Goal: Task Accomplishment & Management: Use online tool/utility

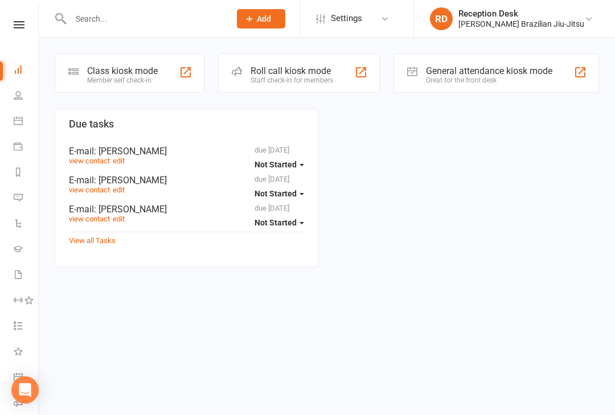
click at [141, 64] on div "Class kiosk mode Member self check-in" at bounding box center [130, 73] width 150 height 39
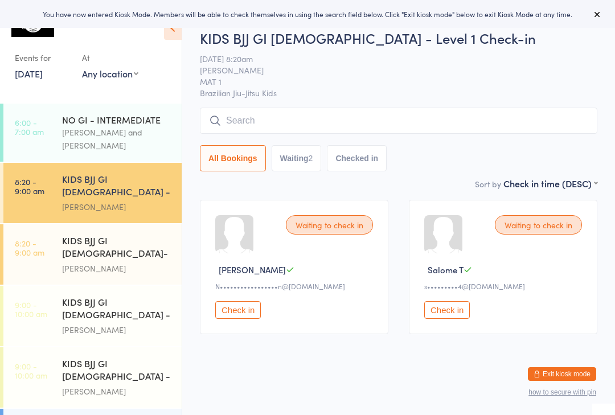
click at [270, 109] on input "search" at bounding box center [398, 121] width 397 height 26
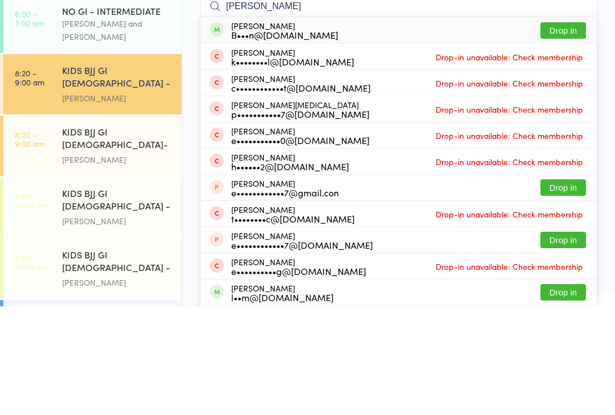
type input "Ethan ellic"
click at [573, 126] on div "Ethan Ellicott B•••n@brianellicott.com Drop in" at bounding box center [398, 139] width 396 height 26
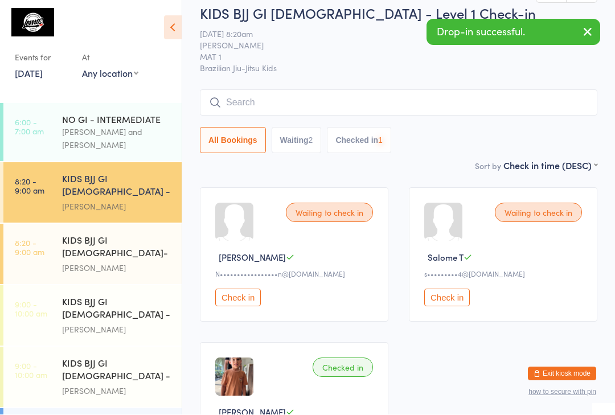
scroll to position [13, 0]
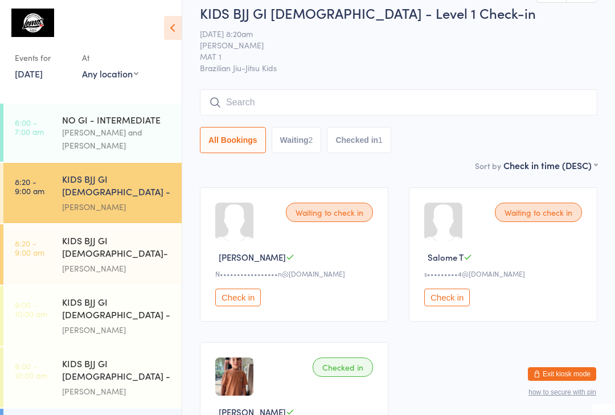
click at [337, 94] on input "search" at bounding box center [398, 102] width 397 height 26
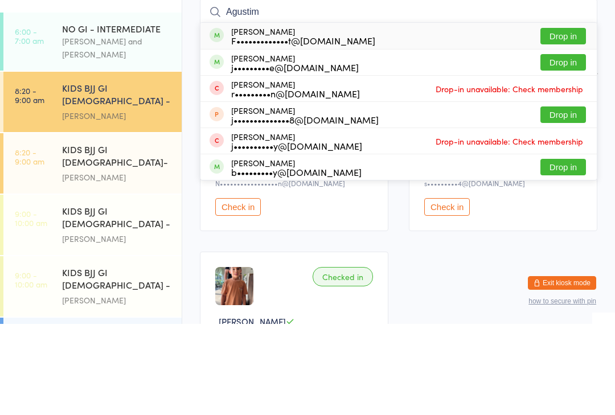
type input "Agustim"
click at [573, 119] on button "Drop in" at bounding box center [563, 127] width 46 height 17
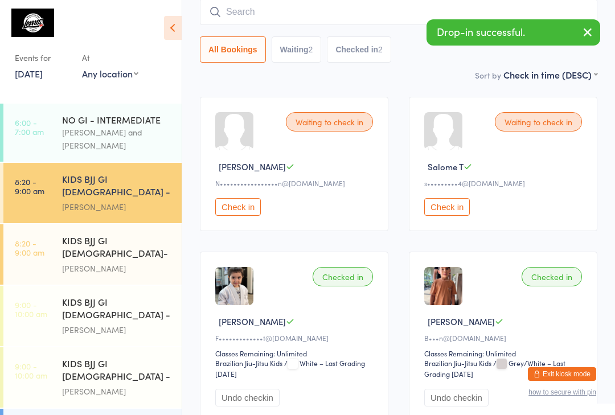
click at [293, 12] on input "search" at bounding box center [398, 12] width 397 height 26
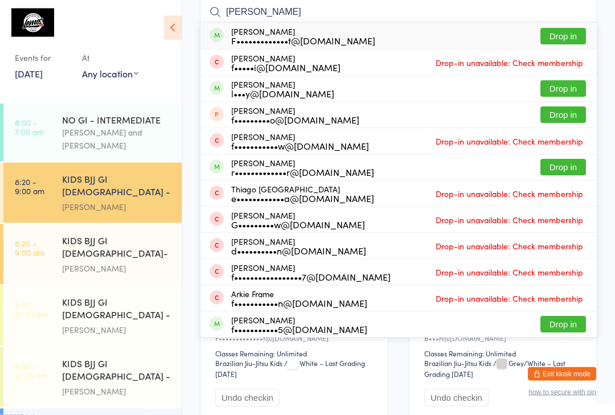
type input "Francisco"
click at [559, 37] on button "Drop in" at bounding box center [563, 36] width 46 height 17
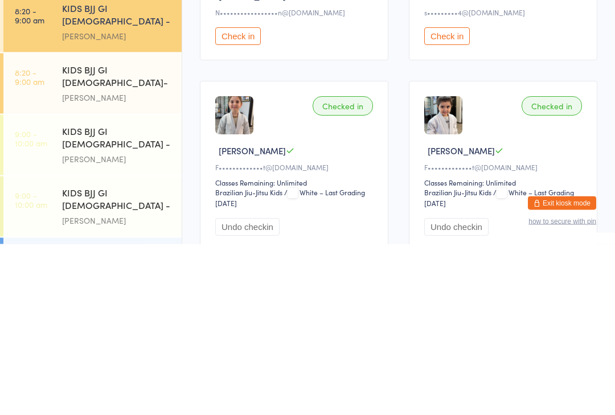
scroll to position [15, 0]
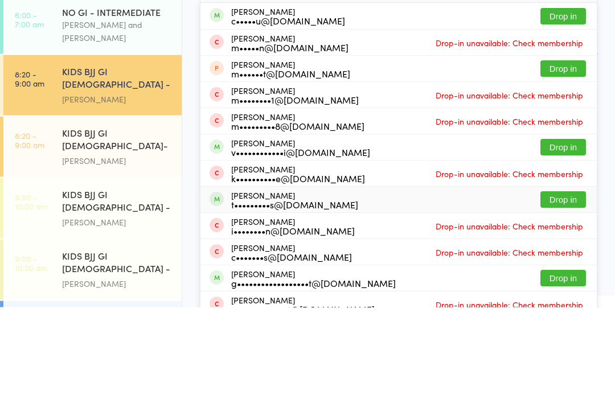
type input "Max"
click at [254, 299] on div "Max Bullos t•••••••••s@hotmail.com" at bounding box center [294, 308] width 127 height 18
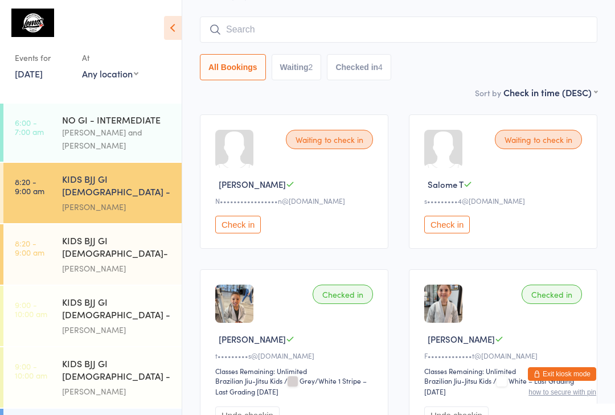
scroll to position [0, 0]
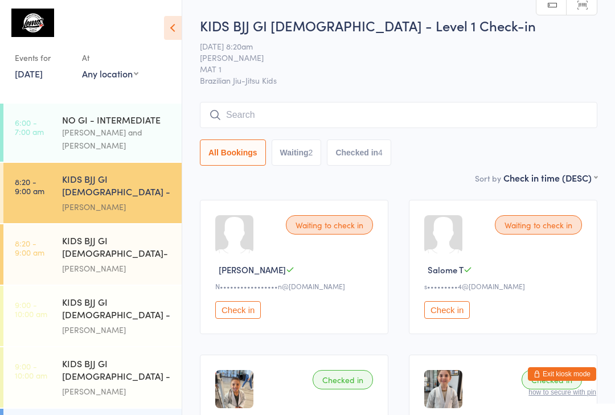
click at [254, 107] on input "search" at bounding box center [398, 115] width 397 height 26
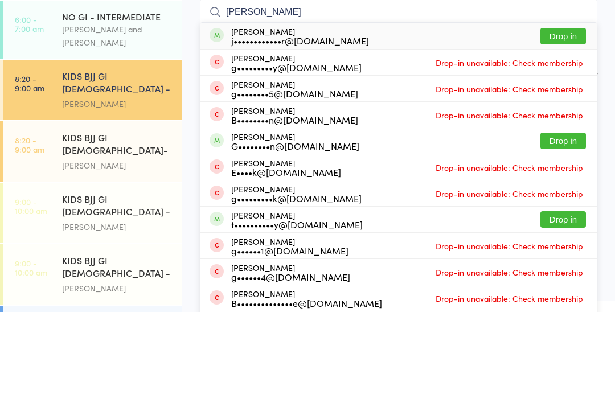
type input "Greta"
click at [569, 131] on button "Drop in" at bounding box center [563, 139] width 46 height 17
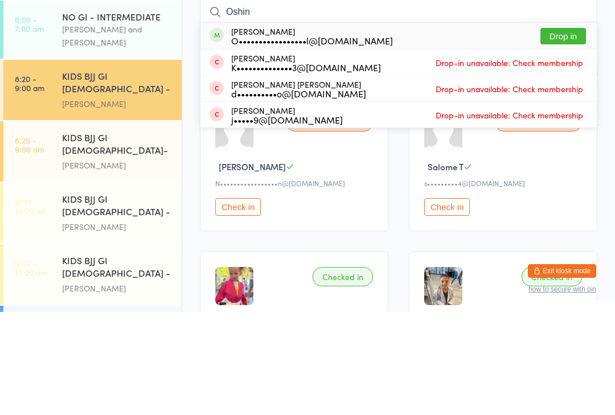
type input "Oshin"
click at [559, 131] on button "Drop in" at bounding box center [563, 139] width 46 height 17
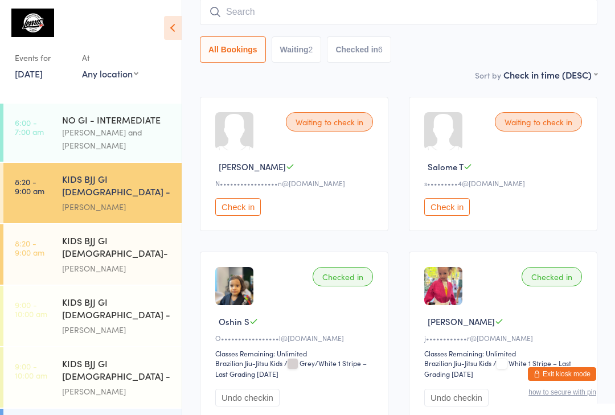
click at [124, 262] on div "Pedro Barros" at bounding box center [117, 268] width 110 height 13
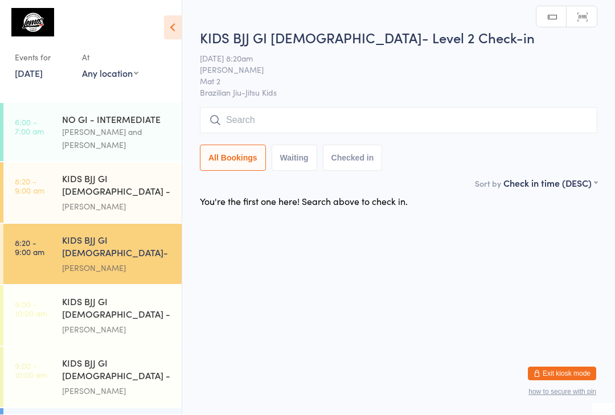
click at [282, 110] on input "search" at bounding box center [398, 121] width 397 height 26
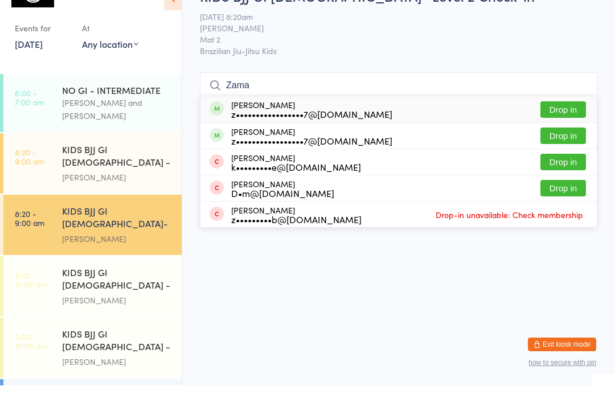
type input "Zama"
click at [569, 131] on button "Drop in" at bounding box center [563, 139] width 46 height 17
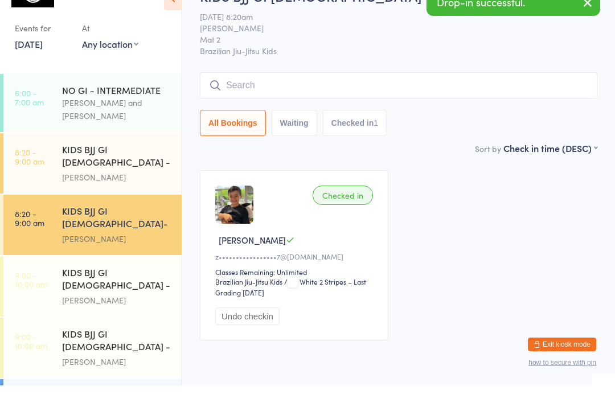
scroll to position [30, 0]
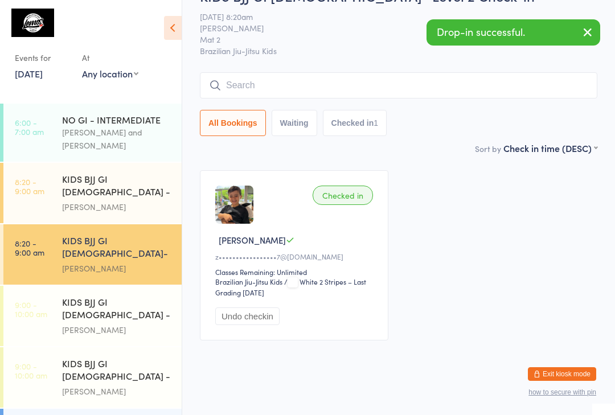
click at [151, 163] on div "KIDS BJJ GI 3-5yo - Level 1 Matheus Bohrer" at bounding box center [122, 193] width 120 height 60
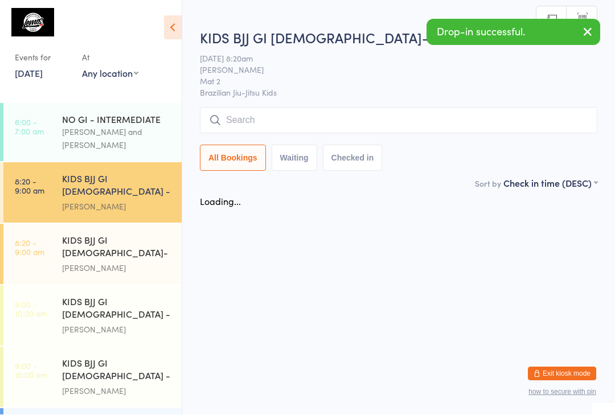
scroll to position [1, 0]
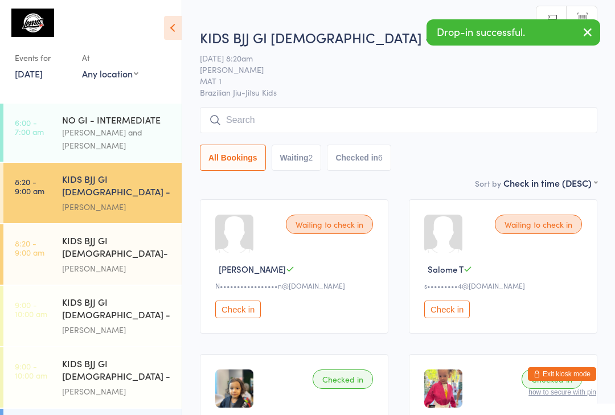
click at [101, 262] on div "Pedro Barros" at bounding box center [117, 268] width 110 height 13
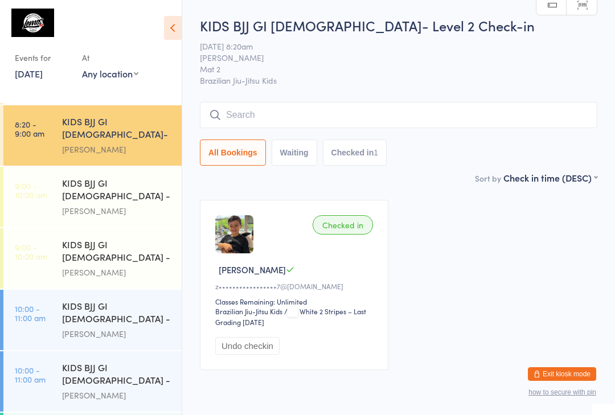
scroll to position [121, 0]
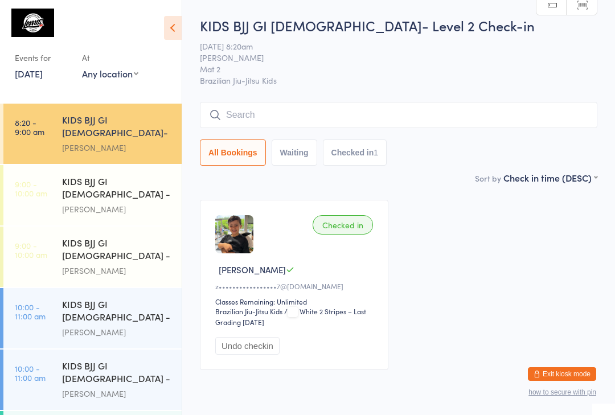
click at [117, 359] on div "KIDS BJJ GI 9-13yo - Level 2" at bounding box center [117, 373] width 110 height 28
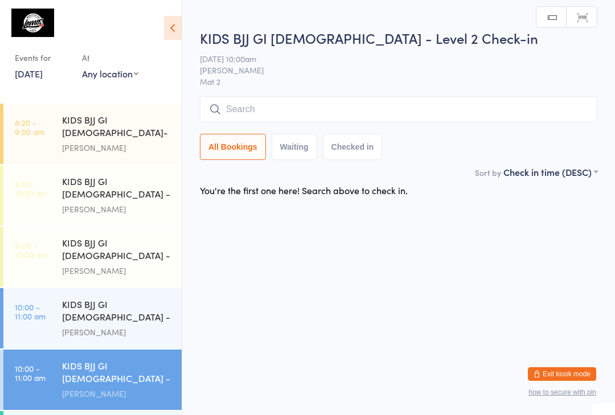
click at [390, 108] on input "search" at bounding box center [398, 109] width 397 height 26
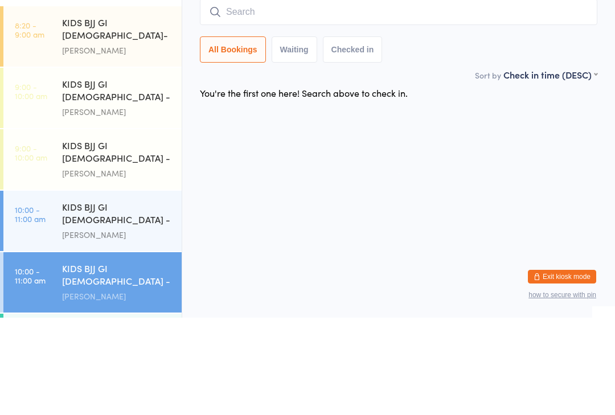
type input "A"
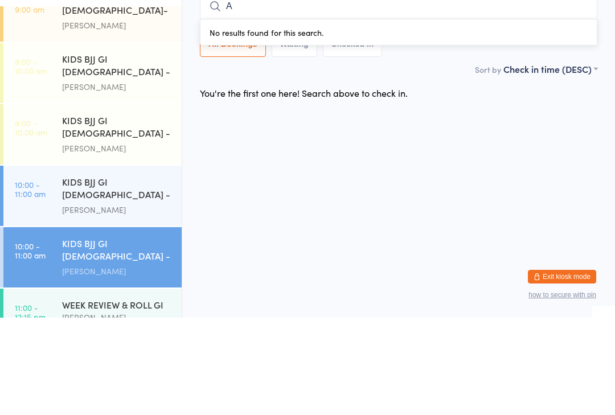
scroll to position [145, 0]
click at [150, 335] on div "KIDS BJJ GI 9-13yo - Level 2" at bounding box center [117, 349] width 110 height 28
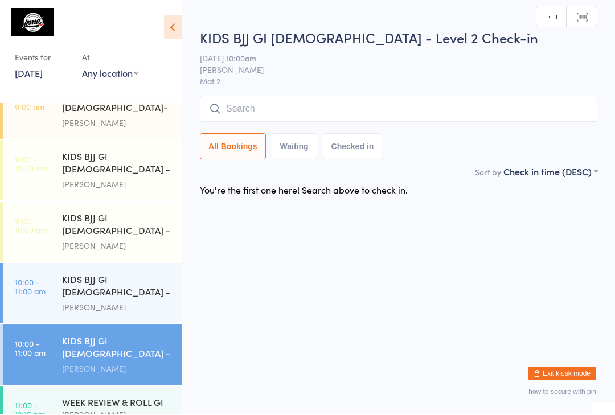
click at [359, 97] on input "search" at bounding box center [398, 109] width 397 height 26
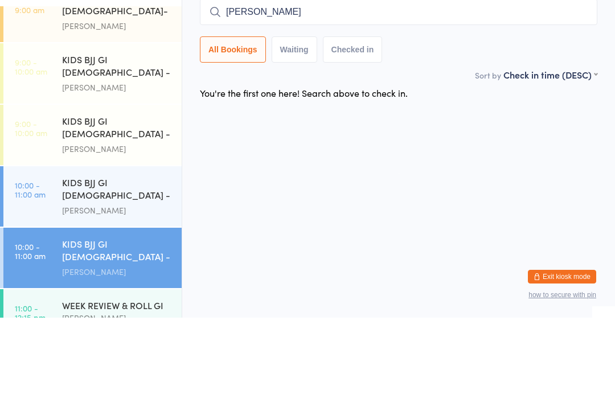
type input "Alexandra"
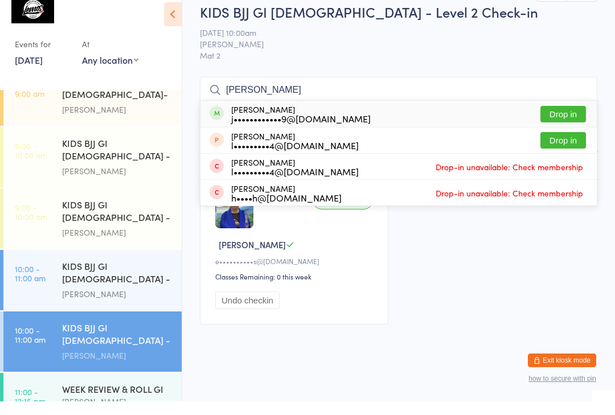
type input "lyn"
click at [568, 120] on button "Drop in" at bounding box center [563, 128] width 46 height 17
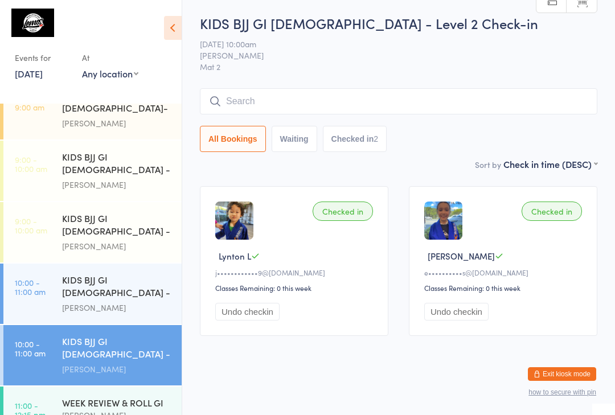
click at [272, 88] on input "search" at bounding box center [398, 101] width 397 height 26
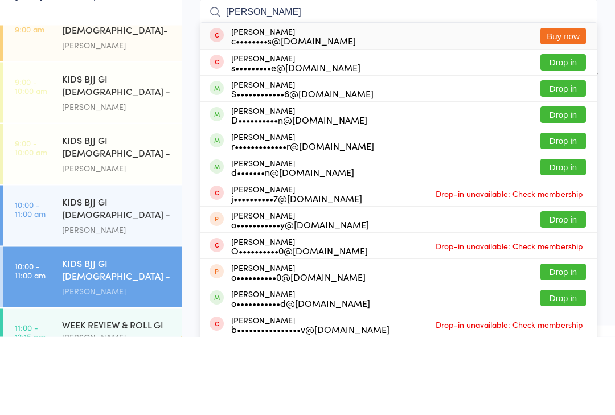
type input "Oliver"
click at [559, 159] on button "Drop in" at bounding box center [563, 167] width 46 height 17
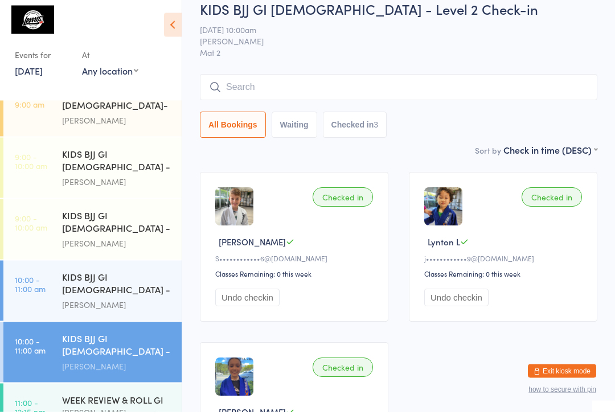
click at [167, 212] on div "KIDS BJJ GI 6-8yo - Level 2" at bounding box center [117, 226] width 110 height 28
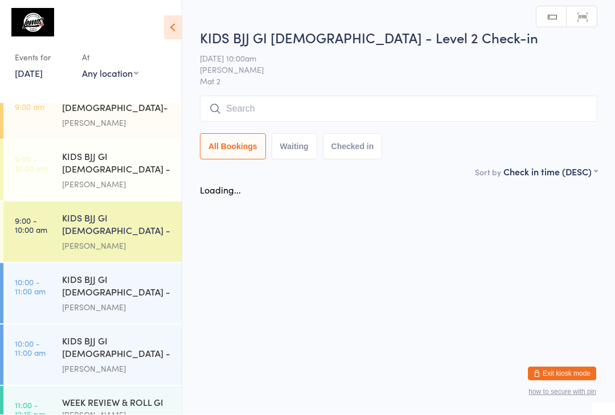
scroll to position [1, 0]
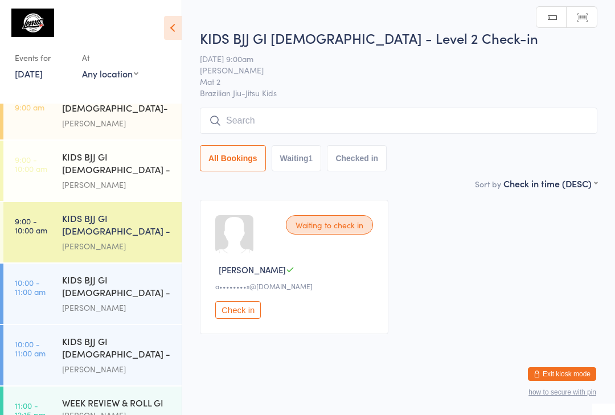
click at [385, 133] on input "search" at bounding box center [398, 121] width 397 height 26
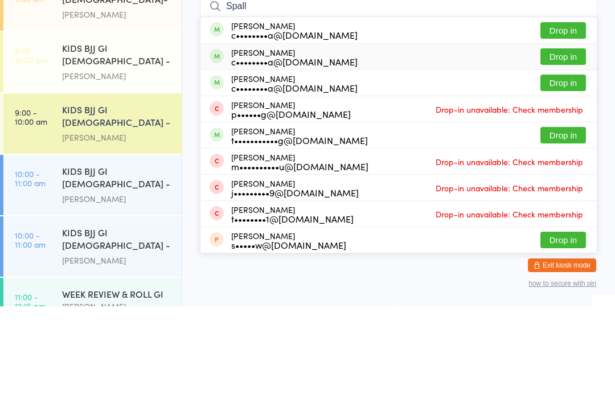
type input "Spall"
click at [288, 166] on div "c••••••••a@yahoo.com" at bounding box center [294, 170] width 126 height 9
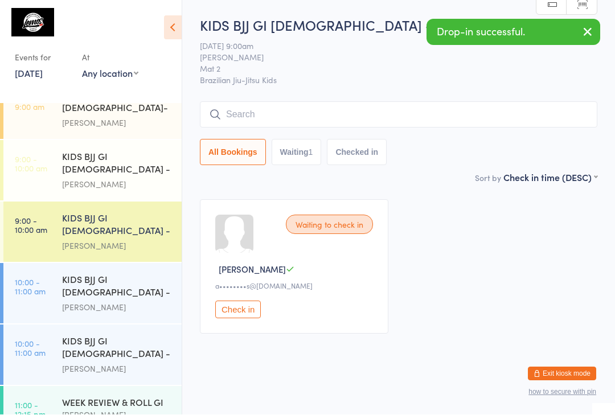
scroll to position [13, 0]
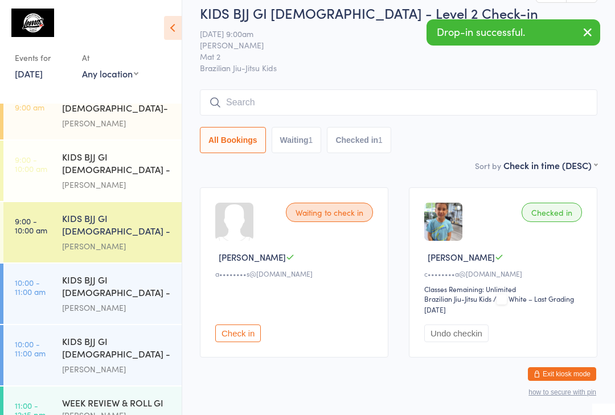
click at [170, 178] on div "Matheus Bohrer" at bounding box center [117, 184] width 110 height 13
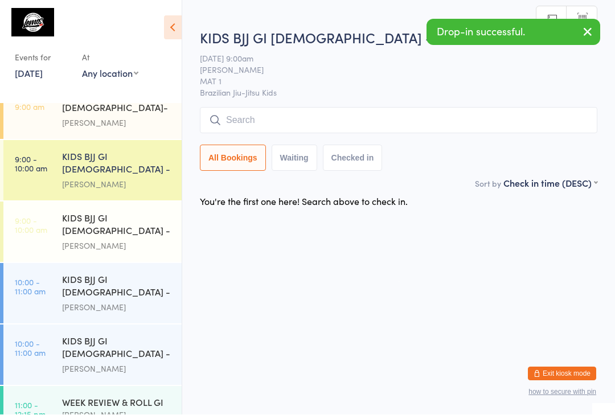
click at [355, 122] on input "search" at bounding box center [398, 121] width 397 height 26
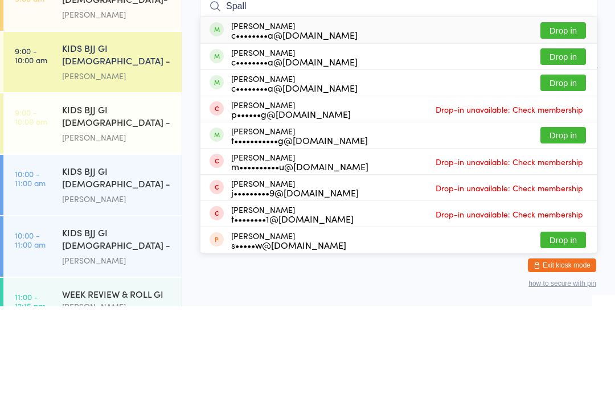
type input "Spall"
click at [322, 139] on div "c••••••••a@yahoo.com" at bounding box center [294, 143] width 126 height 9
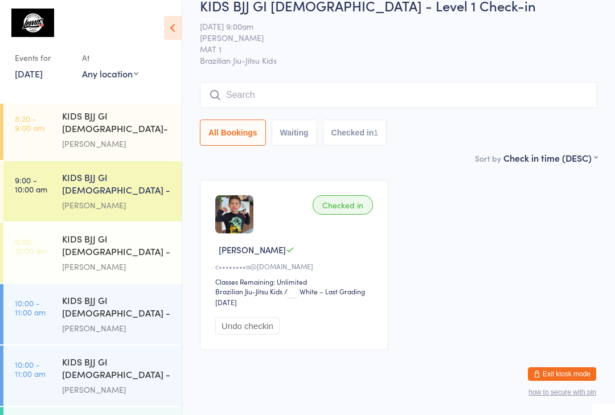
scroll to position [28, 0]
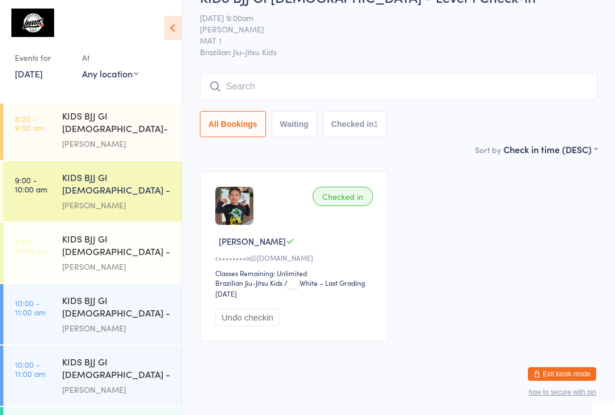
click at [130, 260] on div "Chris Kusabs" at bounding box center [117, 266] width 110 height 13
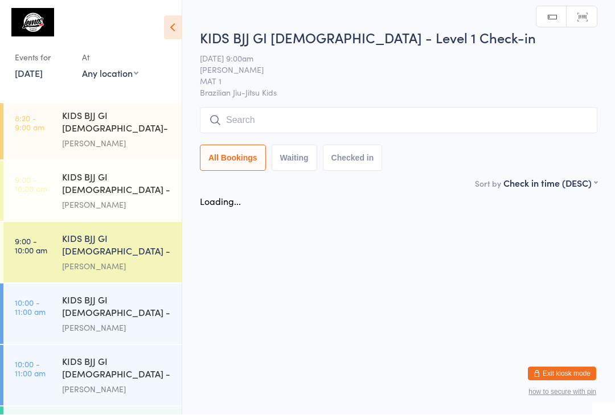
scroll to position [1, 0]
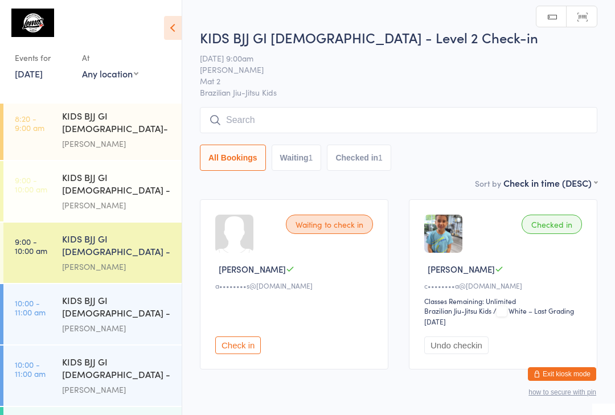
click at [340, 128] on input "search" at bounding box center [398, 120] width 397 height 26
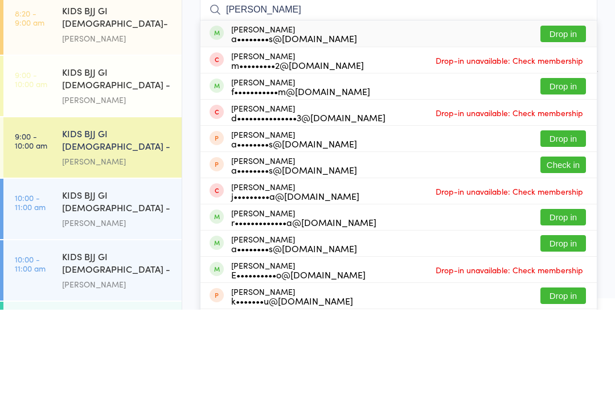
type input "Isabella baynes"
click at [563, 183] on button "Drop in" at bounding box center [563, 191] width 46 height 17
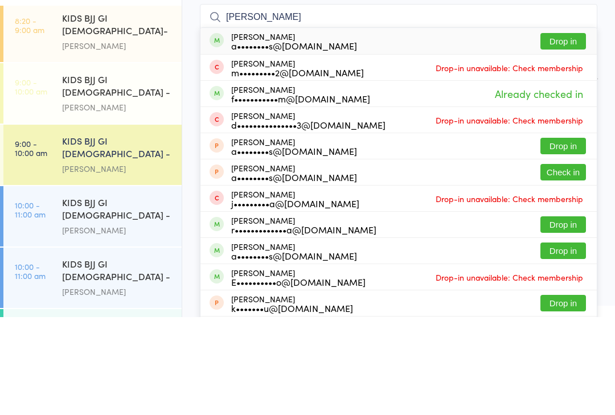
type input "Isabella baynes"
click at [568, 131] on button "Drop in" at bounding box center [563, 139] width 46 height 17
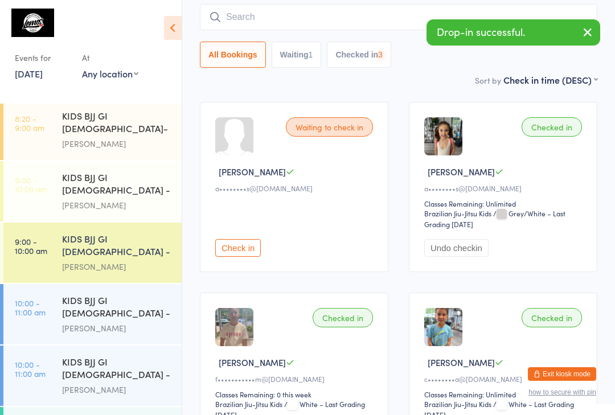
click at [428, 18] on input "search" at bounding box center [398, 17] width 397 height 26
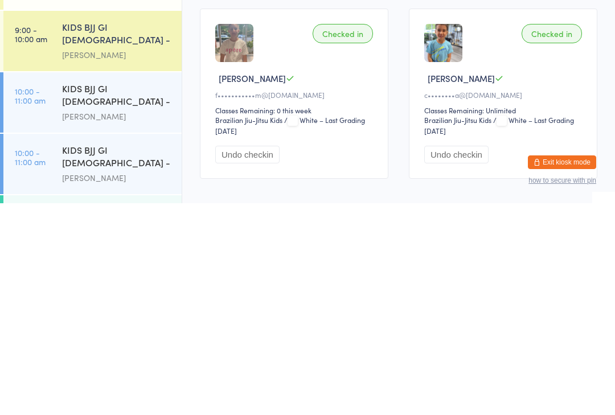
scroll to position [15, 0]
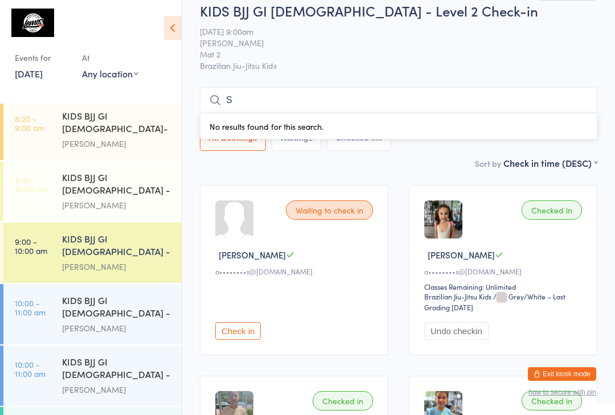
type input "So"
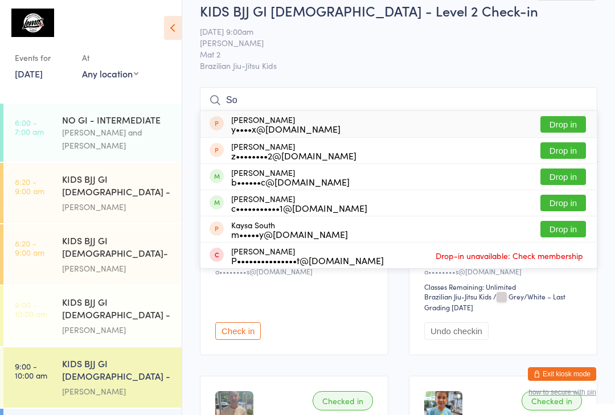
scroll to position [0, 0]
click at [73, 173] on div "KIDS BJJ GI 3-5yo - Level 1" at bounding box center [117, 187] width 110 height 28
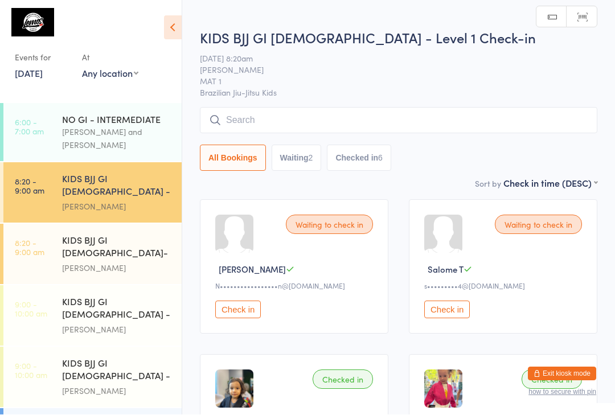
scroll to position [1, 0]
click at [249, 117] on input "search" at bounding box center [398, 120] width 397 height 26
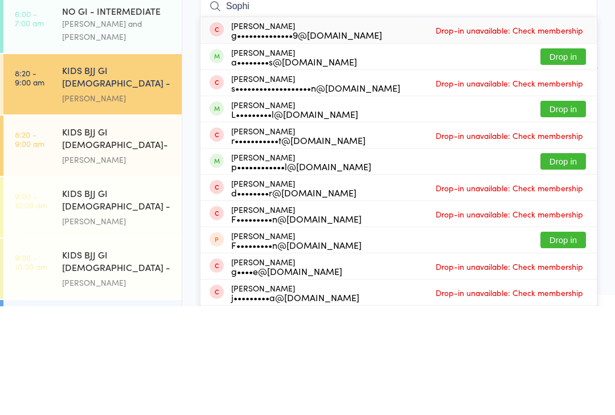
type input "Sophi"
click at [572, 157] on button "Drop in" at bounding box center [563, 165] width 46 height 17
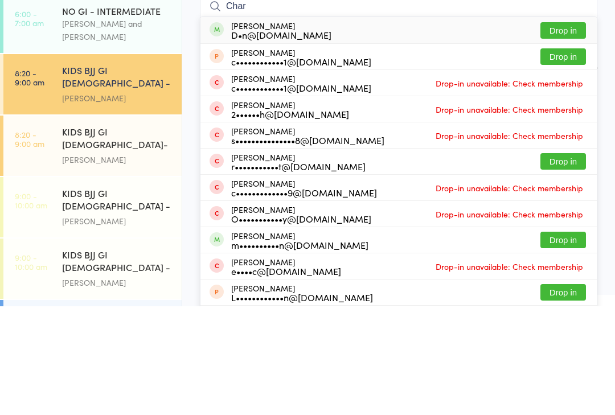
type input "Char"
click at [560, 131] on button "Drop in" at bounding box center [563, 139] width 46 height 17
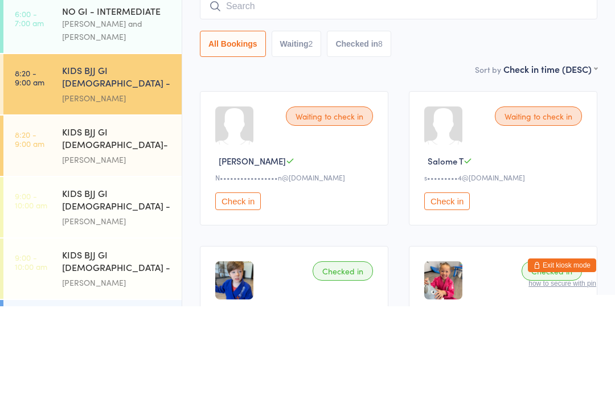
click at [118, 234] on div "KIDS BJJ GI 3-5yo- Level 2" at bounding box center [117, 248] width 110 height 28
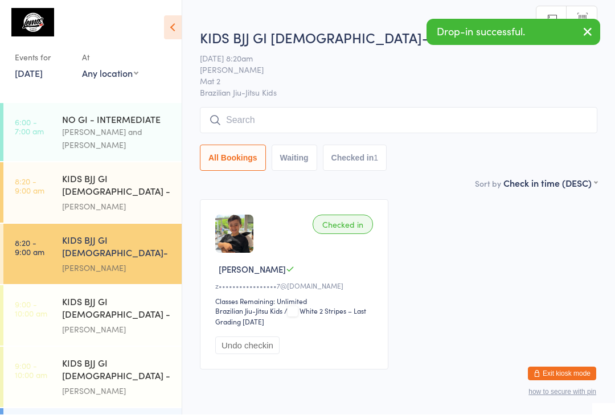
scroll to position [1, 0]
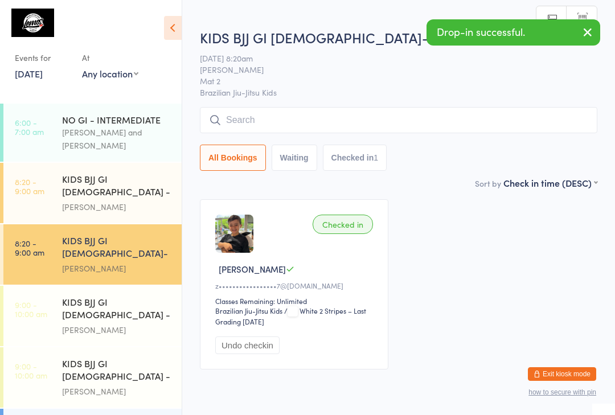
click at [289, 123] on input "search" at bounding box center [398, 120] width 397 height 26
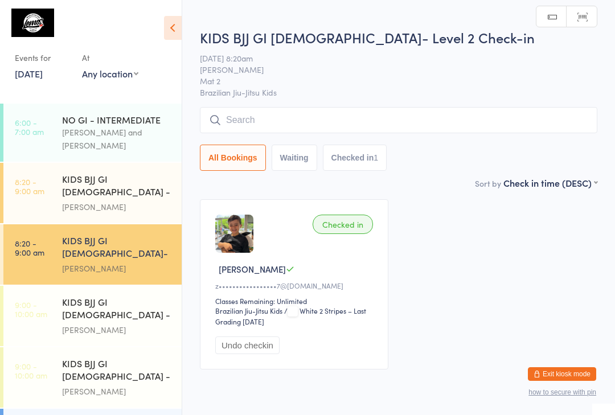
scroll to position [0, 0]
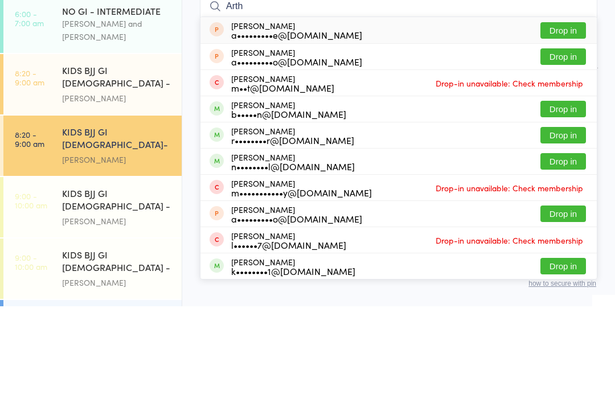
type input "Arth"
click at [568, 210] on button "Drop in" at bounding box center [563, 218] width 46 height 17
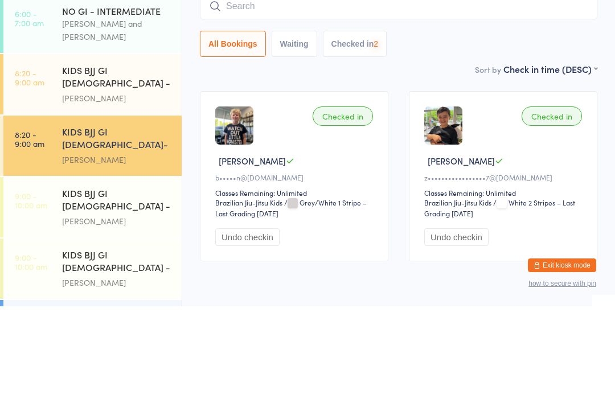
click at [120, 200] on div "Matheus Bohrer" at bounding box center [117, 206] width 110 height 13
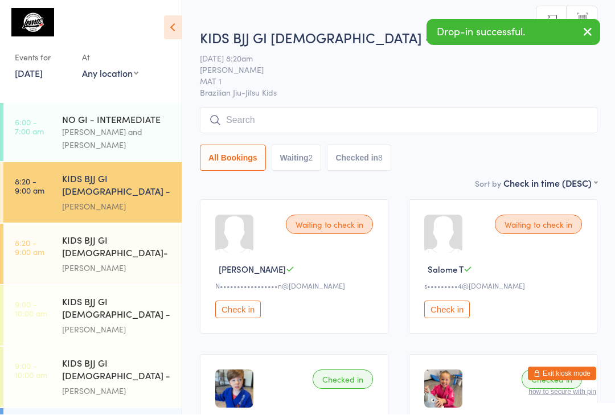
scroll to position [1, 0]
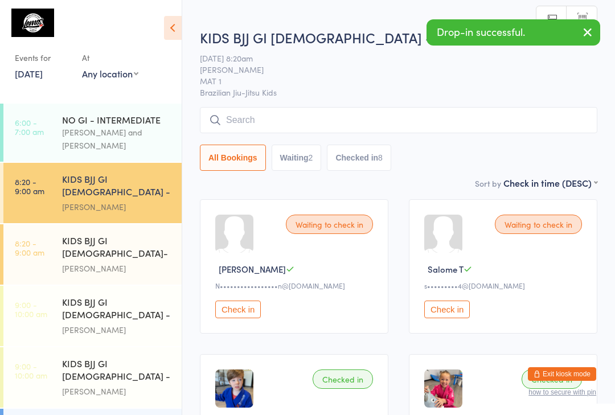
click at [264, 122] on input "search" at bounding box center [398, 120] width 397 height 26
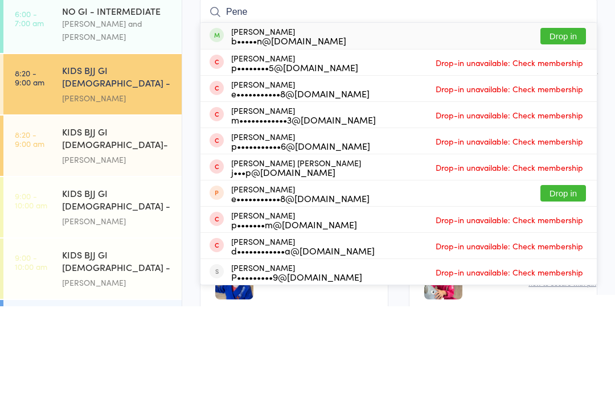
type input "Pene"
click at [568, 137] on button "Drop in" at bounding box center [563, 145] width 46 height 17
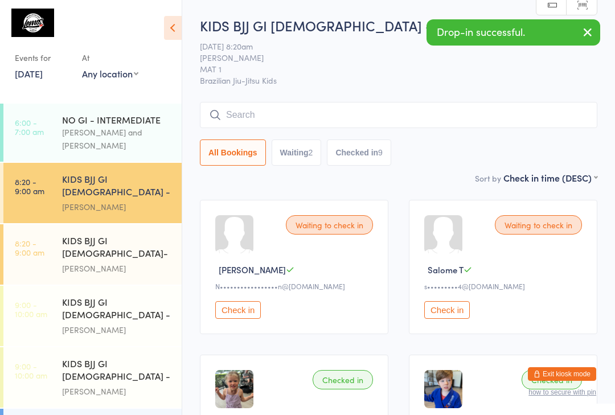
click at [319, 113] on input "search" at bounding box center [398, 115] width 397 height 26
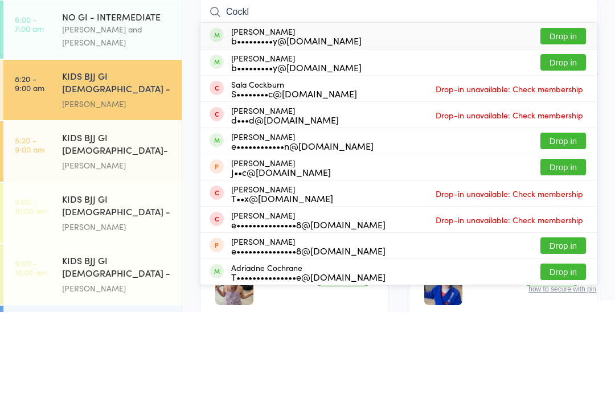
type input "Cockl"
click at [569, 157] on button "Drop in" at bounding box center [563, 165] width 46 height 17
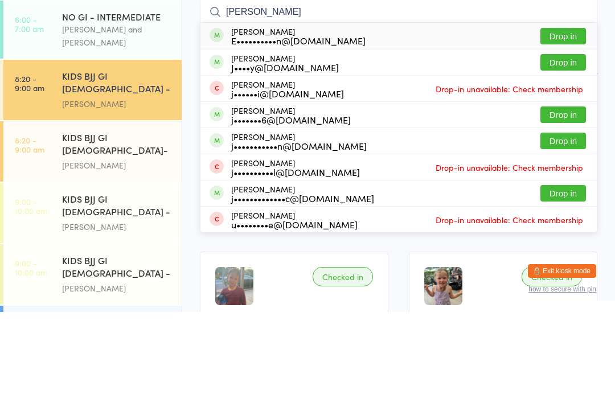
type input "Jeremiah"
click at [567, 131] on button "Drop in" at bounding box center [563, 139] width 46 height 17
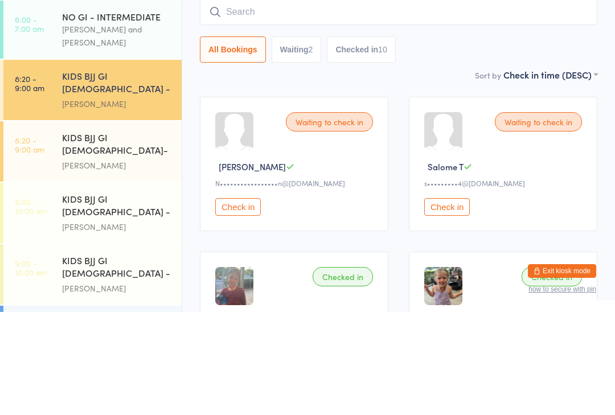
scroll to position [103, 0]
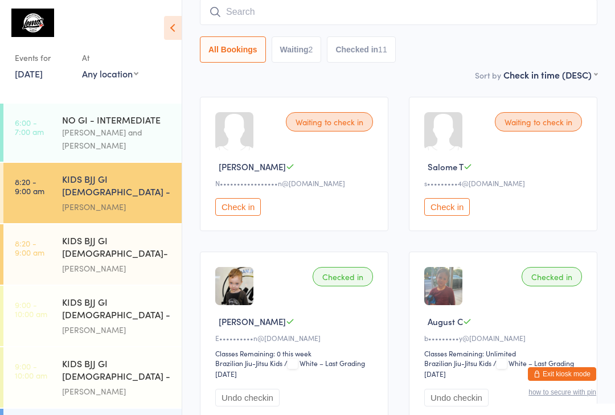
click at [367, 21] on input "search" at bounding box center [398, 12] width 397 height 26
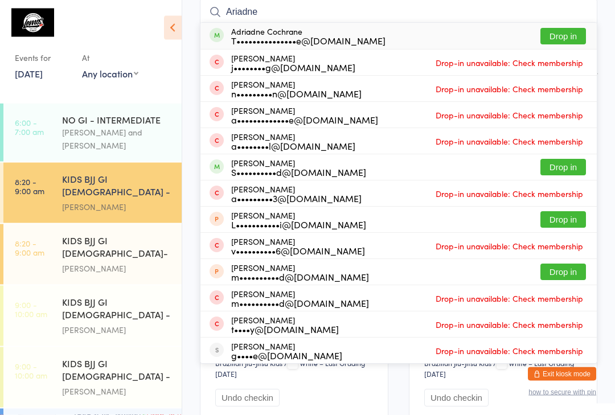
type input "Ariadne"
click at [564, 31] on button "Drop in" at bounding box center [563, 36] width 46 height 17
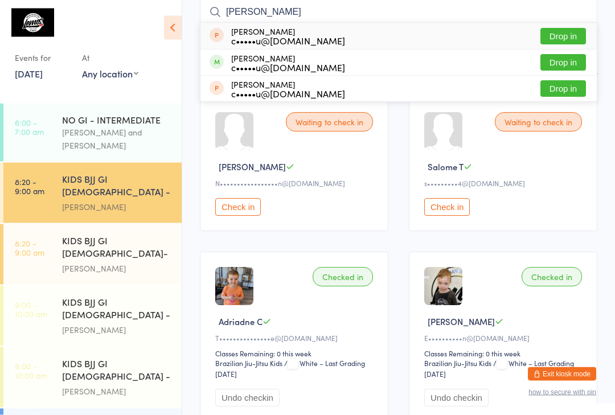
type input "Wu"
click at [561, 65] on button "Drop in" at bounding box center [563, 63] width 46 height 17
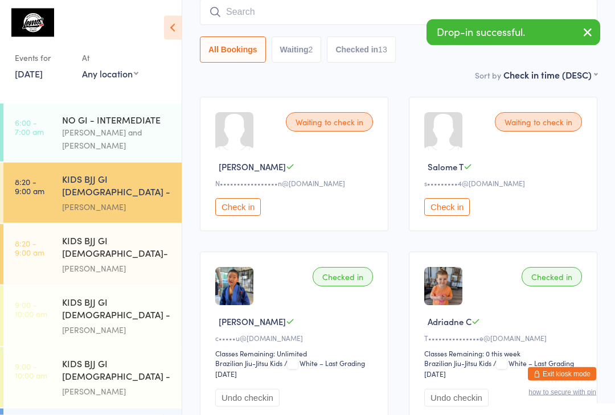
click at [381, 76] on div "Sort by Check in time (DESC) First name (ASC) First name (DESC) Last name (ASC)…" at bounding box center [398, 75] width 397 height 13
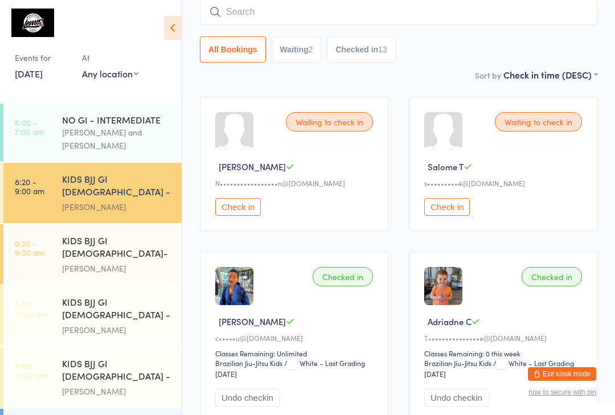
click at [133, 234] on div "KIDS BJJ GI 3-5yo- Level 2" at bounding box center [117, 248] width 110 height 28
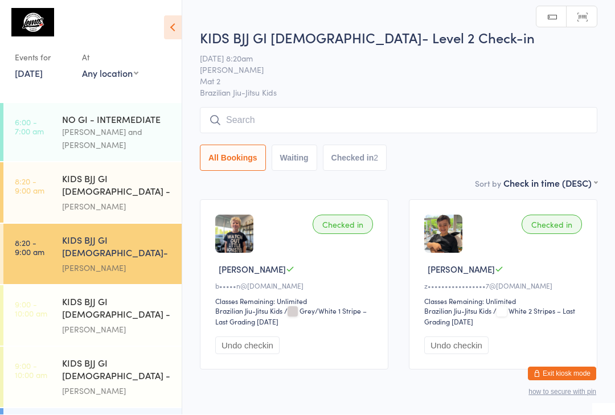
scroll to position [1, 0]
click at [356, 122] on input "search" at bounding box center [398, 120] width 397 height 26
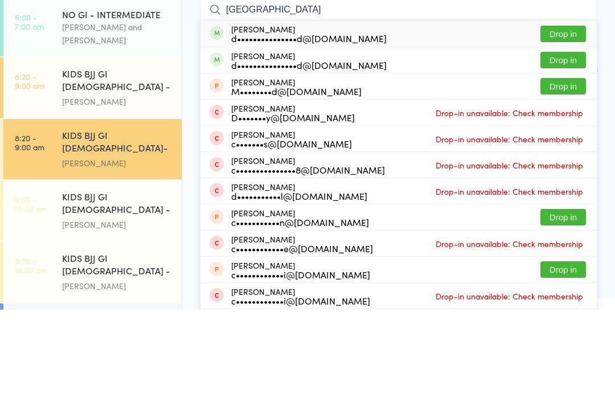
type input "Carlisle"
click at [569, 157] on button "Drop in" at bounding box center [563, 165] width 46 height 17
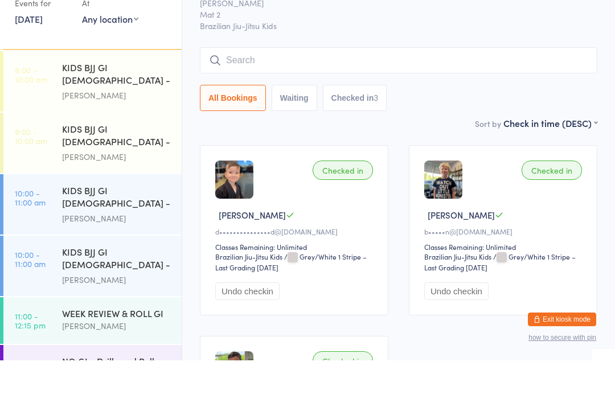
scroll to position [143, 0]
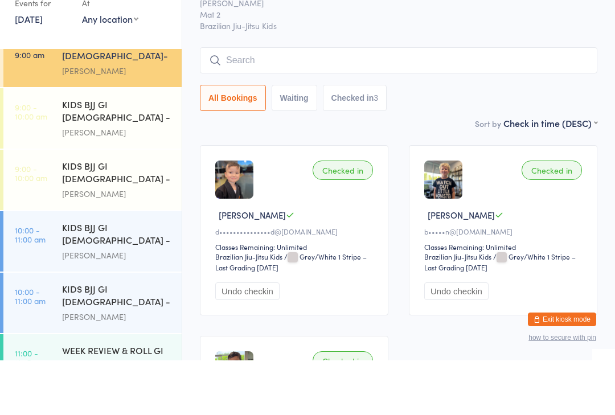
click at [201, 63] on span "Mat 2" at bounding box center [390, 68] width 380 height 11
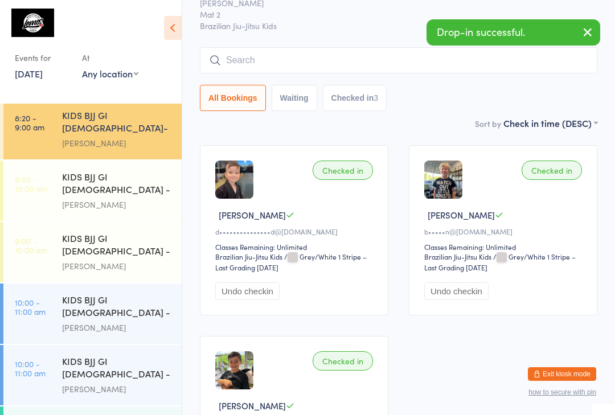
scroll to position [125, 0]
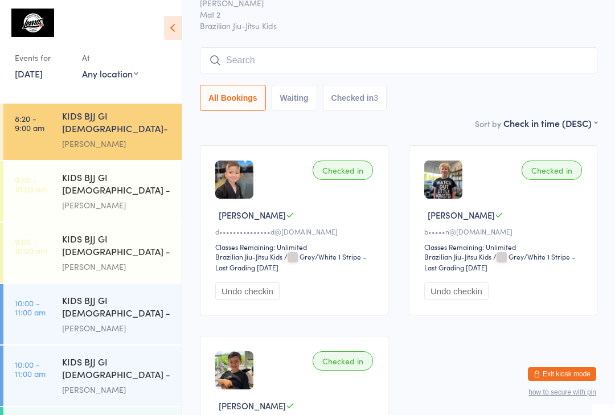
click at [137, 355] on div "KIDS BJJ GI 9-13yo - Level 2" at bounding box center [117, 369] width 110 height 28
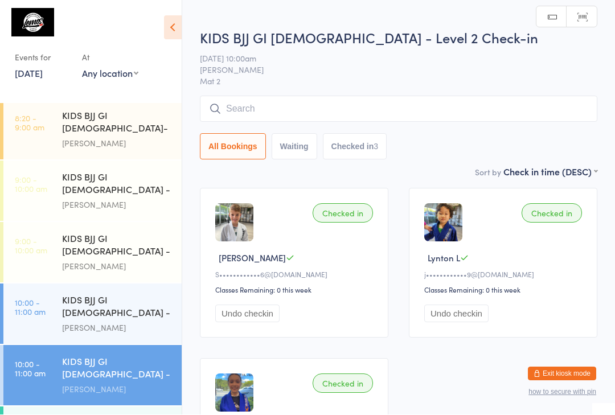
scroll to position [1, 0]
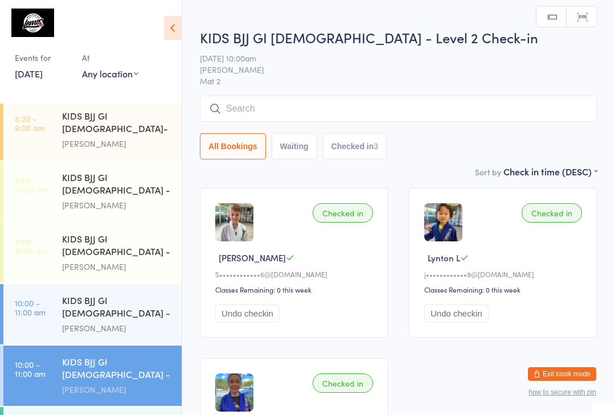
click at [350, 115] on input "search" at bounding box center [398, 109] width 397 height 26
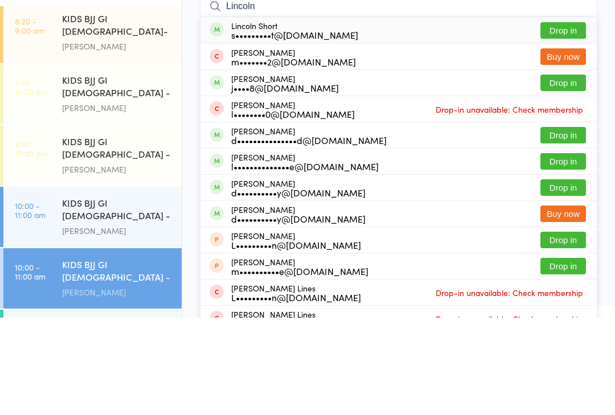
type input "Lincoln"
click at [567, 224] on button "Drop in" at bounding box center [563, 232] width 46 height 17
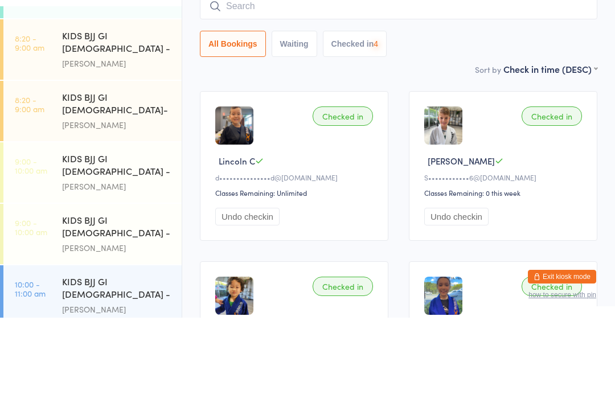
scroll to position [36, 0]
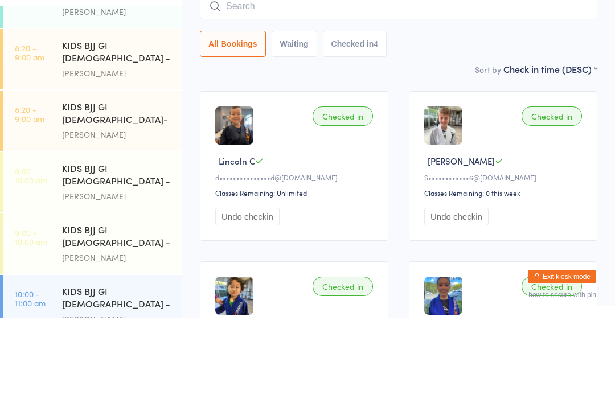
click at [135, 225] on div "Pedro Barros" at bounding box center [117, 231] width 110 height 13
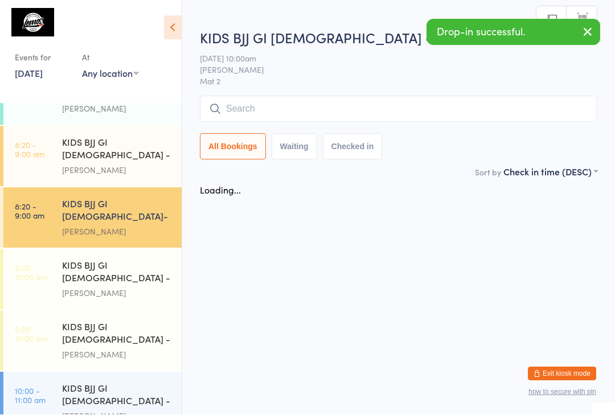
scroll to position [1, 0]
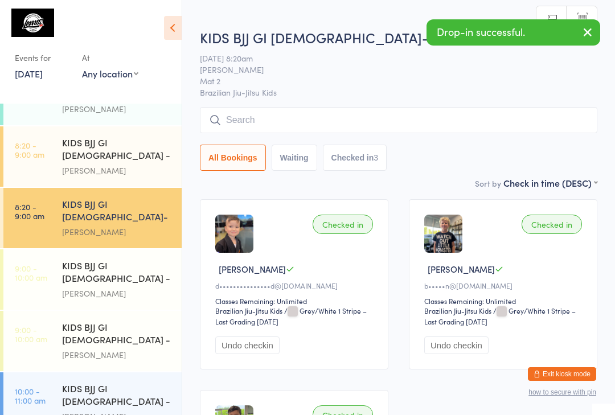
click at [147, 164] on div "Matheus Bohrer" at bounding box center [117, 170] width 110 height 13
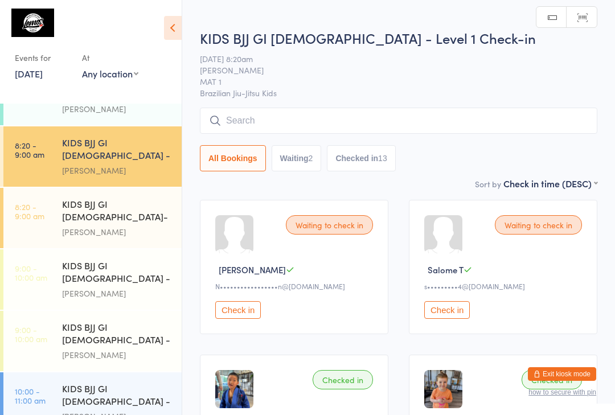
click at [366, 97] on span "Brazilian Jiu-Jitsu Kids" at bounding box center [398, 92] width 397 height 11
click at [369, 130] on input "search" at bounding box center [398, 121] width 397 height 26
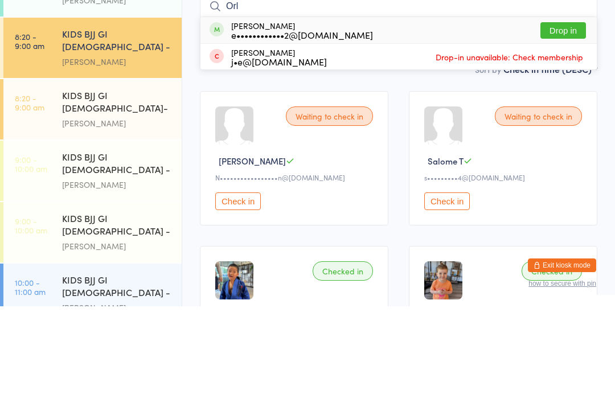
type input "Orl"
click at [330, 139] on div "e••••••••••••2@gmail.com" at bounding box center [302, 143] width 142 height 9
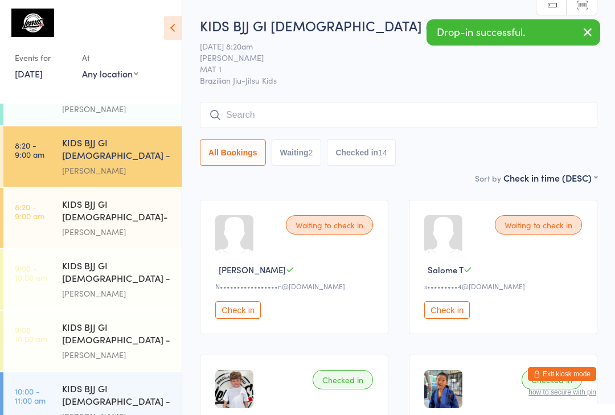
click at [309, 122] on input "search" at bounding box center [398, 115] width 397 height 26
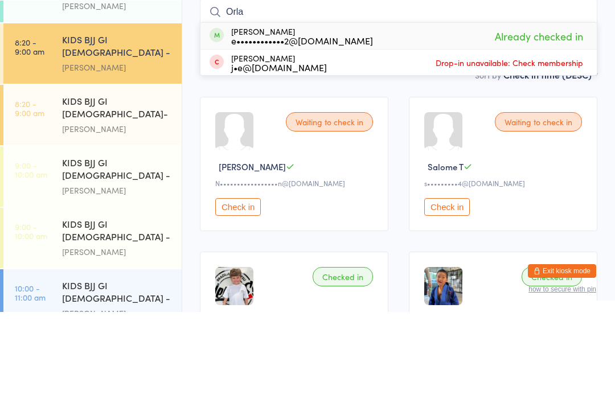
type input "Orla"
click at [289, 139] on div "e••••••••••••2@gmail.com" at bounding box center [302, 143] width 142 height 9
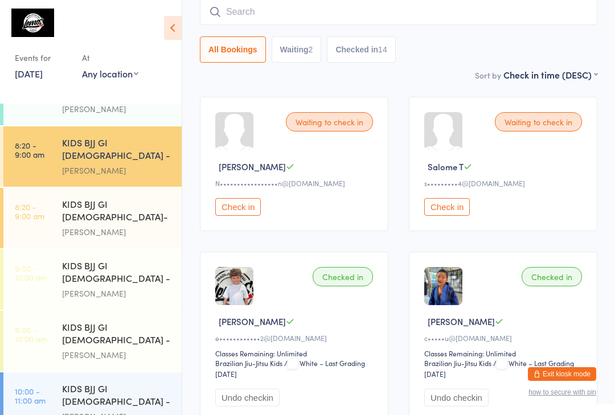
click at [255, 11] on input "search" at bounding box center [398, 12] width 397 height 26
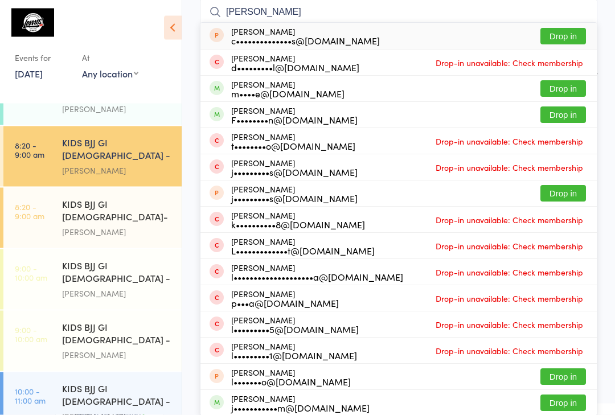
type input "Lucas"
click at [569, 113] on button "Drop in" at bounding box center [563, 115] width 46 height 17
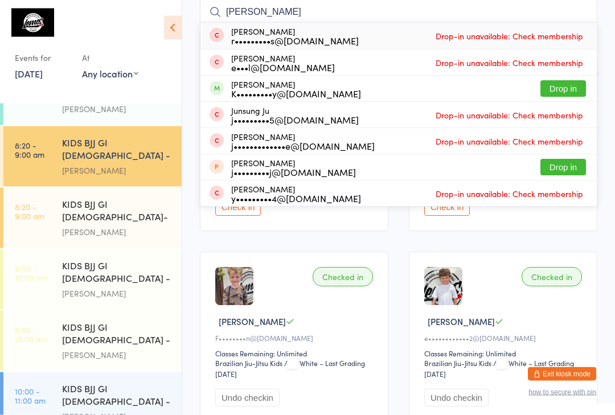
type input "Jude"
click at [568, 89] on button "Drop in" at bounding box center [563, 89] width 46 height 17
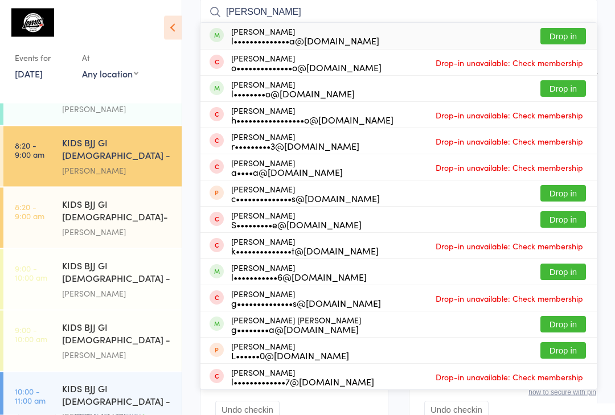
type input "Luis ign"
click at [571, 42] on button "Drop in" at bounding box center [563, 36] width 46 height 17
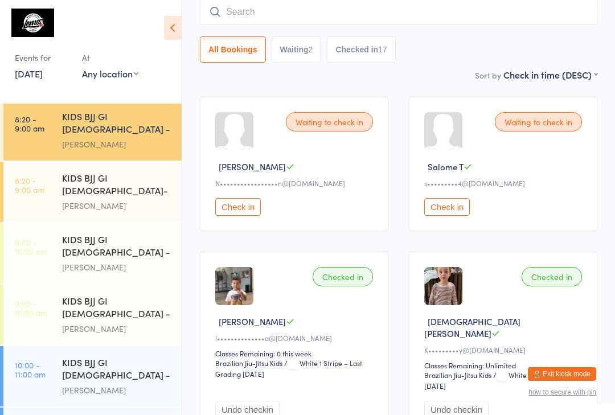
scroll to position [69, 0]
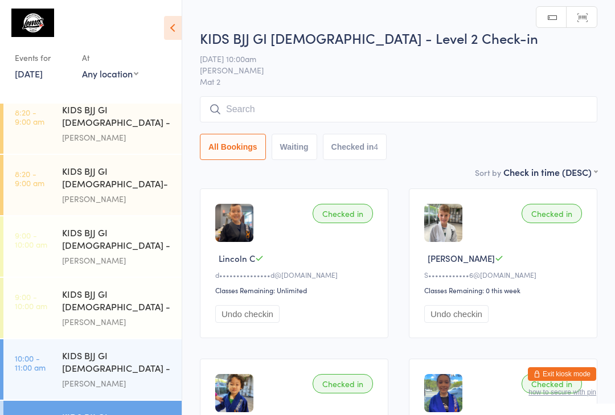
click at [99, 278] on div "KIDS BJJ GI 6-8yo - Level 2 Chris Kusabs" at bounding box center [122, 308] width 120 height 60
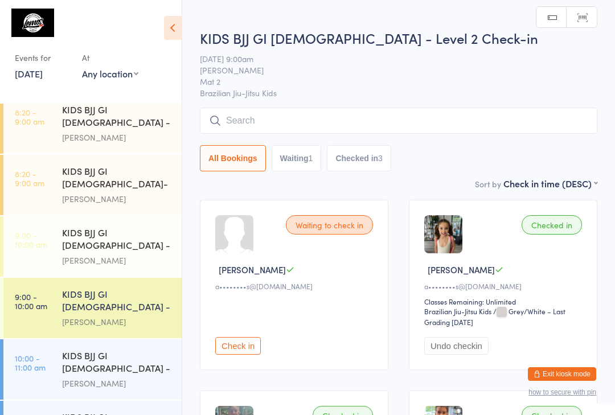
click at [79, 349] on div "KIDS BJJ GI 9-13yo - Level 1" at bounding box center [117, 363] width 110 height 28
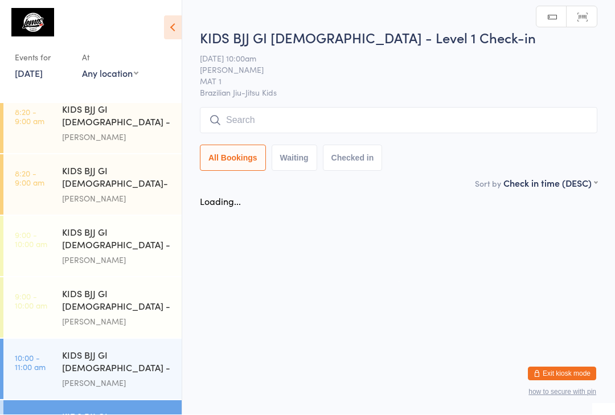
scroll to position [1, 0]
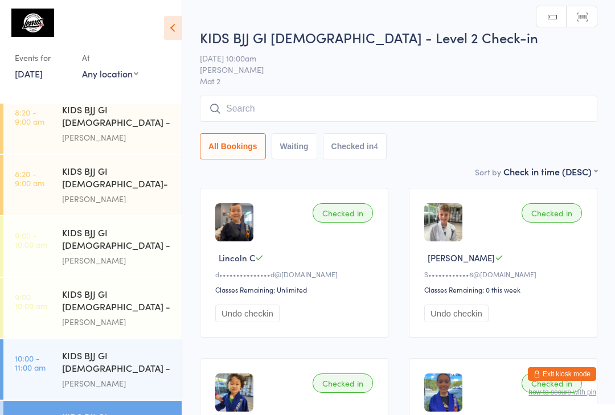
click at [106, 254] on div "Matheus Bohrer" at bounding box center [117, 260] width 110 height 13
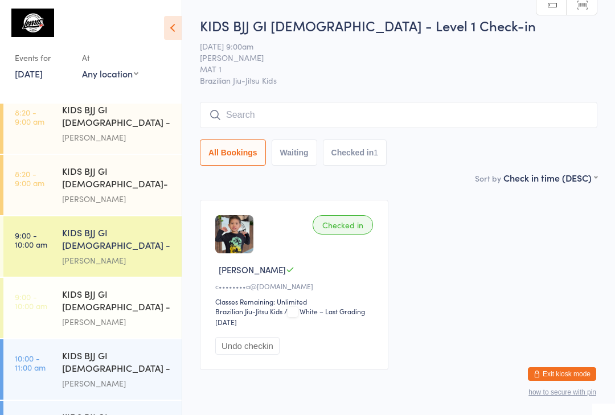
click at [303, 112] on input "search" at bounding box center [398, 115] width 397 height 26
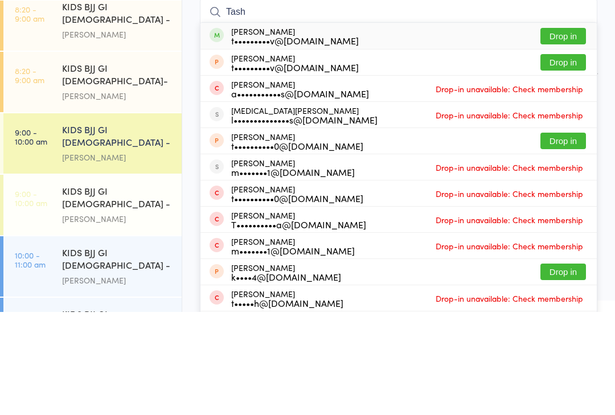
type input "Tash"
click at [559, 131] on button "Drop in" at bounding box center [563, 139] width 46 height 17
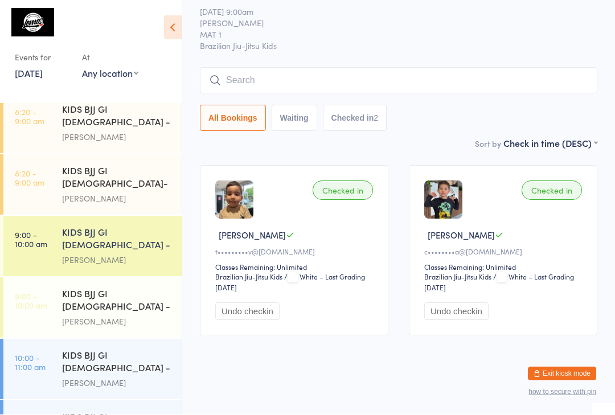
click at [292, 68] on input "search" at bounding box center [398, 81] width 397 height 26
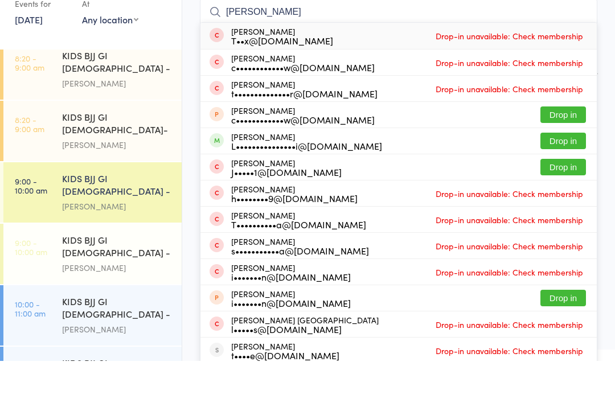
type input "Leo"
click at [563, 187] on button "Drop in" at bounding box center [563, 195] width 46 height 17
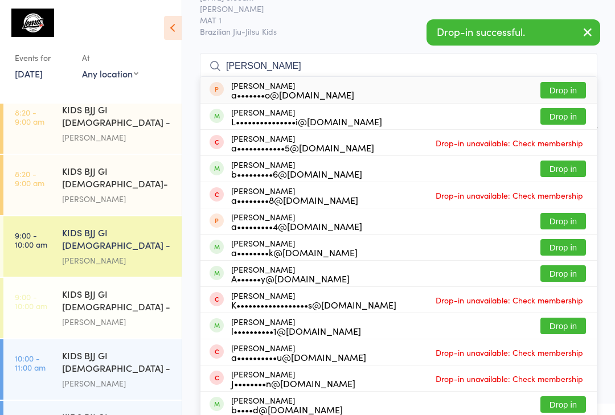
type input "Alf"
click at [569, 118] on button "Drop in" at bounding box center [563, 116] width 46 height 17
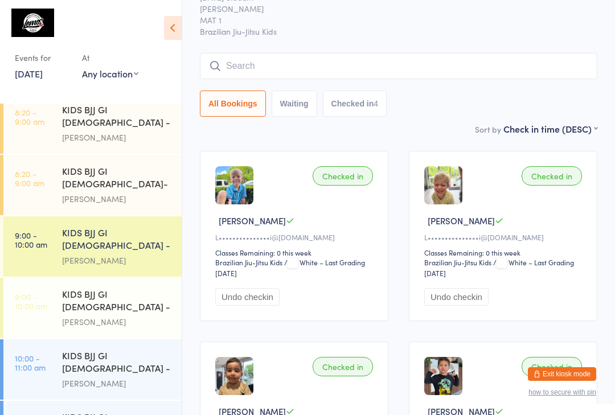
click at [360, 24] on span "MAT 1" at bounding box center [390, 19] width 380 height 11
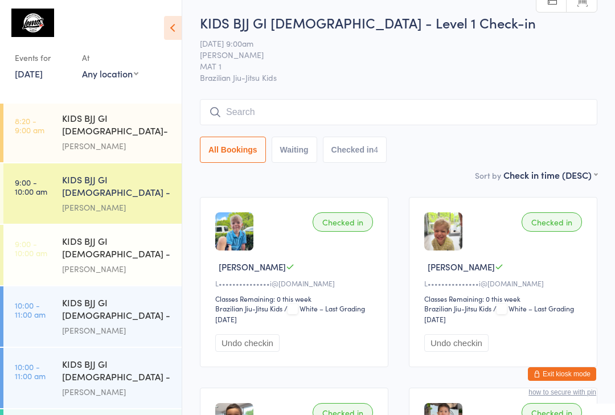
scroll to position [0, 0]
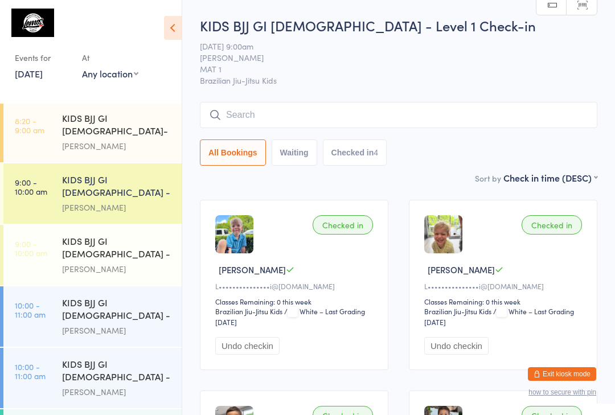
click at [126, 173] on div "KIDS BJJ GI 6-8yo - Level 1" at bounding box center [117, 187] width 110 height 28
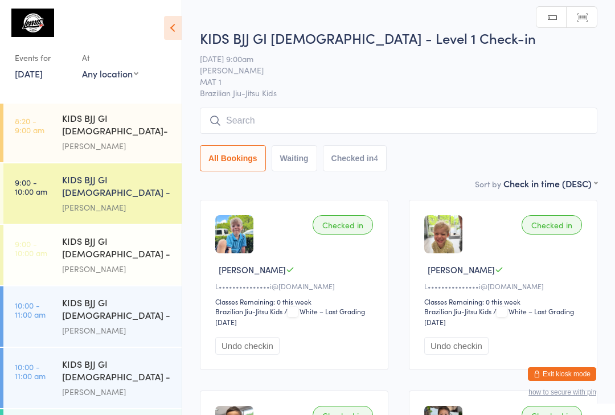
click at [356, 117] on input "search" at bounding box center [398, 121] width 397 height 26
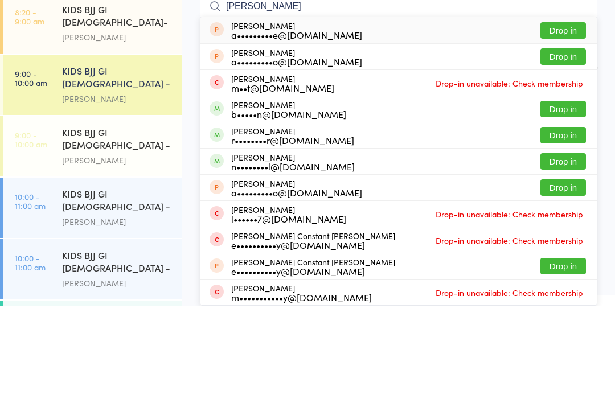
type input "Arthur"
click at [560, 210] on button "Drop in" at bounding box center [563, 218] width 46 height 17
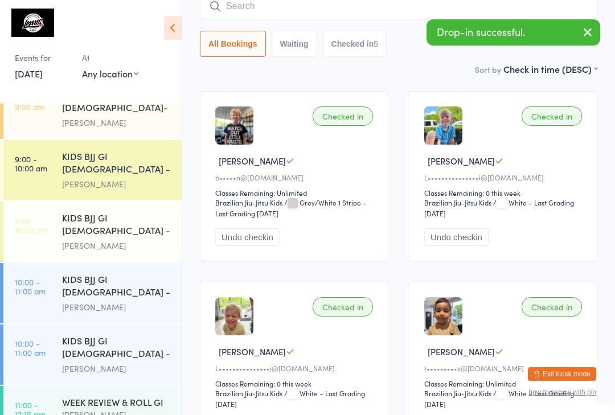
scroll to position [145, 0]
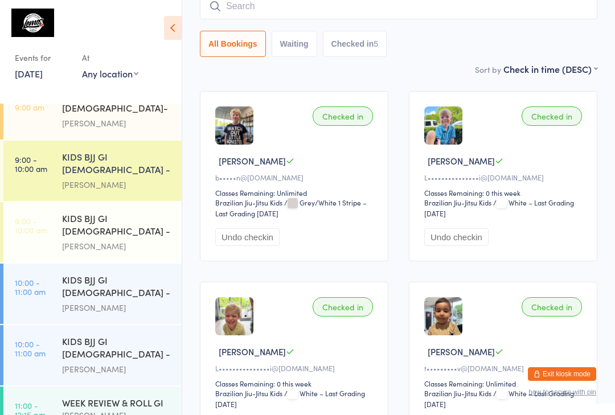
click at [128, 396] on div "WEEK REVIEW & ROLL GI" at bounding box center [117, 402] width 110 height 13
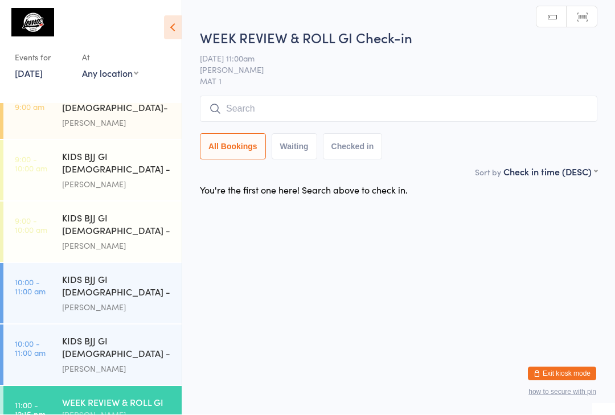
click at [348, 114] on input "search" at bounding box center [398, 109] width 397 height 26
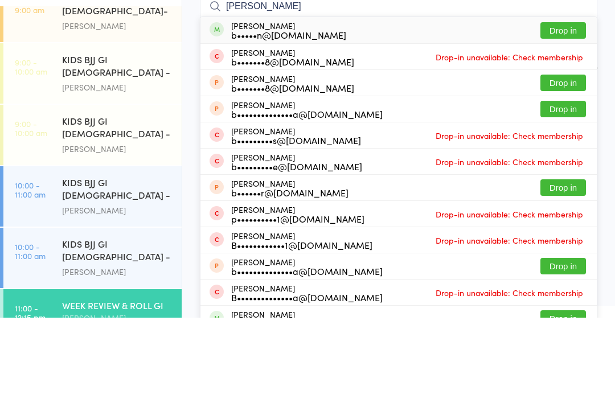
type input "Brent"
click at [560, 114] on div "Brenton Coglan b•••••n@gmail.com Drop in" at bounding box center [398, 127] width 396 height 26
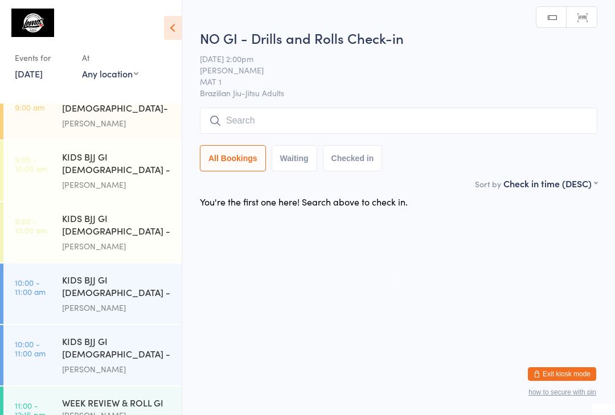
click at [94, 273] on div "KIDS BJJ GI 9-13yo - Level 1" at bounding box center [117, 287] width 110 height 28
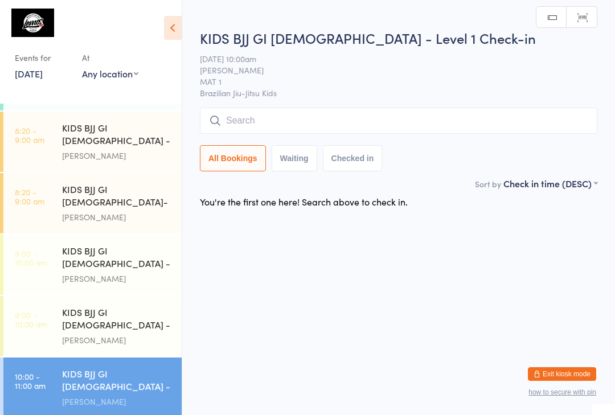
scroll to position [48, 0]
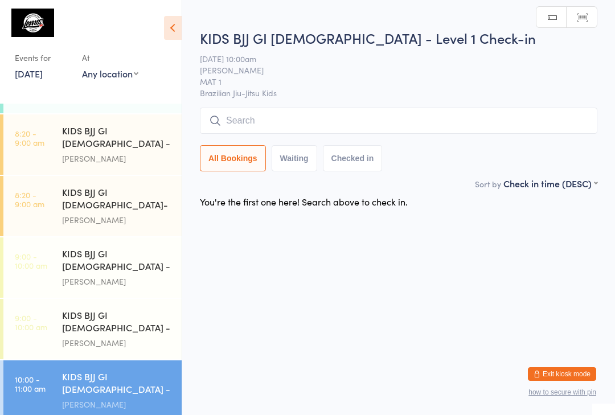
click at [100, 186] on div "KIDS BJJ GI 3-5yo- Level 2" at bounding box center [117, 200] width 110 height 28
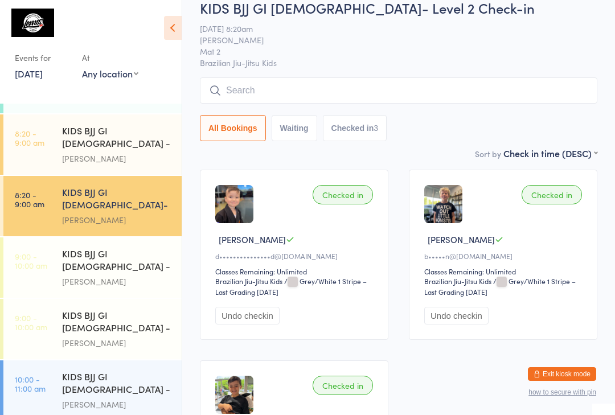
scroll to position [30, 0]
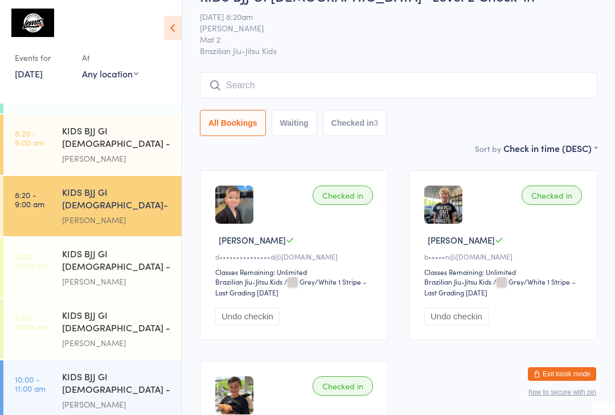
click at [421, 78] on input "search" at bounding box center [398, 85] width 397 height 26
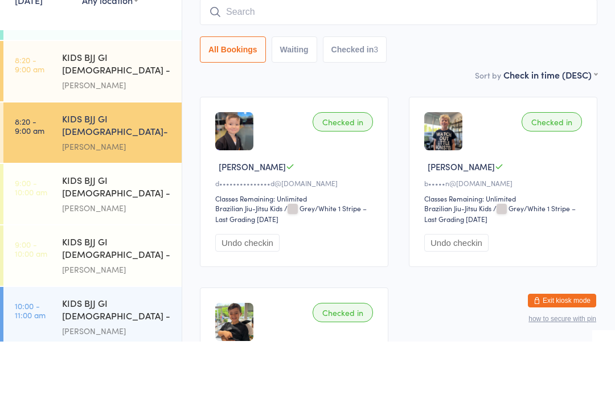
click at [125, 124] on div "KIDS BJJ GI 3-5yo - Level 1" at bounding box center [117, 138] width 110 height 28
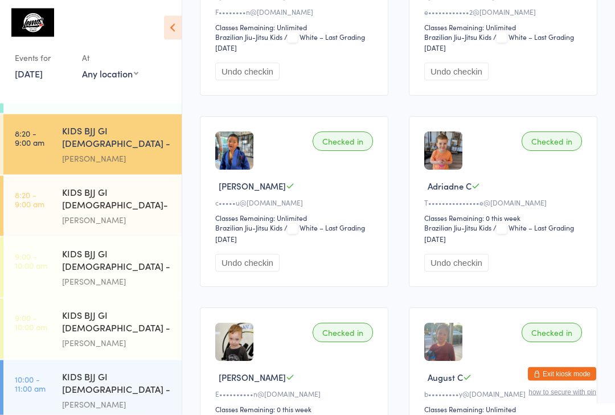
scroll to position [630, 0]
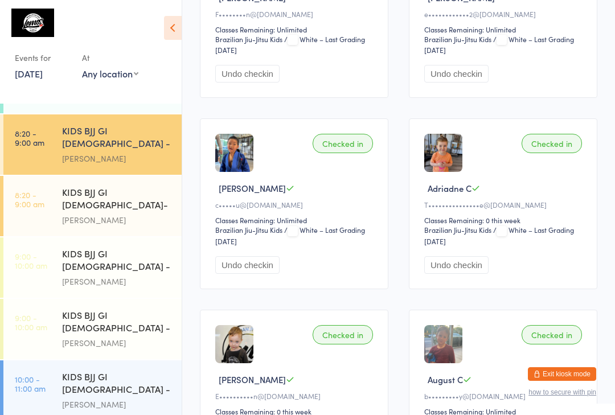
click at [132, 186] on div "KIDS BJJ GI 3-5yo- Level 2" at bounding box center [117, 200] width 110 height 28
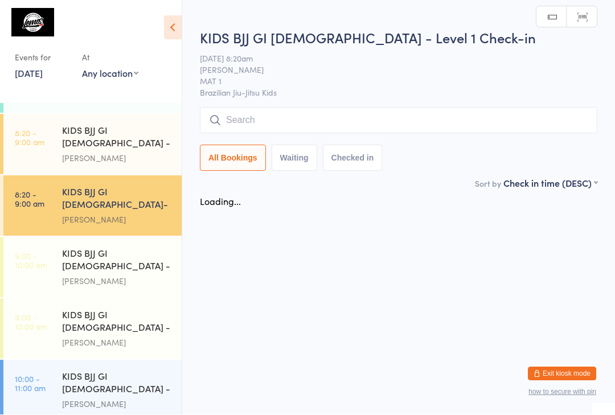
scroll to position [1, 0]
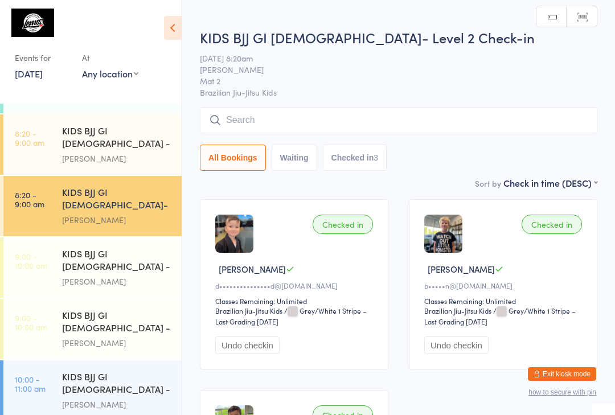
click at [423, 119] on input "search" at bounding box center [398, 120] width 397 height 26
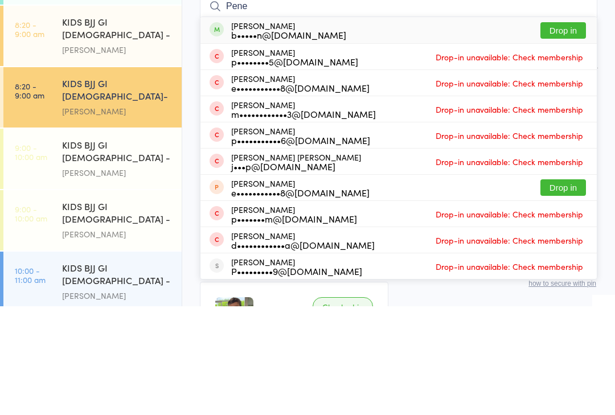
type input "Pene"
click at [572, 131] on button "Drop in" at bounding box center [563, 139] width 46 height 17
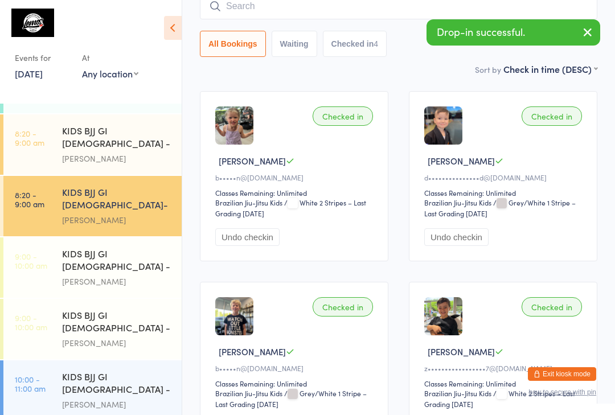
click at [101, 247] on div "KIDS BJJ GI 6-8yo - Level 1" at bounding box center [117, 261] width 110 height 28
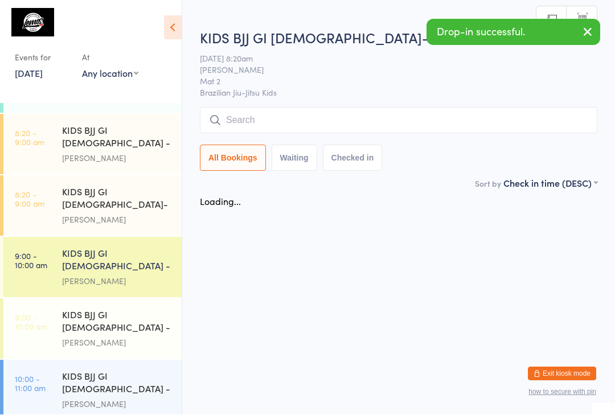
scroll to position [1, 0]
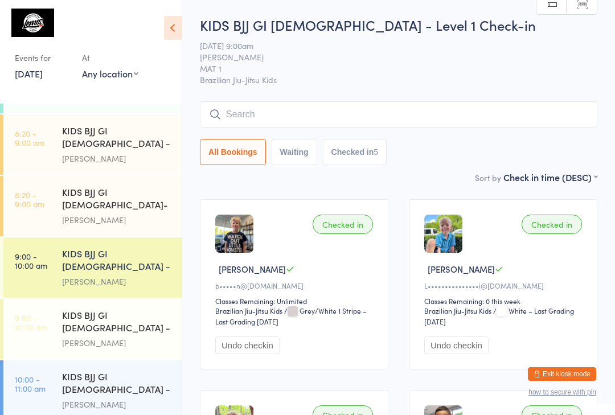
click at [143, 337] on div "Chris Kusabs" at bounding box center [117, 343] width 110 height 13
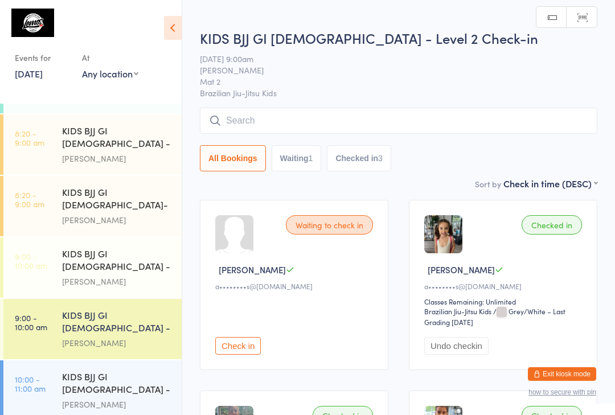
click at [321, 124] on input "search" at bounding box center [398, 121] width 397 height 26
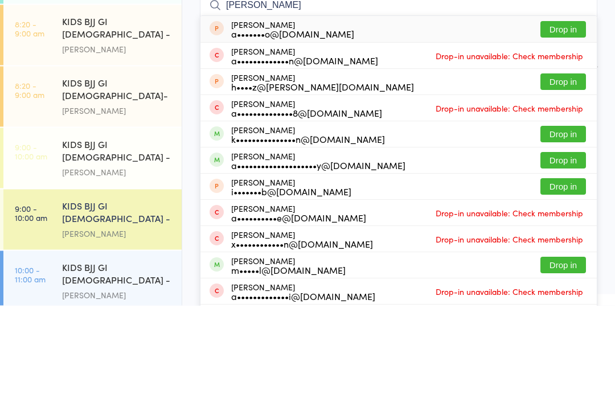
type input "Alexander"
click at [303, 235] on div "Alexander Takken k•••••••••••••••n@bigpond.com" at bounding box center [308, 244] width 154 height 18
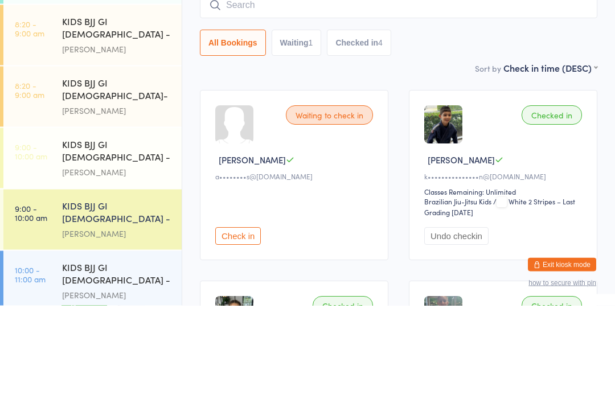
click at [402, 102] on input "search" at bounding box center [398, 115] width 397 height 26
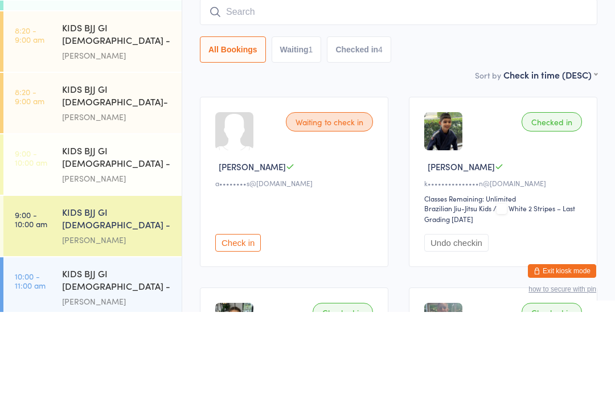
click at [400, 102] on input "search" at bounding box center [398, 115] width 397 height 26
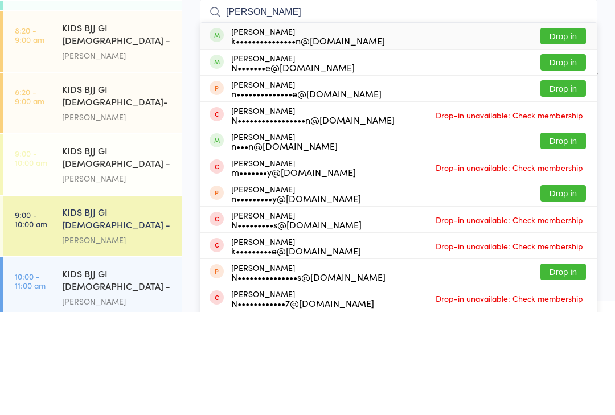
type input "Natalia"
click at [579, 131] on button "Drop in" at bounding box center [563, 139] width 46 height 17
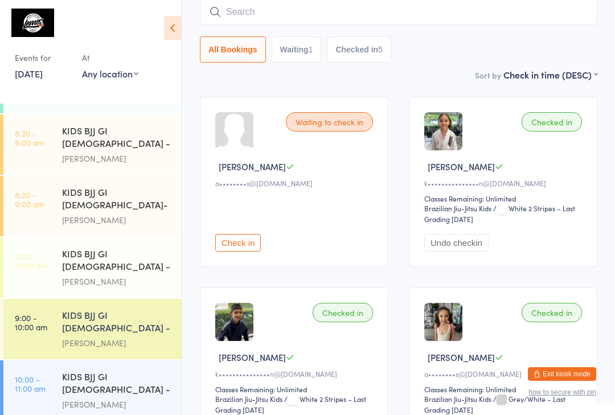
click at [299, 44] on button "Waiting 1" at bounding box center [297, 49] width 50 height 26
select select "0"
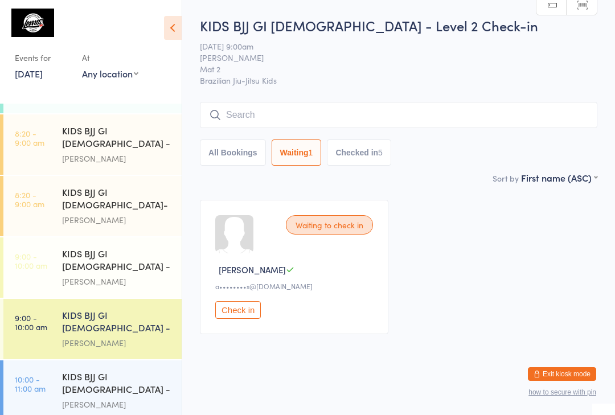
scroll to position [12, 0]
click at [134, 337] on div "Chris Kusabs" at bounding box center [117, 343] width 110 height 13
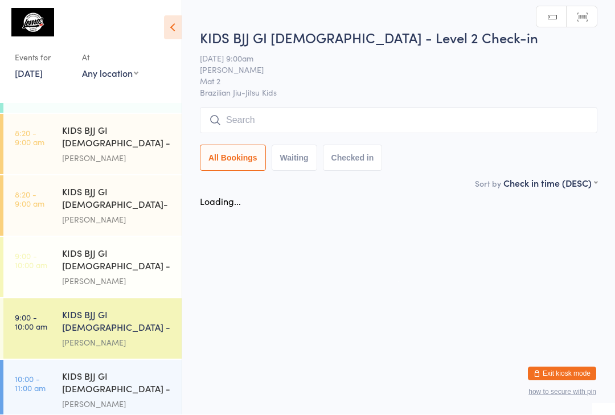
scroll to position [1, 0]
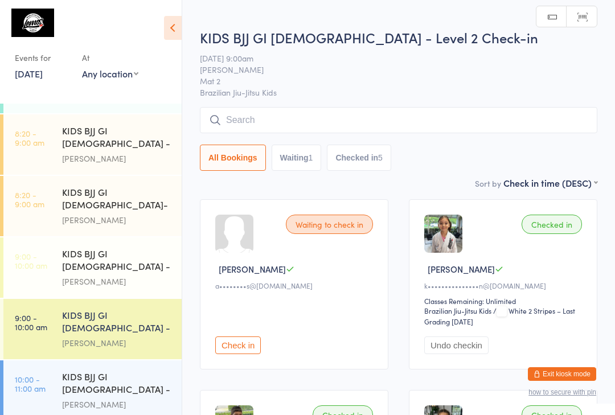
click at [290, 129] on input "search" at bounding box center [398, 120] width 397 height 26
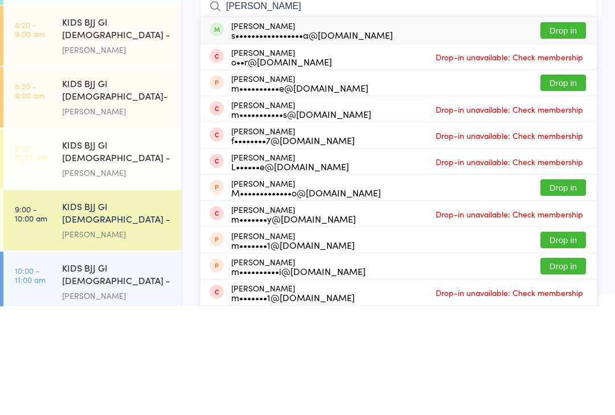
type input "Maria"
click at [575, 131] on button "Drop in" at bounding box center [563, 139] width 46 height 17
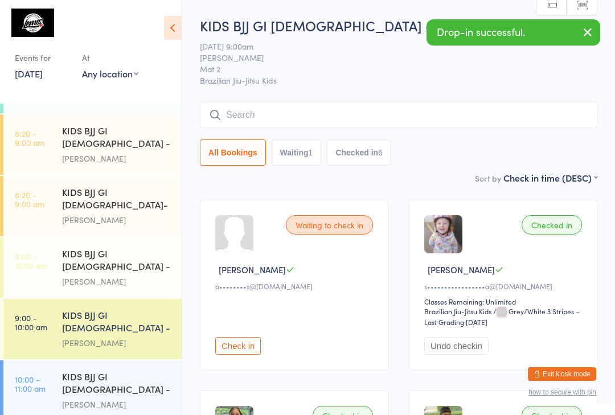
click at [292, 100] on div "KIDS BJJ GI 6-8yo - Level 2 Check-in 13 Sep 9:00am Chris Kusabs Mat 2 Brazilian…" at bounding box center [398, 93] width 397 height 155
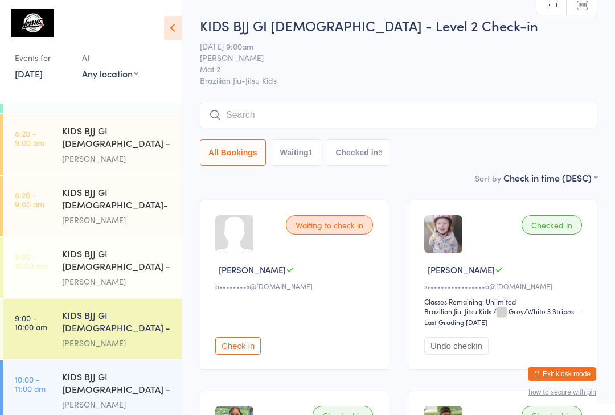
click at [299, 104] on input "search" at bounding box center [398, 115] width 397 height 26
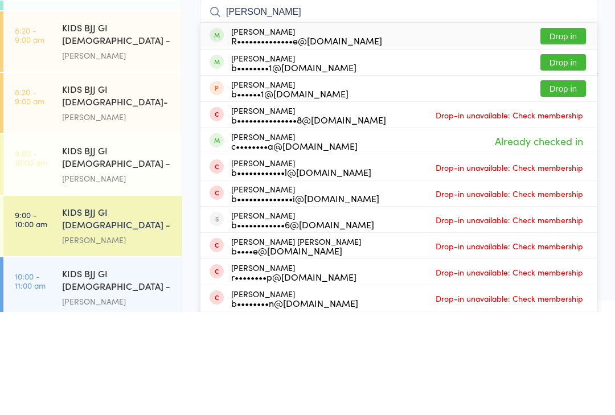
type input "Benjamin rob"
click at [560, 131] on button "Drop in" at bounding box center [563, 139] width 46 height 17
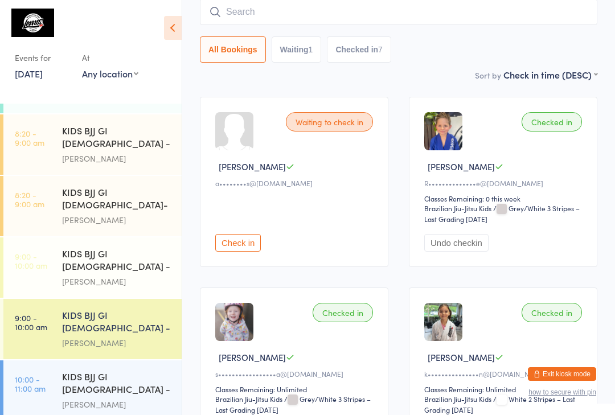
click at [229, 7] on input "search" at bounding box center [398, 12] width 397 height 26
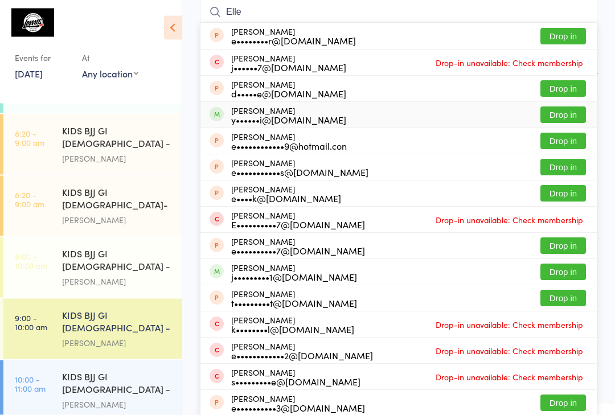
type input "Elle"
click at [214, 118] on span at bounding box center [217, 115] width 14 height 14
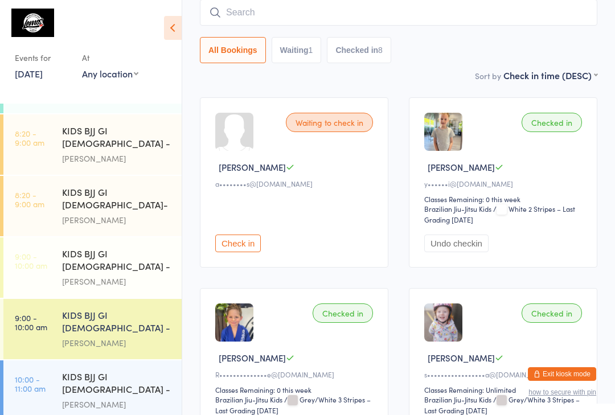
scroll to position [100, 0]
click at [529, 14] on input "search" at bounding box center [398, 12] width 397 height 26
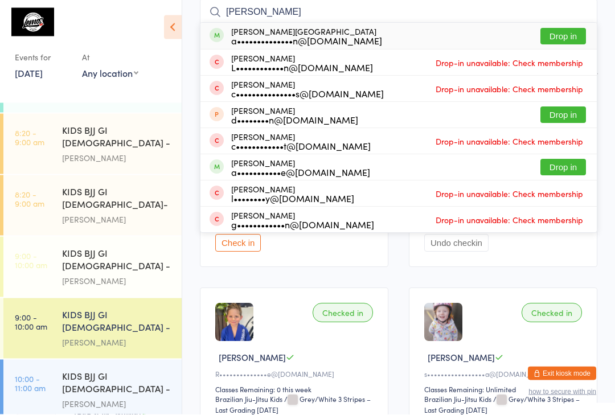
type input "Cassidy"
click at [581, 30] on button "Drop in" at bounding box center [563, 37] width 46 height 17
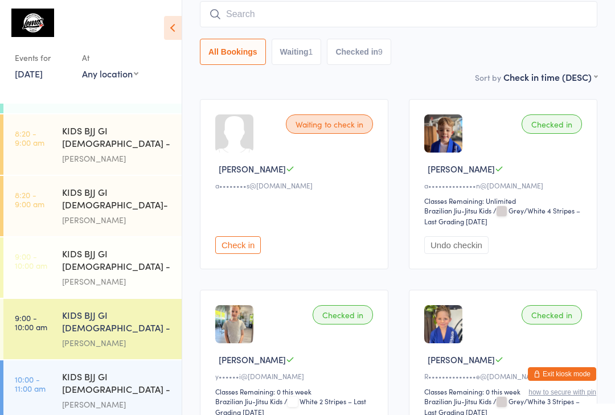
scroll to position [0, 0]
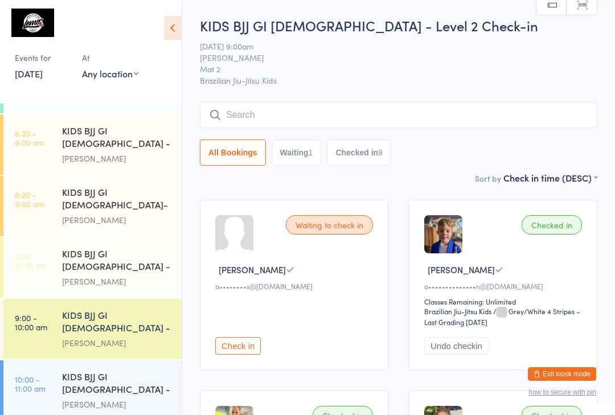
click at [150, 247] on div "KIDS BJJ GI 6-8yo - Level 1" at bounding box center [117, 261] width 110 height 28
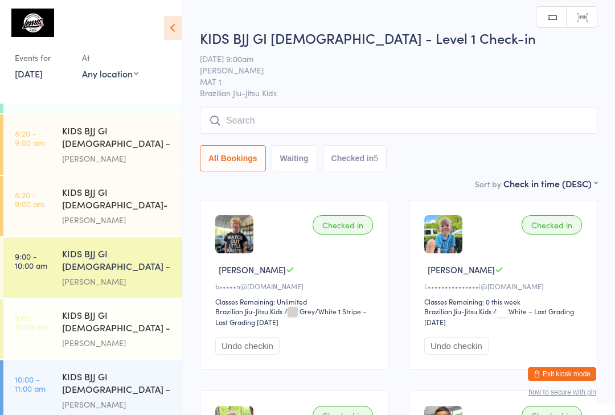
click at [142, 152] on div "Matheus Bohrer" at bounding box center [117, 158] width 110 height 13
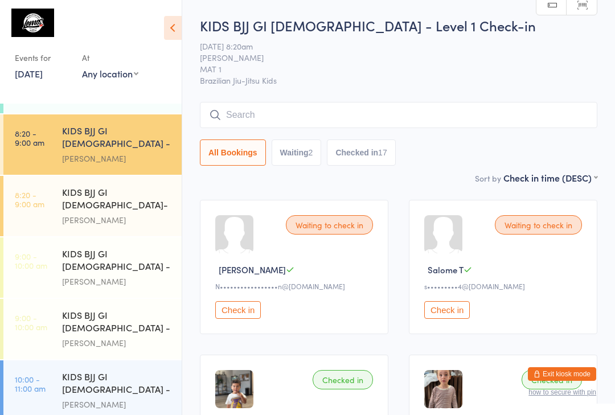
click at [235, 114] on input "search" at bounding box center [398, 115] width 397 height 26
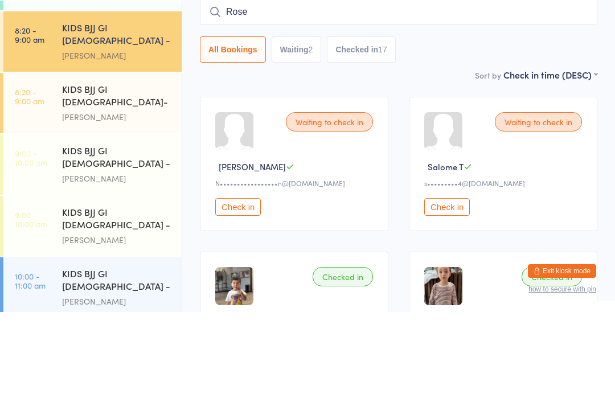
type input "Rose"
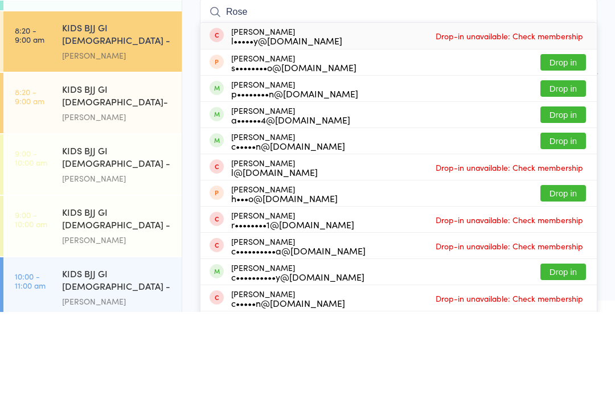
click at [563, 183] on button "Drop in" at bounding box center [563, 191] width 46 height 17
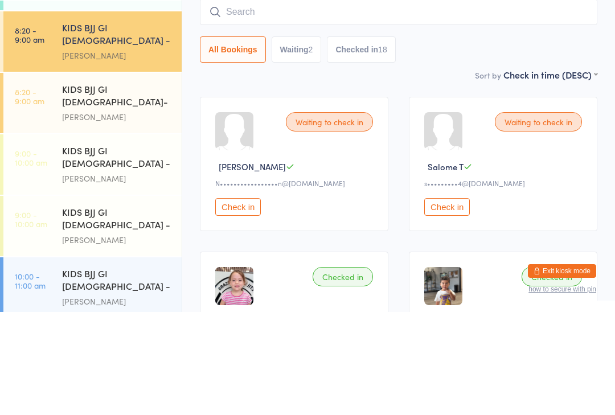
click at [268, 102] on input "search" at bounding box center [398, 115] width 397 height 26
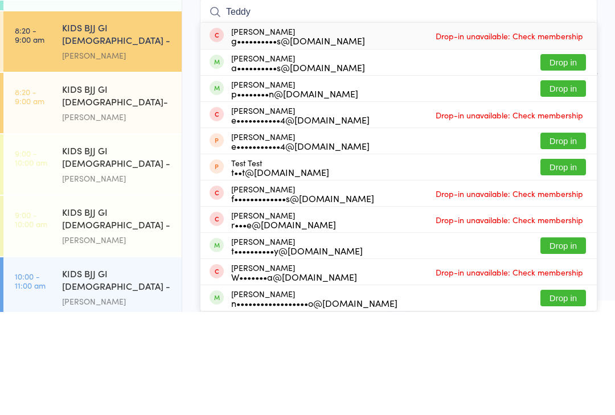
type input "Teddy"
click at [565, 183] on button "Drop in" at bounding box center [563, 191] width 46 height 17
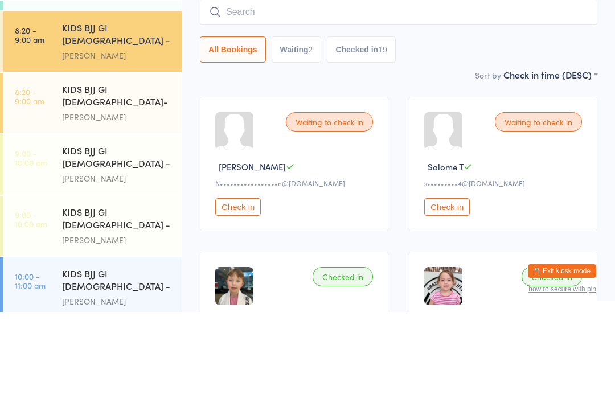
scroll to position [103, 0]
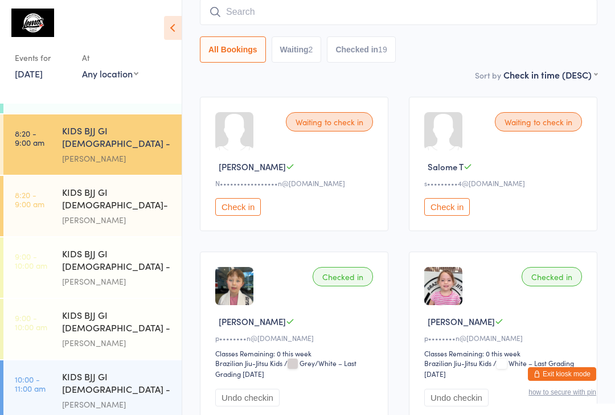
click at [255, 11] on input "search" at bounding box center [398, 12] width 397 height 26
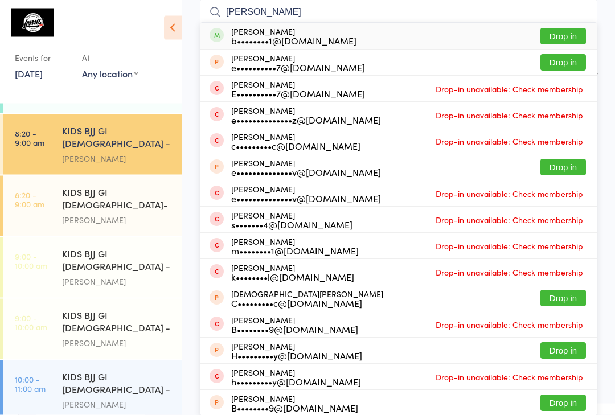
type input "Estell"
click at [554, 32] on button "Drop in" at bounding box center [563, 36] width 46 height 17
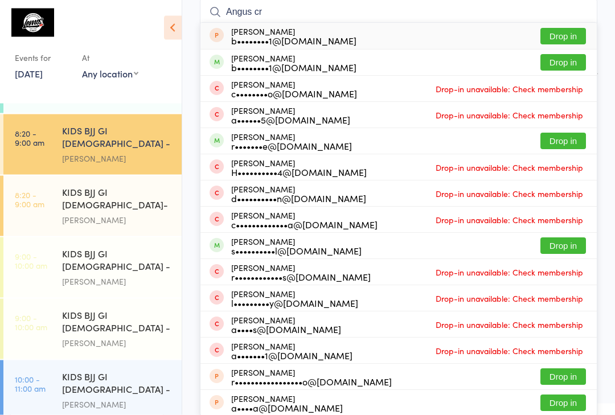
type input "Angus cr"
click at [559, 63] on button "Drop in" at bounding box center [563, 63] width 46 height 17
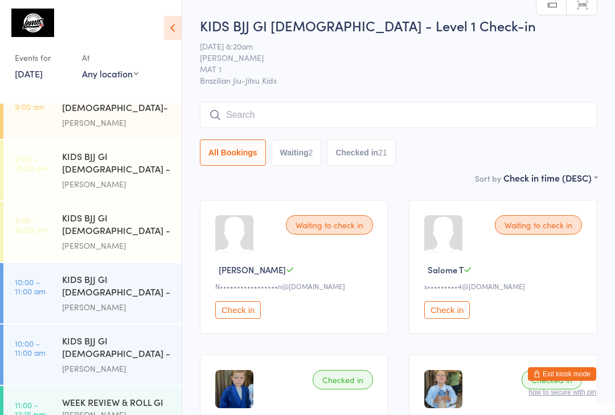
scroll to position [145, 0]
click at [104, 178] on div "Matheus Bohrer" at bounding box center [117, 184] width 110 height 13
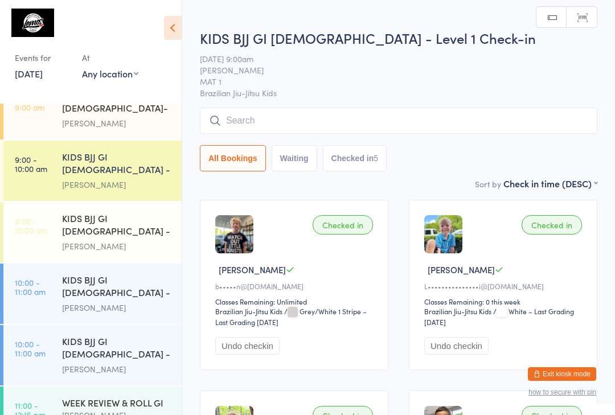
click at [308, 122] on input "search" at bounding box center [398, 121] width 397 height 26
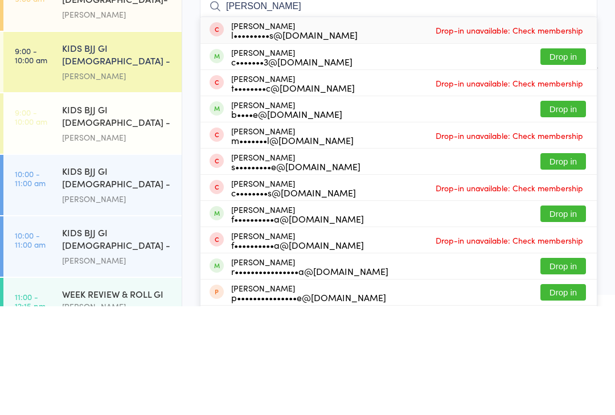
type input "Olivia"
click at [562, 157] on button "Drop in" at bounding box center [563, 165] width 46 height 17
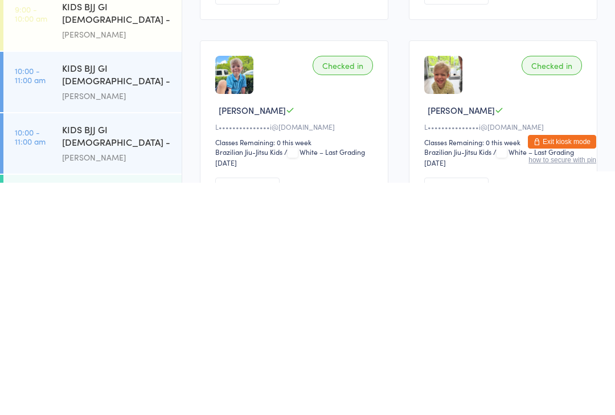
scroll to position [119, 0]
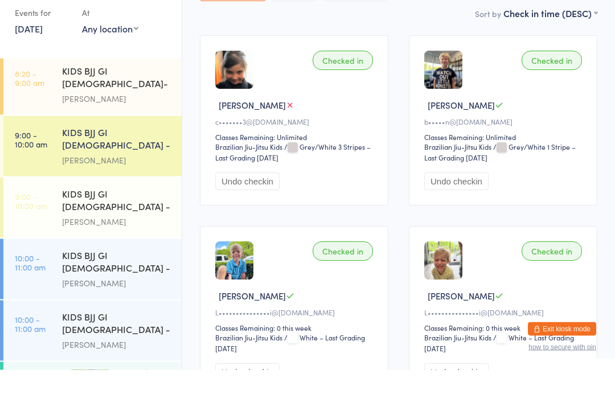
click at [151, 260] on div "Chris Kusabs" at bounding box center [117, 266] width 110 height 13
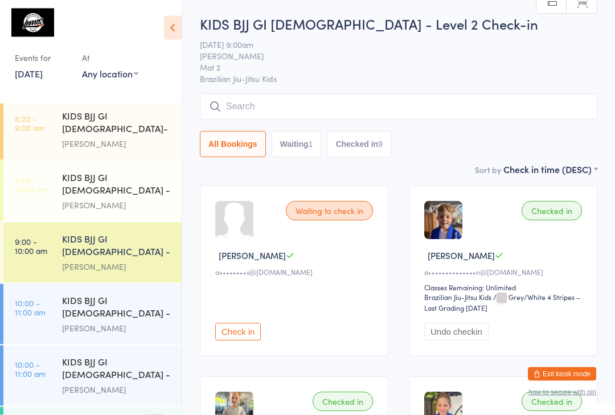
scroll to position [14, 0]
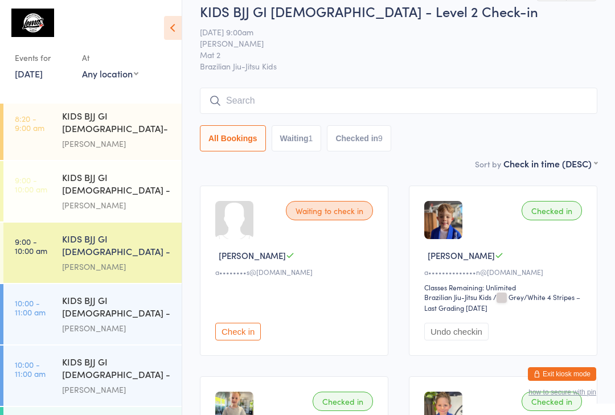
click at [463, 100] on input "search" at bounding box center [398, 101] width 397 height 26
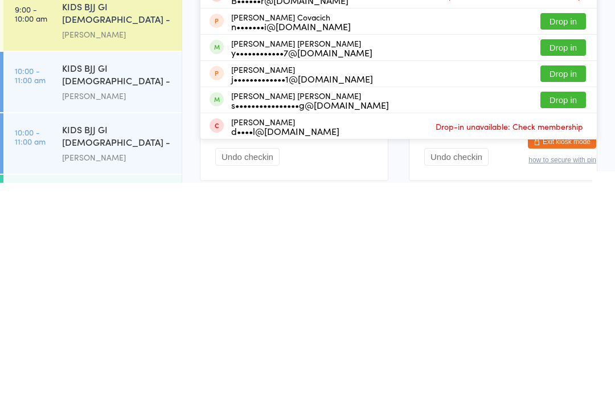
scroll to position [151, 0]
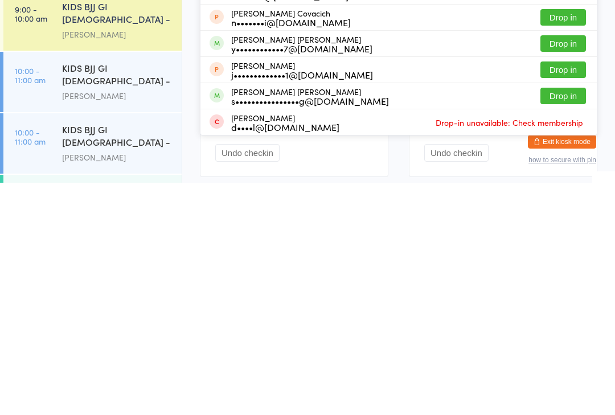
type input "Cooper"
click at [569, 320] on button "Drop in" at bounding box center [563, 328] width 46 height 17
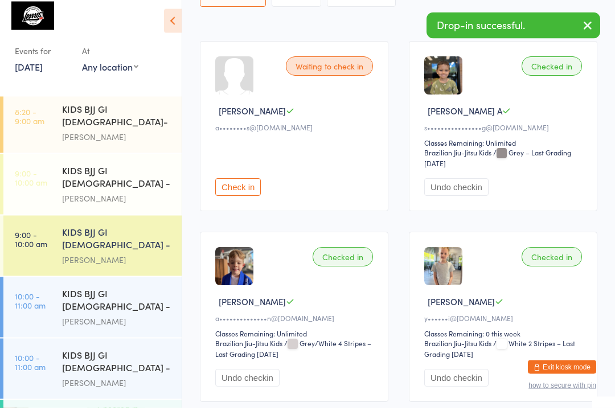
click at [548, 106] on div "Checked in Cooper A s••••••••••••••••g@gmail.com Classes Remaining: Unlimited B…" at bounding box center [503, 133] width 188 height 170
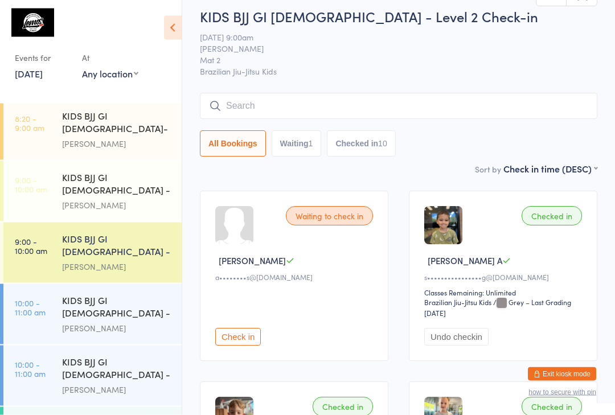
scroll to position [0, 0]
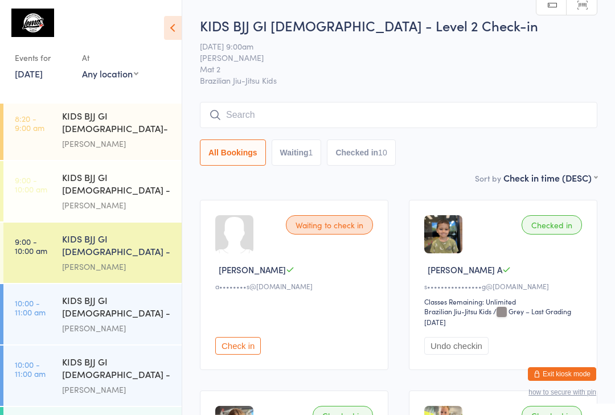
click at [286, 117] on input "search" at bounding box center [398, 115] width 397 height 26
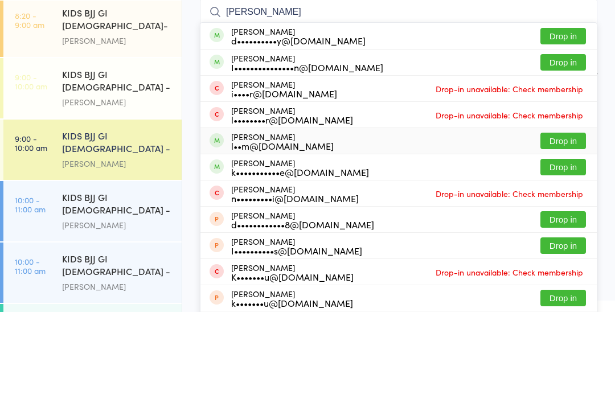
type input "Isaac"
click at [290, 244] on div "l••m@mrgconnections.com.au" at bounding box center [282, 248] width 102 height 9
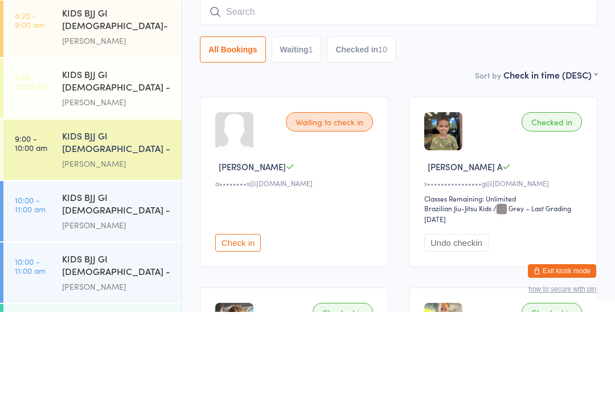
scroll to position [103, 0]
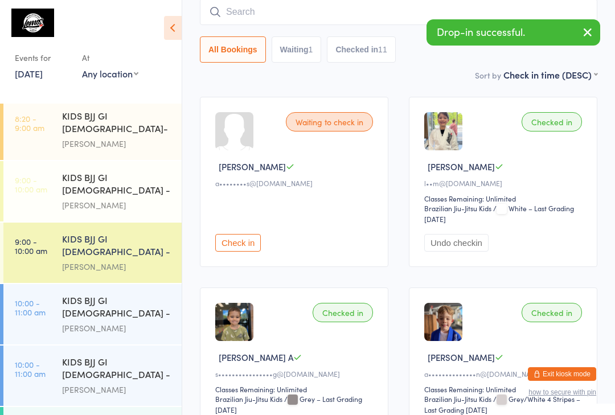
click at [301, 7] on input "search" at bounding box center [398, 12] width 397 height 26
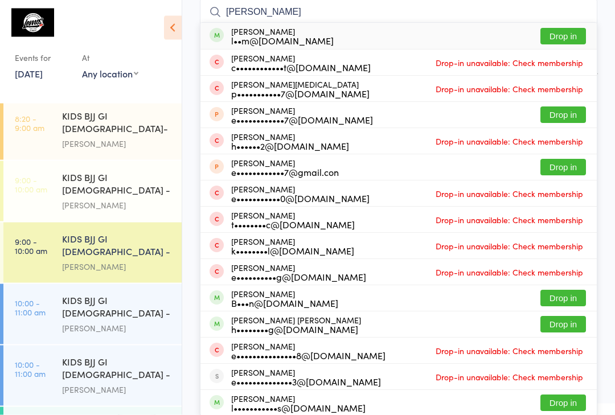
type input "Ethan g"
click at [286, 39] on div "l••m@mrgconnections.com.au" at bounding box center [282, 40] width 102 height 9
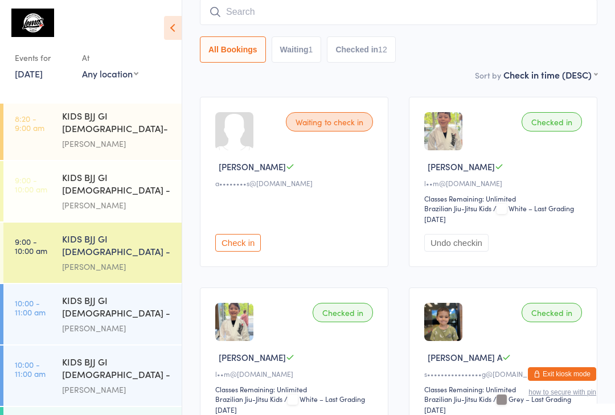
click at [288, 9] on input "search" at bounding box center [398, 12] width 397 height 26
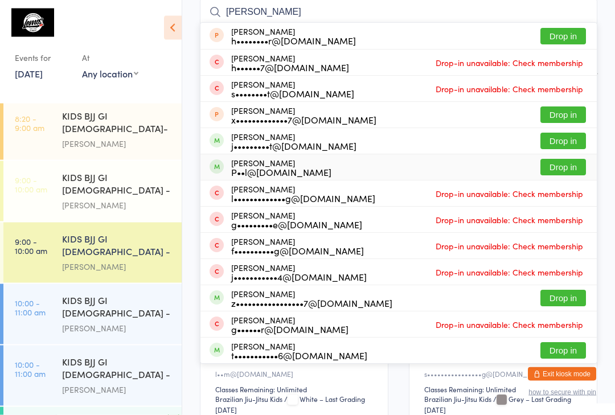
type input "Xavier"
click at [288, 174] on div "P••l@greenfinancegroup.com.au" at bounding box center [281, 172] width 100 height 9
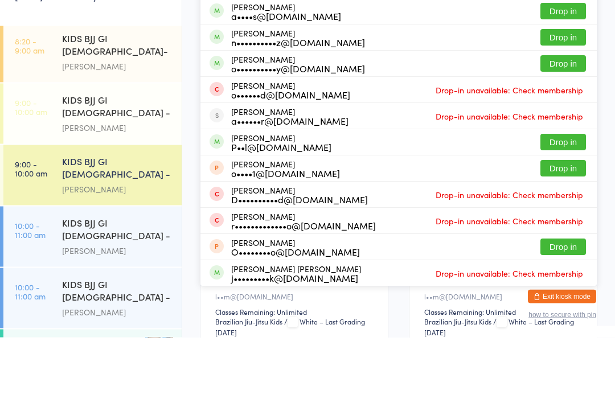
type input "Oscar"
click at [271, 211] on div "Oscar Steele P••l@greenfinancegroup.com.au" at bounding box center [281, 220] width 100 height 18
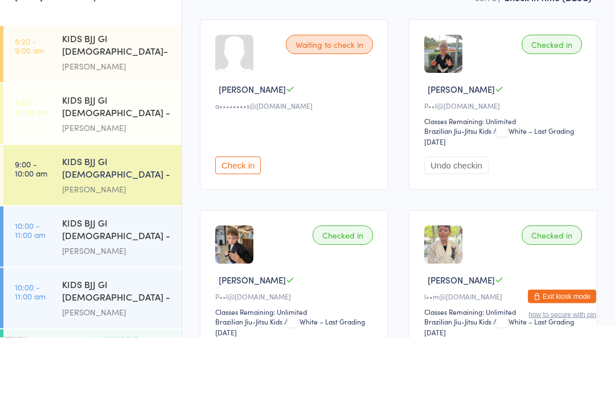
scroll to position [15, 0]
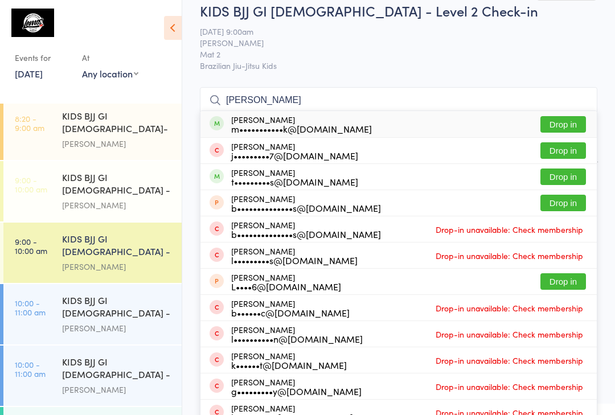
type input "Luka kreg"
click at [568, 120] on button "Drop in" at bounding box center [563, 124] width 46 height 17
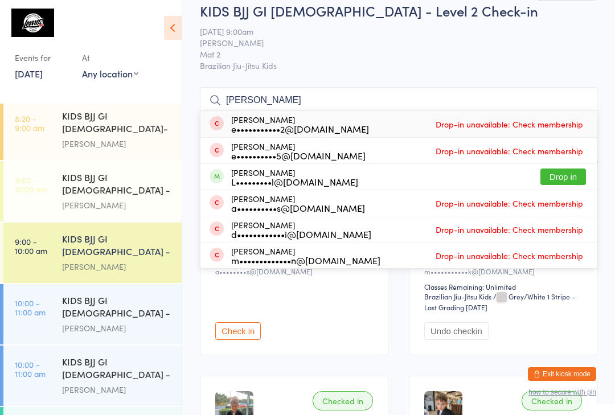
type input "Eric"
click at [565, 181] on button "Drop in" at bounding box center [563, 177] width 46 height 17
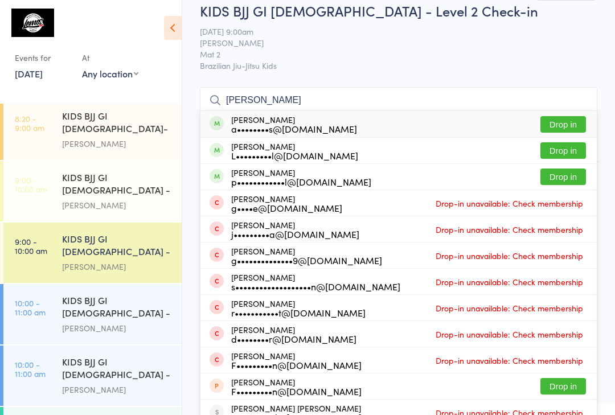
type input "Sophia"
click at [569, 155] on button "Drop in" at bounding box center [563, 150] width 46 height 17
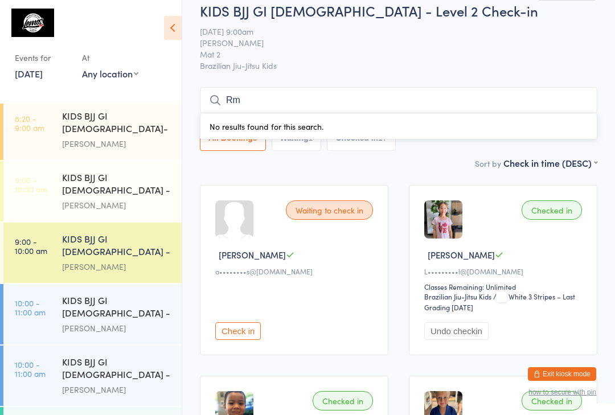
type input "R"
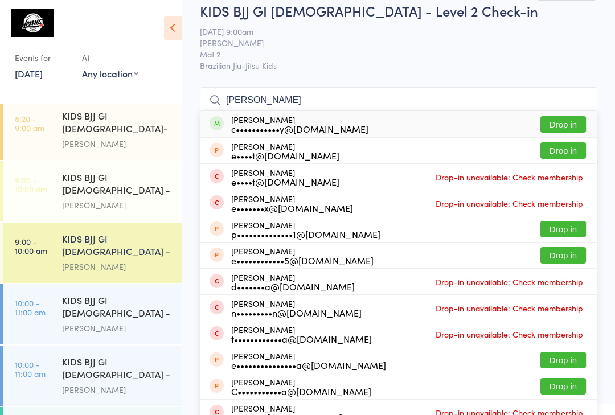
type input "Emilia"
click at [564, 123] on button "Drop in" at bounding box center [563, 124] width 46 height 17
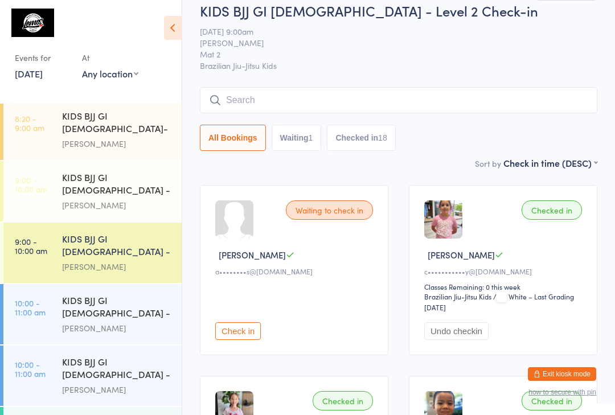
click at [151, 322] on div "Matheus Bohrer" at bounding box center [117, 328] width 110 height 13
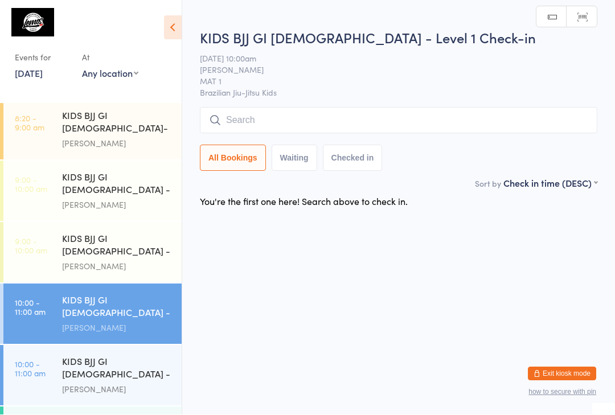
click at [286, 122] on input "search" at bounding box center [398, 121] width 397 height 26
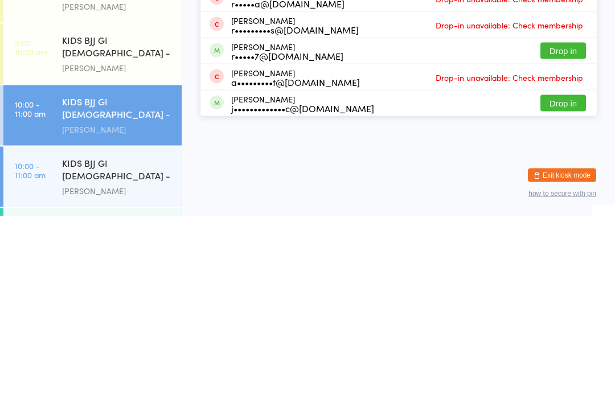
type input "Rhys"
click at [569, 294] on button "Drop in" at bounding box center [563, 302] width 46 height 17
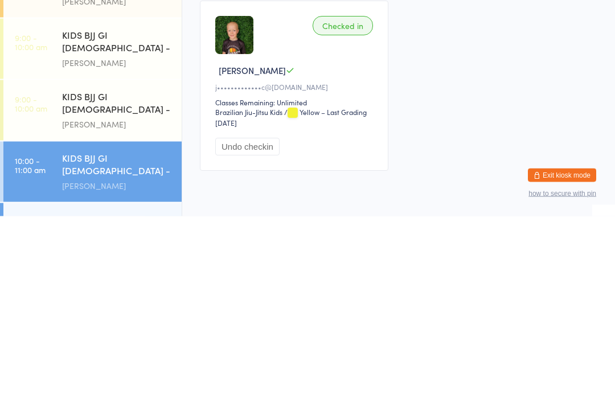
scroll to position [69, 0]
click at [147, 278] on div "KIDS BJJ GI 6-8yo - Level 2 Chris Kusabs" at bounding box center [122, 308] width 120 height 60
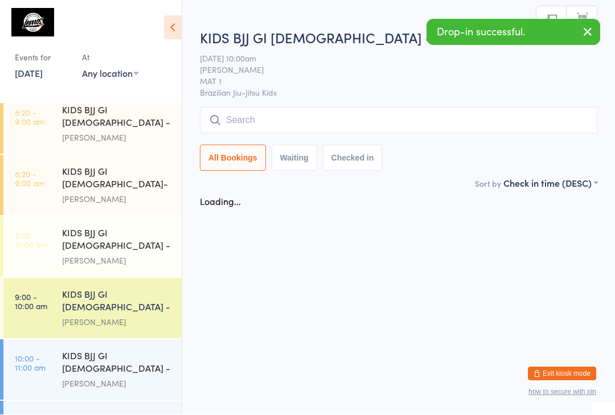
scroll to position [1, 0]
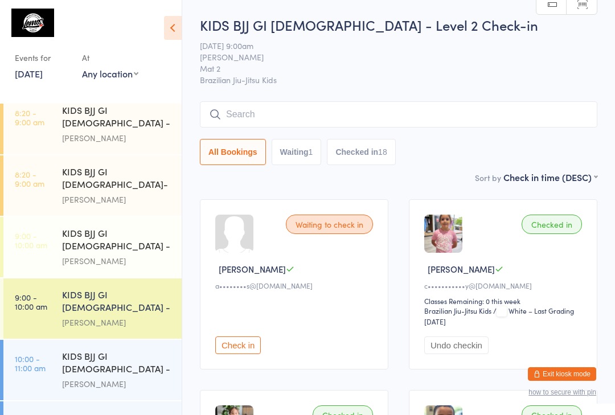
click at [302, 118] on input "search" at bounding box center [398, 114] width 397 height 26
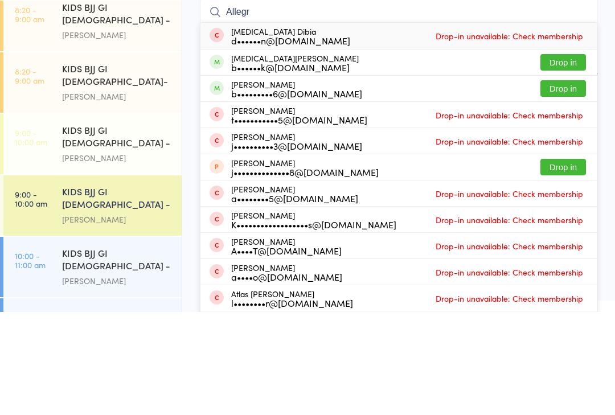
type input "Allegr"
click at [563, 157] on button "Drop in" at bounding box center [563, 165] width 46 height 17
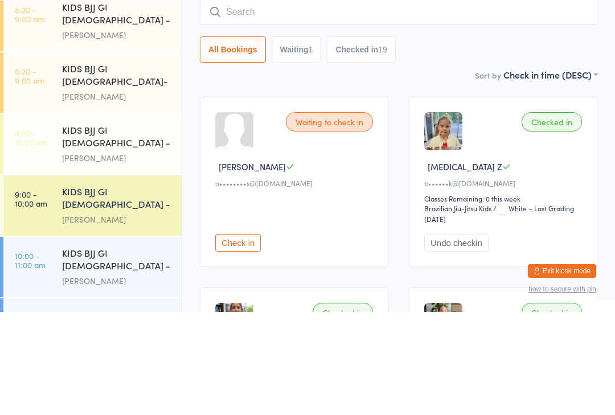
click at [389, 102] on input "search" at bounding box center [398, 115] width 397 height 26
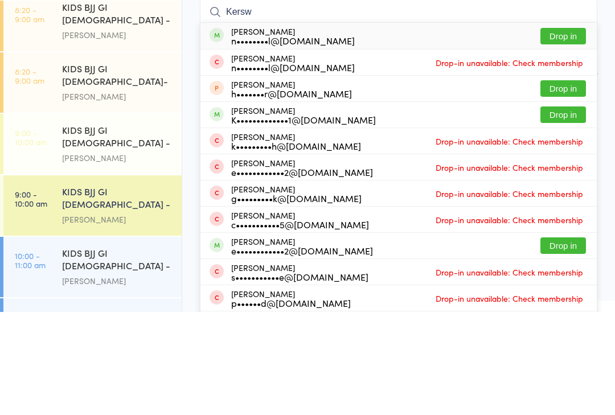
type input "Kersw"
click at [572, 131] on button "Drop in" at bounding box center [563, 139] width 46 height 17
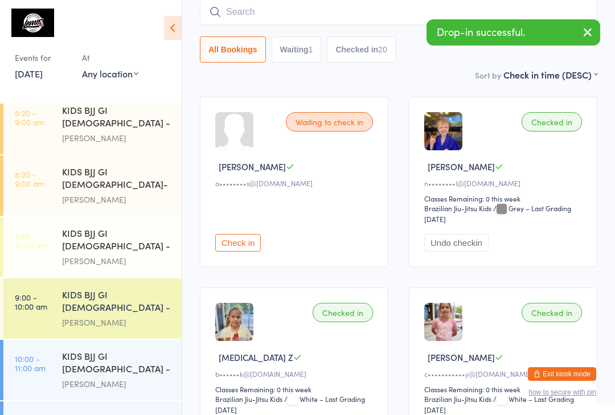
click at [263, 13] on input "search" at bounding box center [398, 12] width 397 height 26
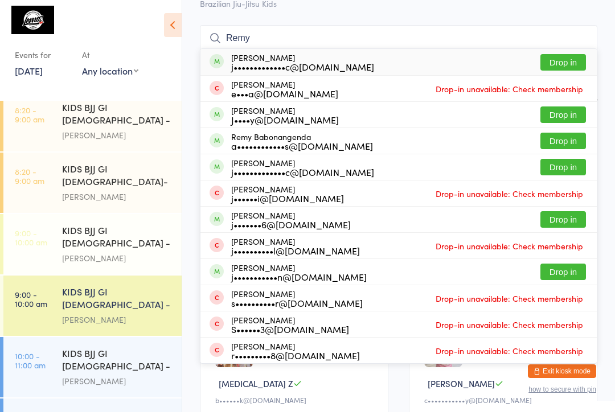
type input "Remy"
click at [557, 65] on button "Drop in" at bounding box center [563, 65] width 46 height 17
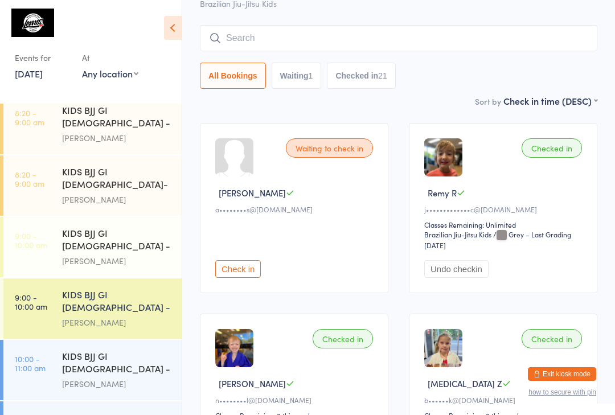
click at [128, 255] on div "Matheus Bohrer" at bounding box center [117, 261] width 110 height 13
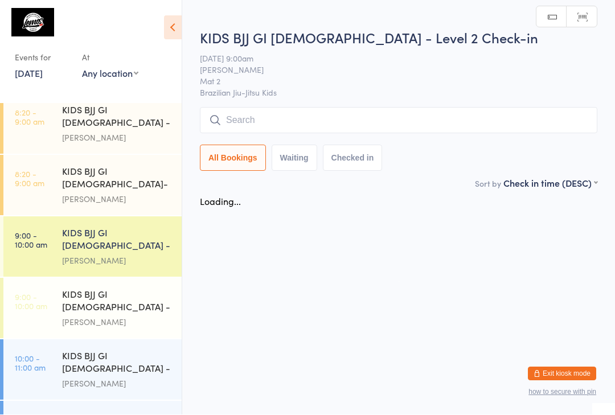
scroll to position [1, 0]
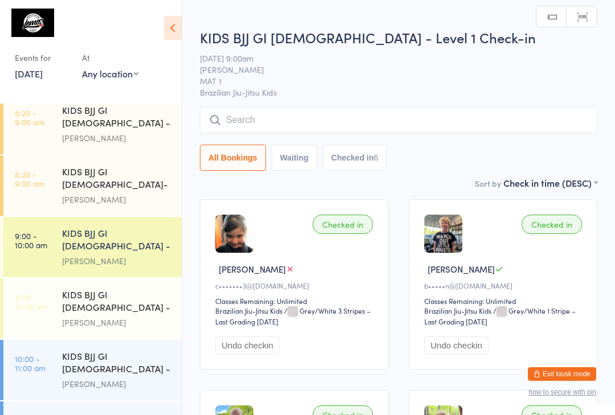
click at [309, 124] on input "search" at bounding box center [398, 120] width 397 height 26
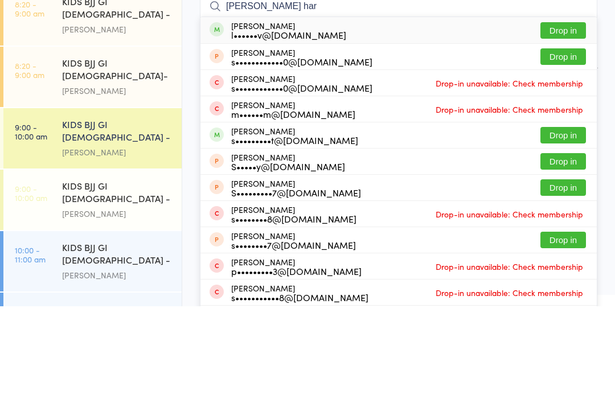
type input "Sam har"
click at [563, 131] on button "Drop in" at bounding box center [563, 139] width 46 height 17
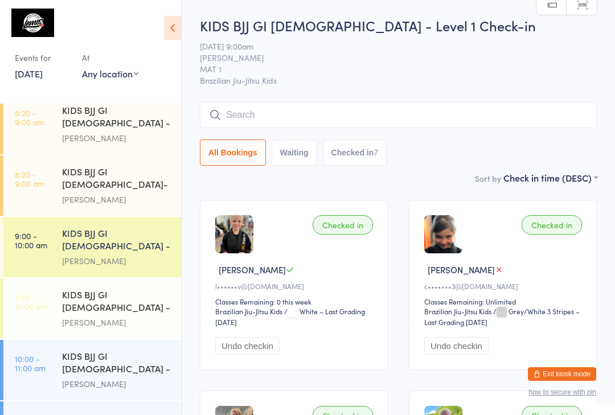
click at [256, 125] on input "search" at bounding box center [398, 115] width 397 height 26
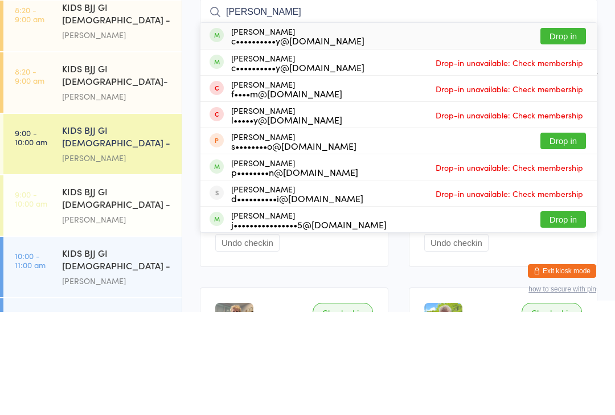
type input "Rouse"
click at [297, 166] on div "c••••••••••y@hotmail.com" at bounding box center [297, 170] width 133 height 9
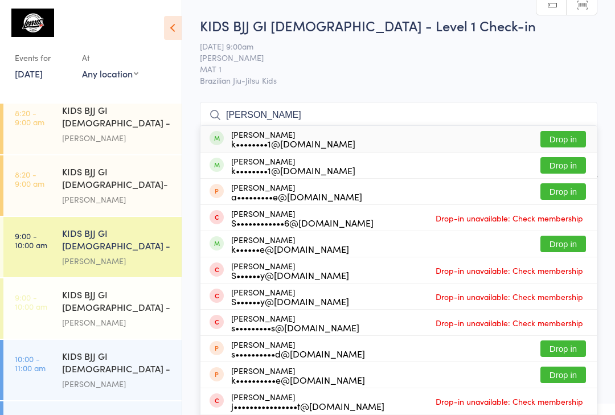
type input "Sarte"
click at [559, 135] on button "Drop in" at bounding box center [563, 139] width 46 height 17
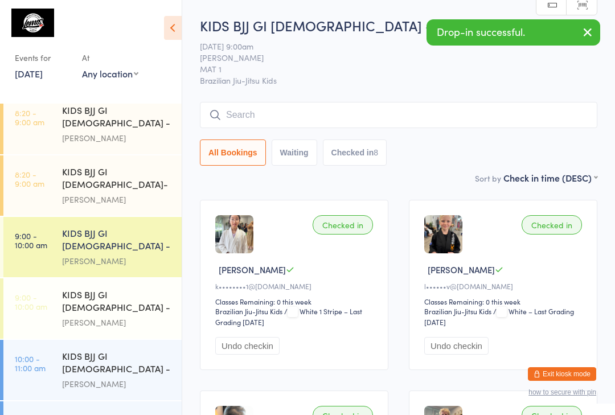
click at [327, 112] on input "search" at bounding box center [398, 115] width 397 height 26
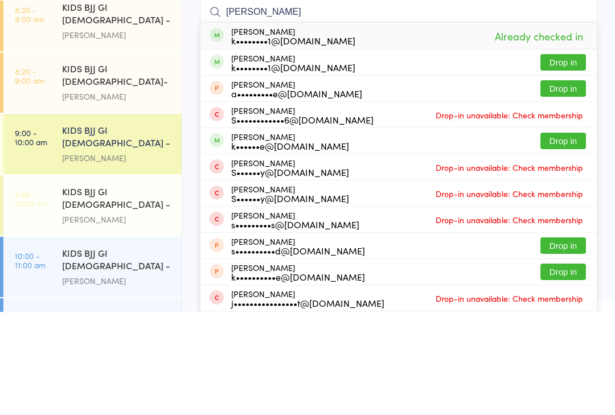
type input "Sarte"
click at [572, 183] on button "Drop in" at bounding box center [563, 191] width 46 height 17
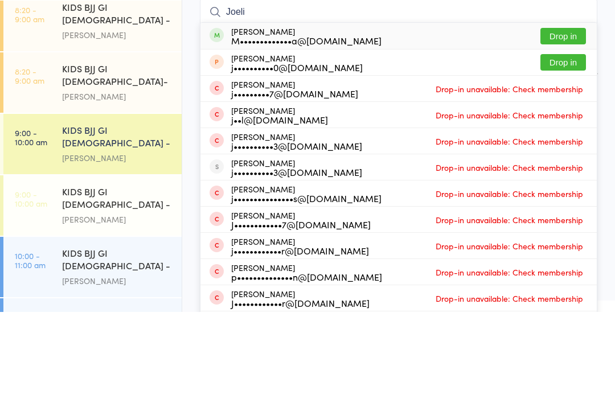
type input "Joeli"
click at [416, 126] on div "Joeli Kaumaitotoya M•••••••••••••a@live.com.au Drop in" at bounding box center [398, 139] width 396 height 26
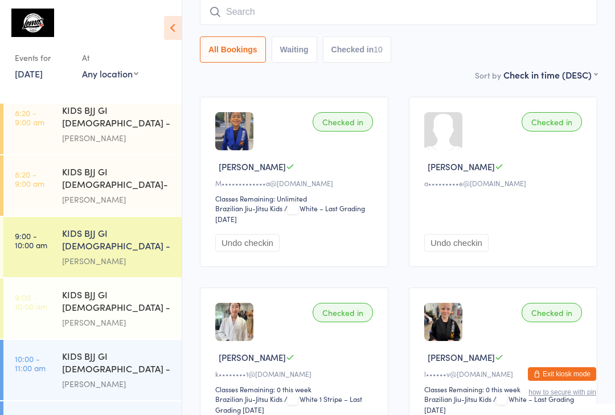
click at [75, 227] on div "KIDS BJJ GI 6-8yo - Level 1" at bounding box center [117, 241] width 110 height 28
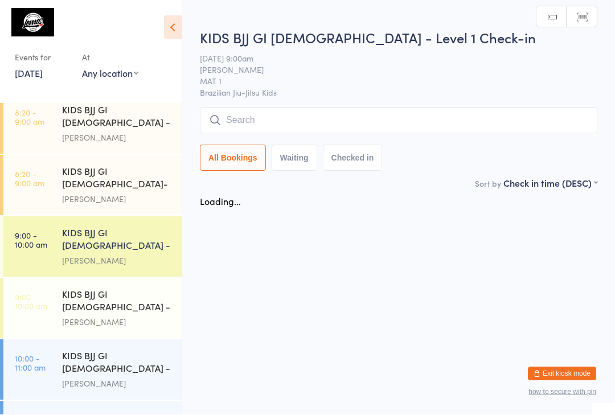
scroll to position [1, 0]
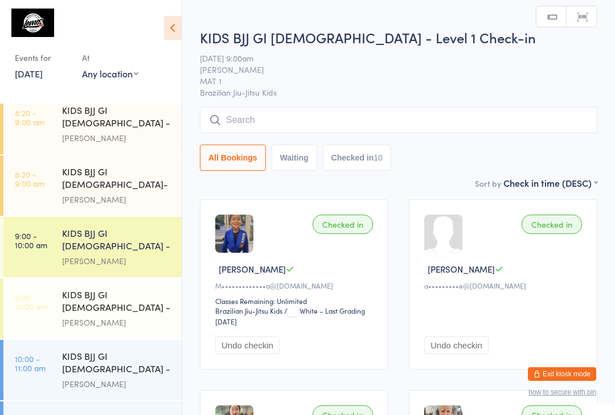
click at [265, 117] on input "search" at bounding box center [398, 120] width 397 height 26
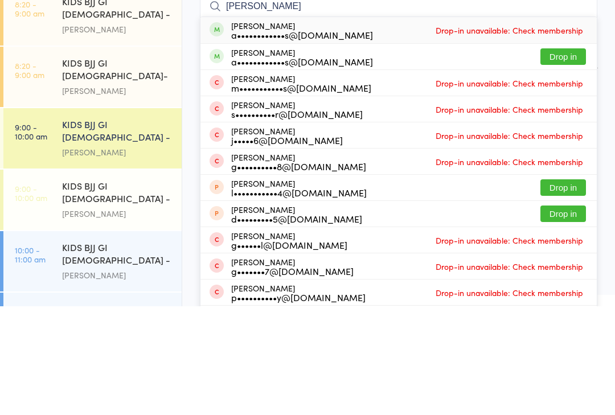
type input "Garcia"
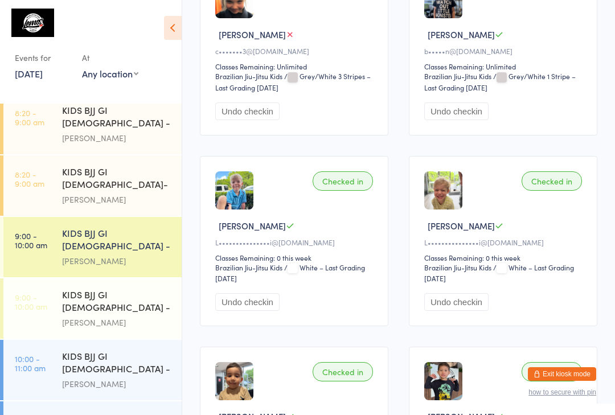
click at [81, 227] on div "KIDS BJJ GI 6-8yo - Level 1" at bounding box center [117, 241] width 110 height 28
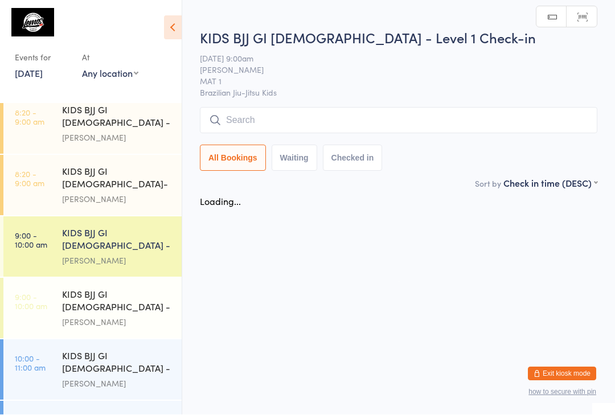
scroll to position [1, 0]
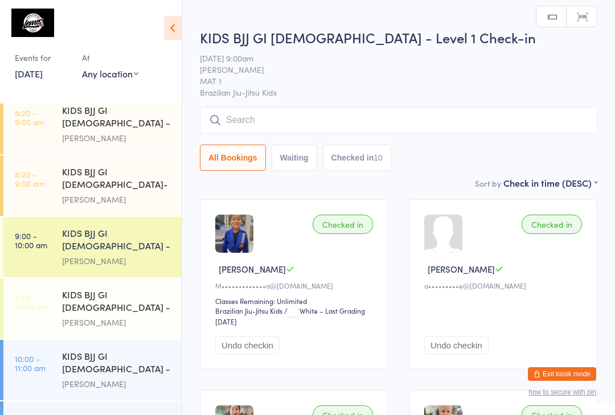
click at [284, 115] on input "search" at bounding box center [398, 120] width 397 height 26
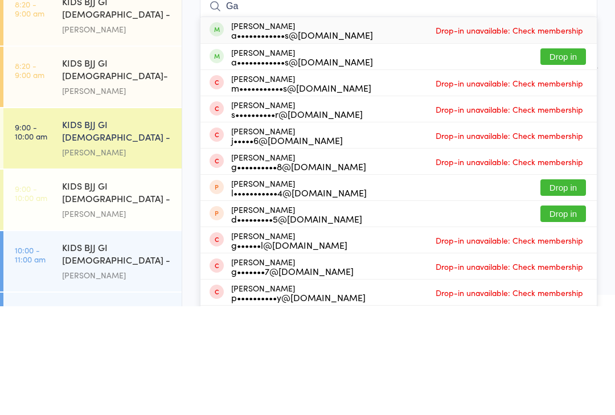
type input "G"
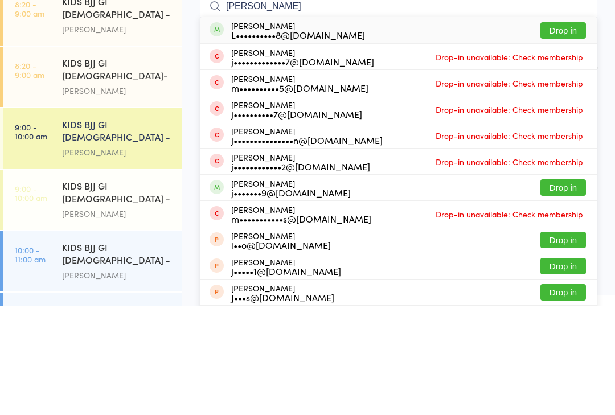
type input "James sti"
click at [564, 131] on button "Drop in" at bounding box center [563, 139] width 46 height 17
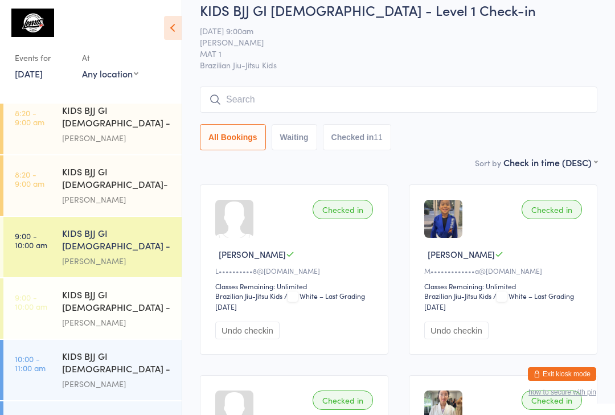
click at [324, 94] on input "search" at bounding box center [398, 100] width 397 height 26
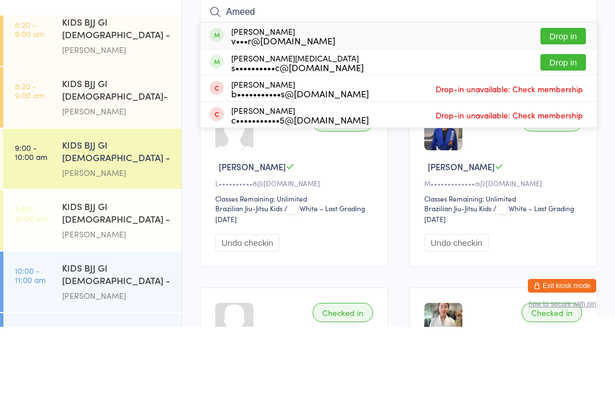
type input "Ameed"
click at [559, 116] on button "Drop in" at bounding box center [563, 124] width 46 height 17
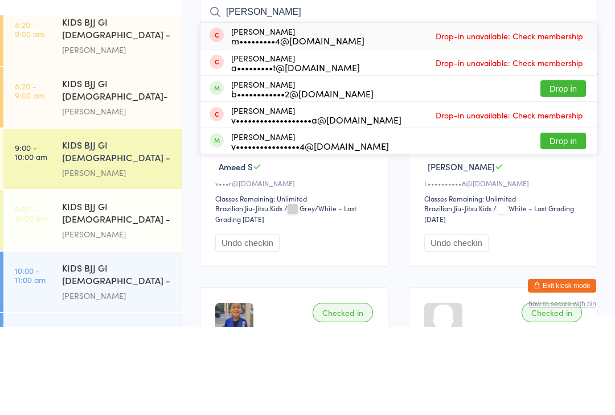
type input "Vince"
click at [563, 169] on button "Drop in" at bounding box center [563, 177] width 46 height 17
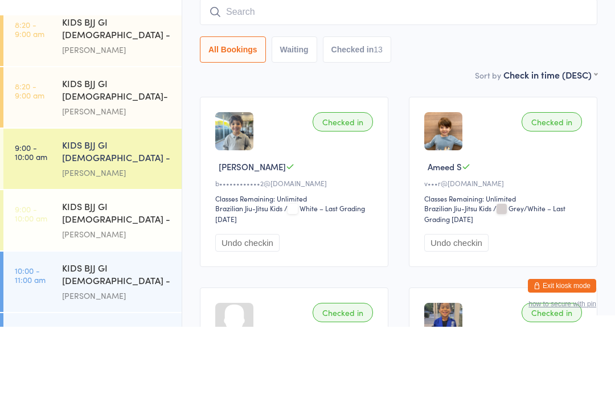
click at [269, 87] on input "search" at bounding box center [398, 100] width 397 height 26
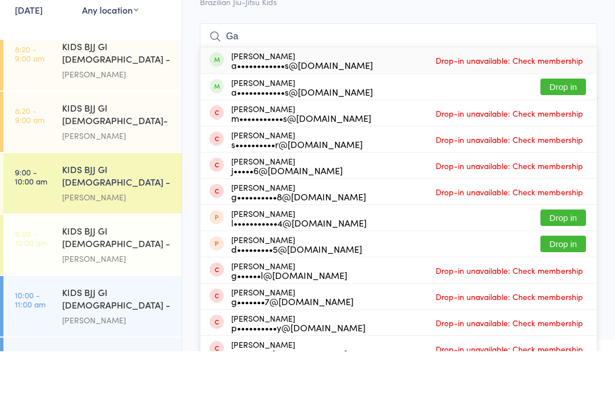
type input "G"
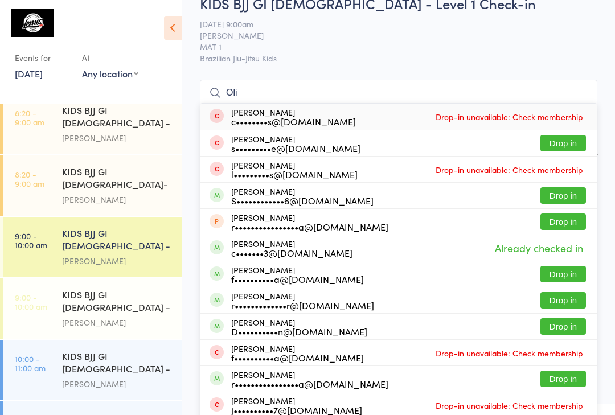
scroll to position [0, 0]
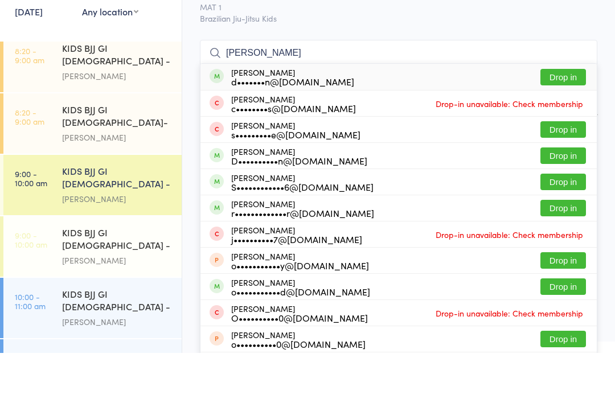
type input "Oliver tew"
click at [572, 131] on button "Drop in" at bounding box center [563, 139] width 46 height 17
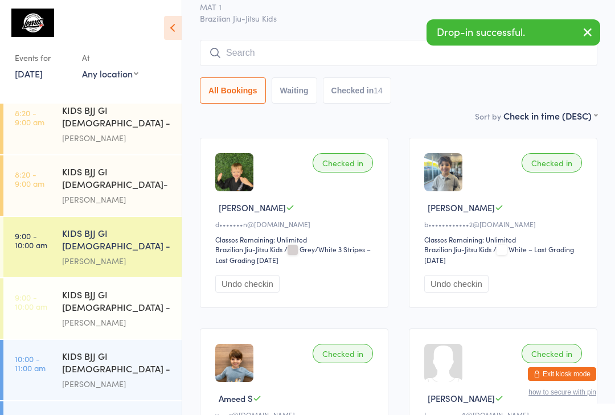
click at [230, 66] on input "search" at bounding box center [398, 53] width 397 height 26
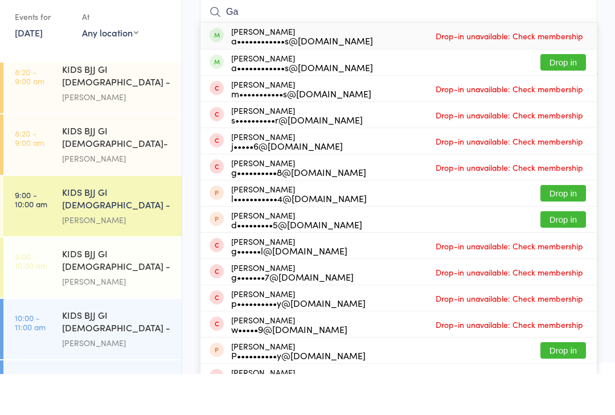
type input "G"
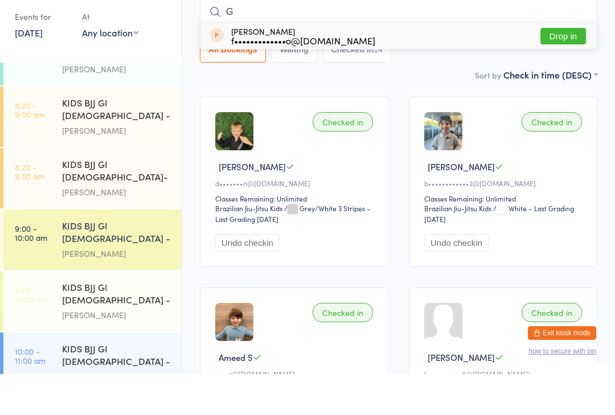
scroll to position [35, 0]
click at [112, 166] on div "Matheus Bohrer" at bounding box center [117, 172] width 110 height 13
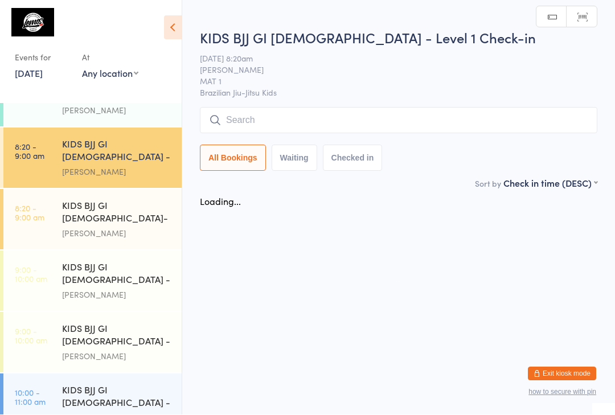
scroll to position [1, 0]
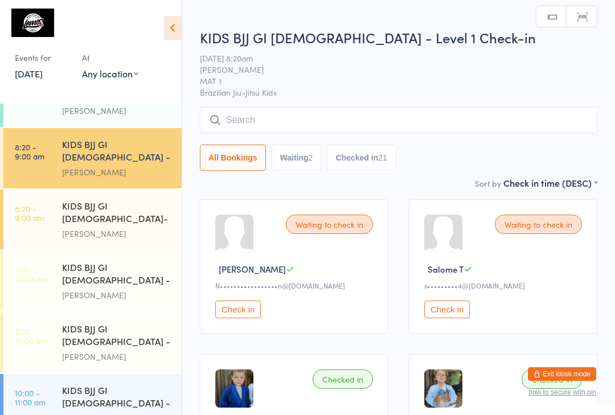
click at [296, 125] on input "search" at bounding box center [398, 120] width 397 height 26
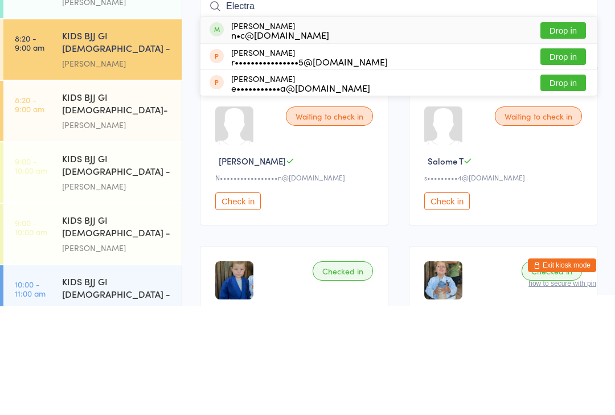
type input "Electra"
click at [564, 131] on button "Drop in" at bounding box center [563, 139] width 46 height 17
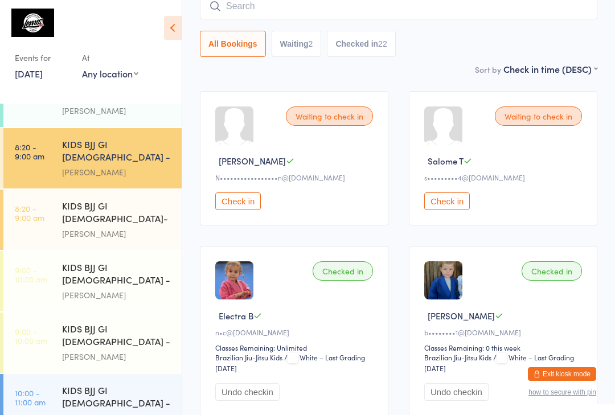
click at [146, 322] on div "KIDS BJJ GI 6-8yo - Level 2" at bounding box center [117, 336] width 110 height 28
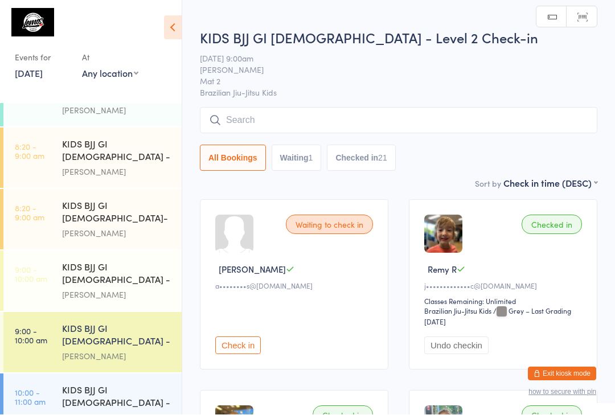
scroll to position [1, 0]
click at [333, 113] on input "search" at bounding box center [398, 120] width 397 height 26
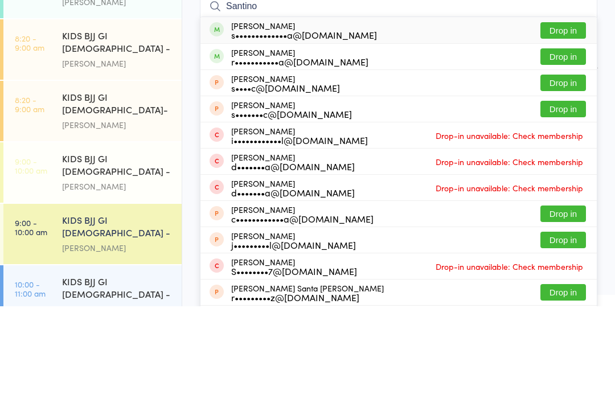
type input "Santino"
click at [565, 131] on button "Drop in" at bounding box center [563, 139] width 46 height 17
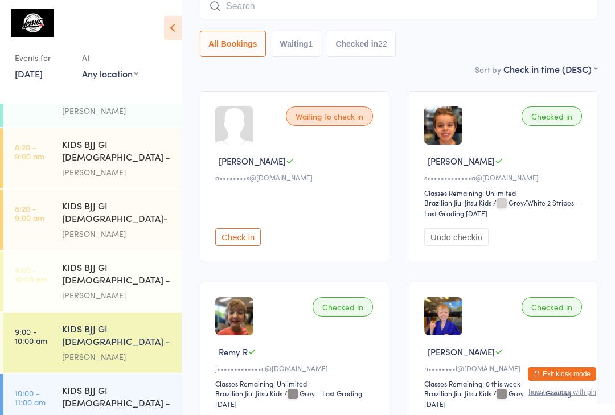
click at [500, 9] on input "search" at bounding box center [398, 6] width 397 height 26
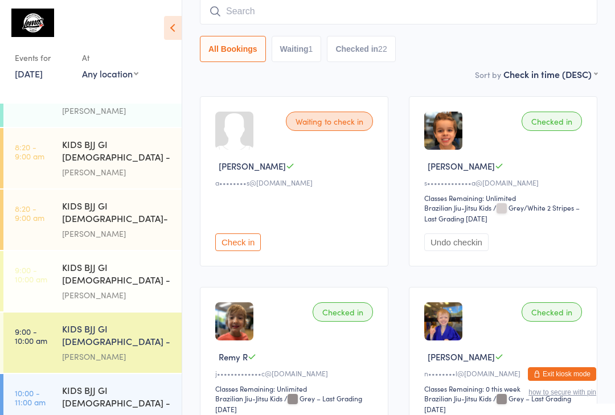
scroll to position [103, 0]
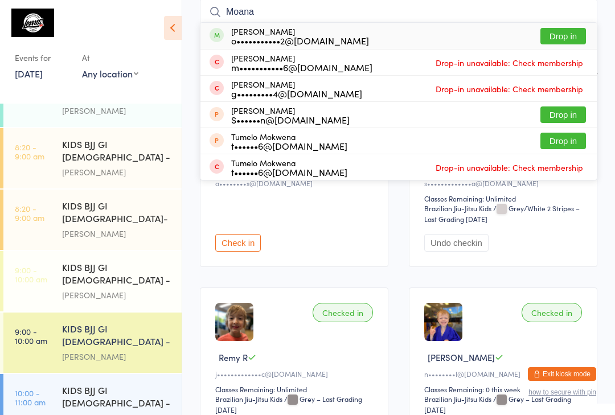
type input "Moana"
click at [362, 38] on div "Moana Chung o•••••••••••2@gmail.com Drop in" at bounding box center [398, 36] width 396 height 26
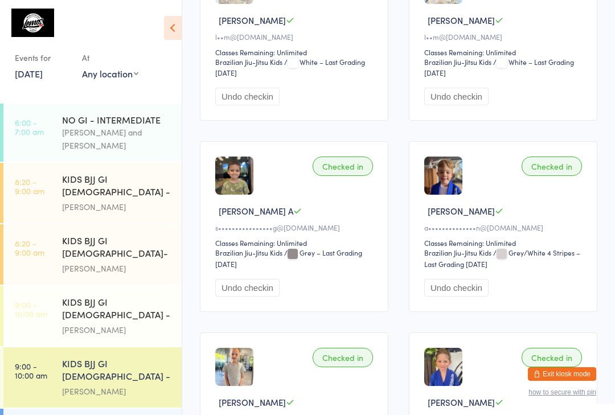
scroll to position [0, 0]
click at [82, 262] on div "Pedro Barros" at bounding box center [117, 268] width 110 height 13
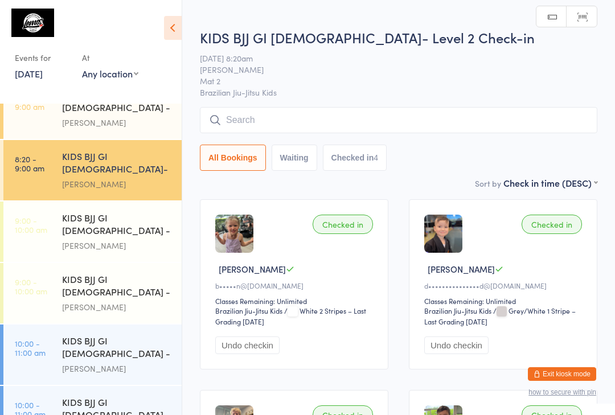
scroll to position [86, 0]
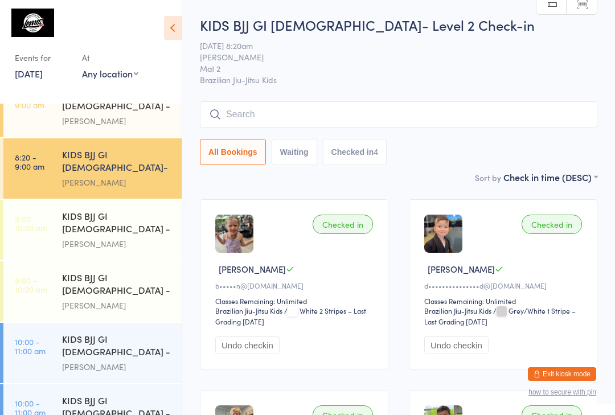
click at [56, 201] on link "9:00 - 10:00 am KIDS BJJ GI 6-8yo - Level 1 Matheus Bohrer" at bounding box center [92, 230] width 178 height 60
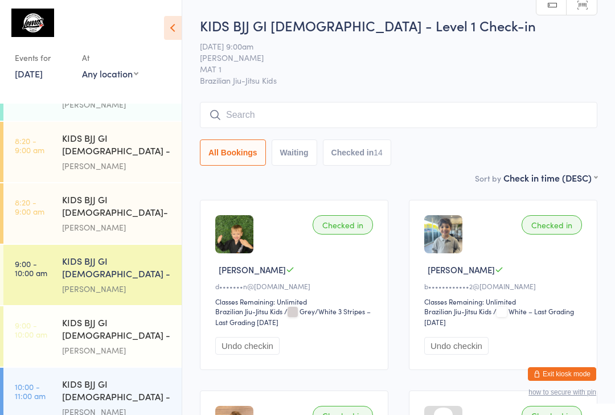
scroll to position [15, 0]
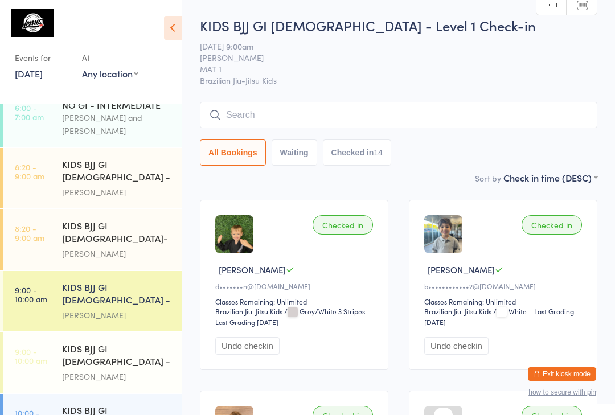
click at [22, 167] on time "8:20 - 9:00 am" at bounding box center [30, 171] width 30 height 18
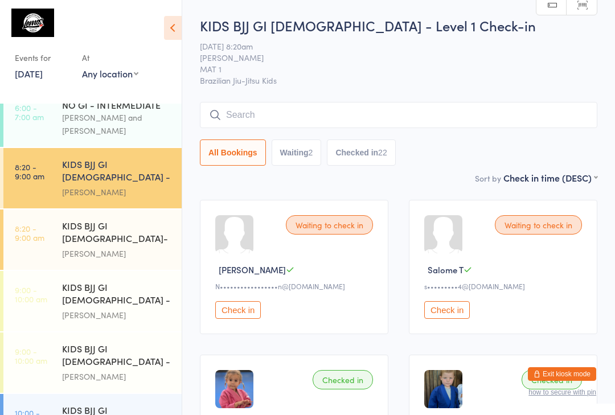
click at [36, 224] on time "8:20 - 9:00 am" at bounding box center [30, 233] width 30 height 18
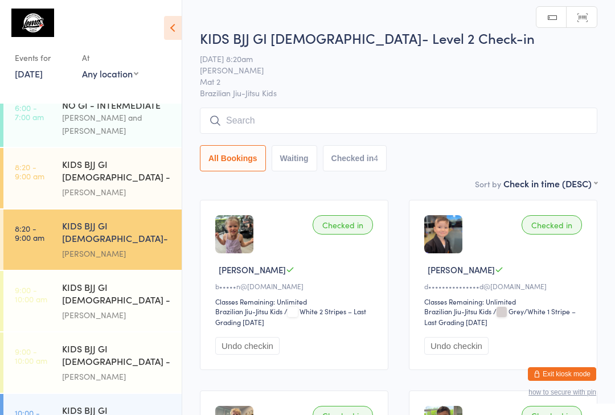
click at [74, 247] on div "Pedro Barros" at bounding box center [117, 253] width 110 height 13
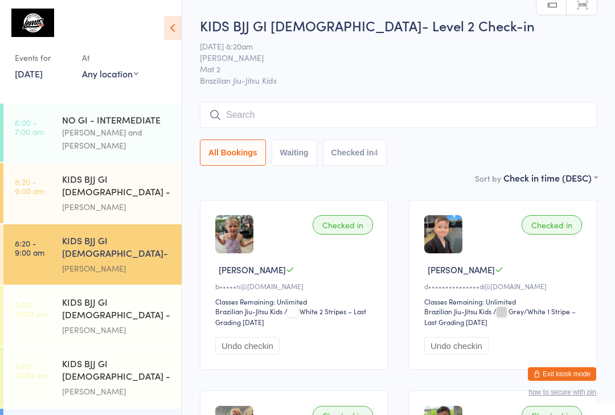
click at [54, 286] on link "9:00 - 10:00 am KIDS BJJ GI 6-8yo - Level 1 Matheus Bohrer" at bounding box center [92, 316] width 178 height 60
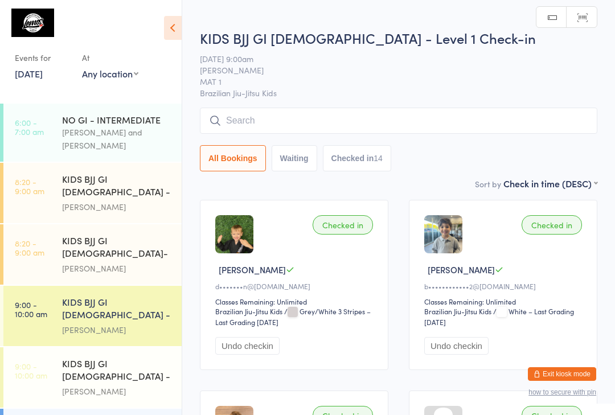
click at [65, 163] on div "KIDS BJJ GI 3-5yo - Level 1 Matheus Bohrer" at bounding box center [122, 193] width 120 height 60
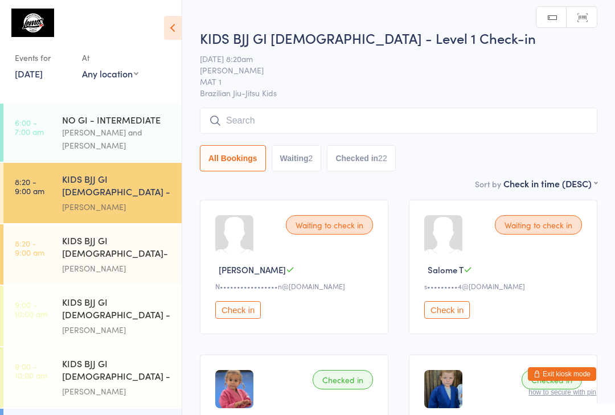
click at [244, 126] on input "search" at bounding box center [398, 121] width 397 height 26
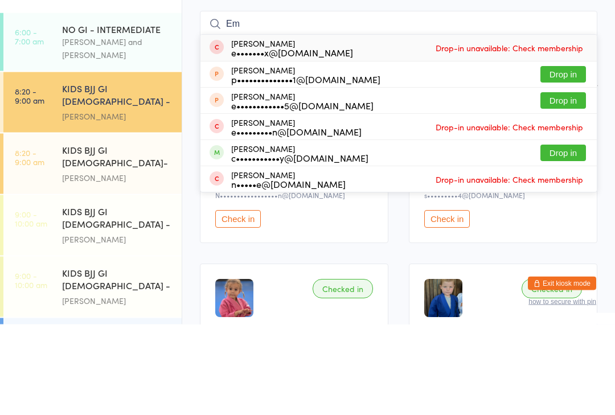
type input "E"
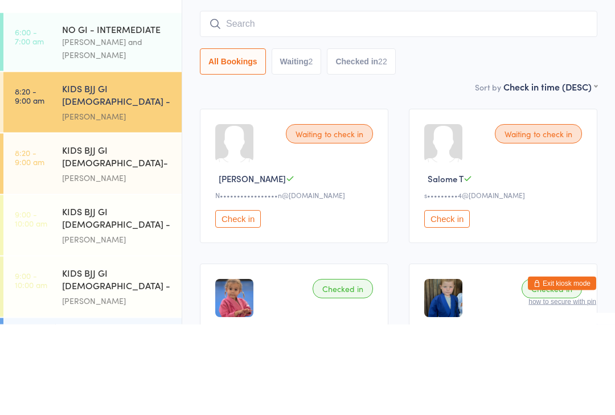
click at [284, 102] on input "search" at bounding box center [398, 115] width 397 height 26
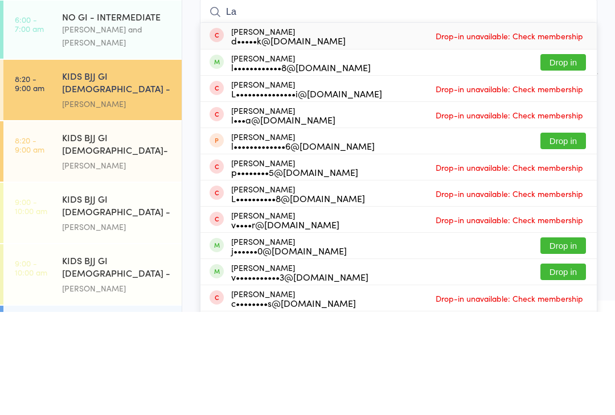
type input "L"
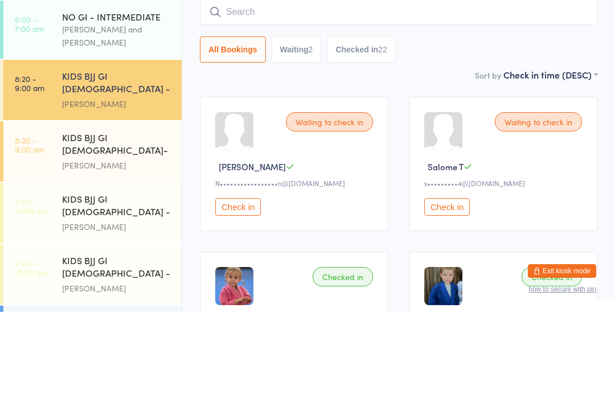
click at [434, 171] on div "Sort by Check in time (DESC) First name (ASC) First name (DESC) Last name (ASC)…" at bounding box center [398, 177] width 397 height 13
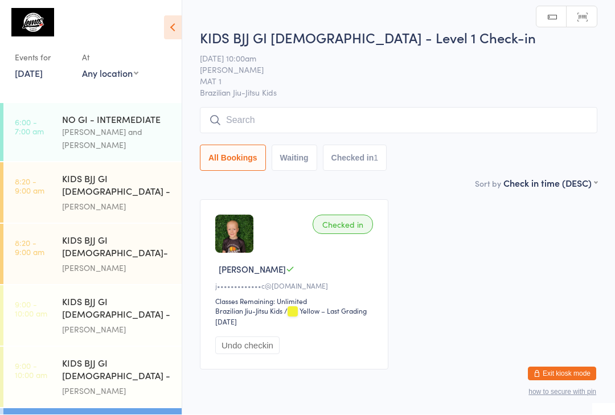
scroll to position [1, 0]
click at [274, 127] on input "search" at bounding box center [398, 120] width 397 height 26
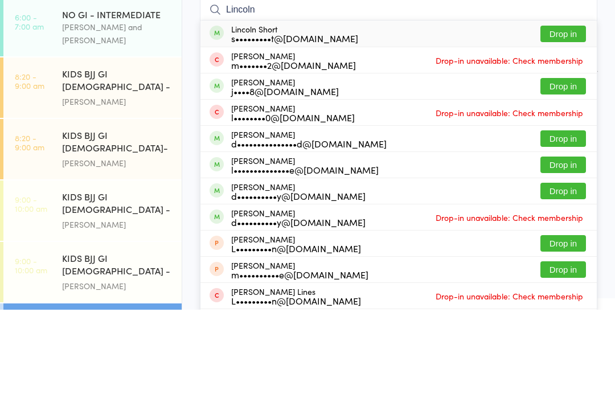
type input "Lincoln"
click at [560, 183] on button "Drop in" at bounding box center [563, 191] width 46 height 17
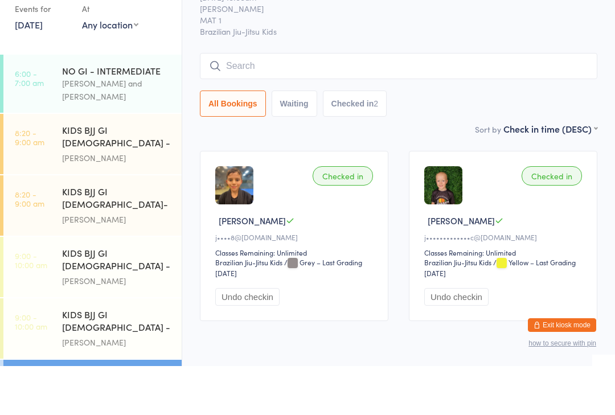
scroll to position [49, 0]
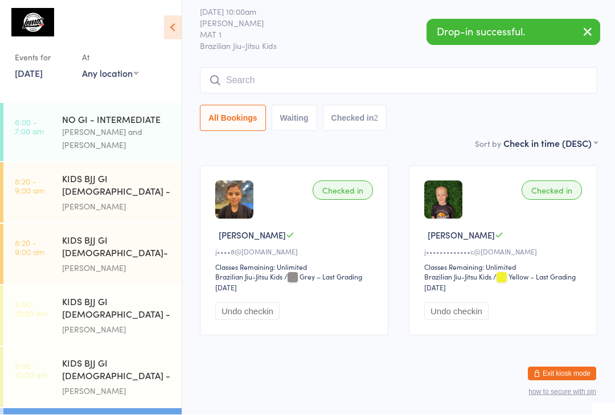
click at [137, 200] on div "Matheus Bohrer" at bounding box center [117, 206] width 110 height 13
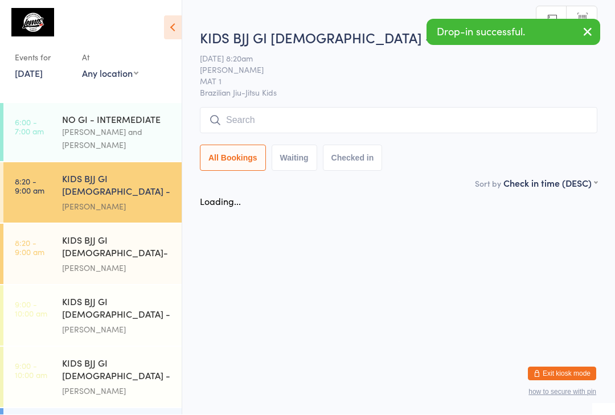
scroll to position [1, 0]
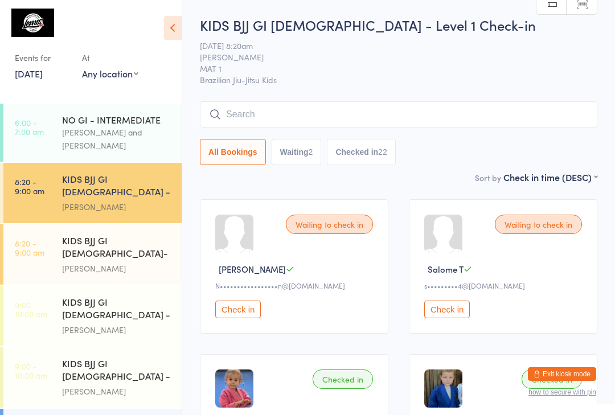
click at [173, 20] on icon at bounding box center [173, 28] width 18 height 24
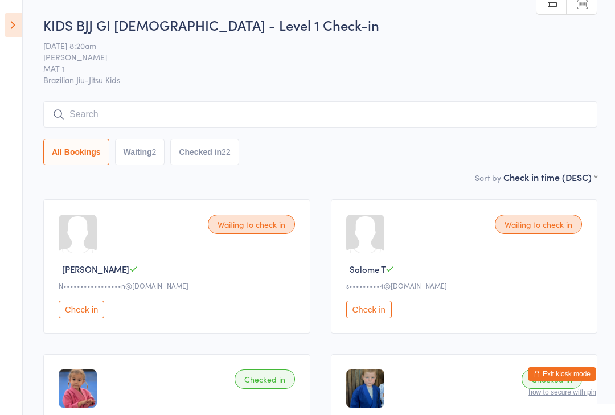
click at [75, 110] on input "search" at bounding box center [320, 114] width 554 height 26
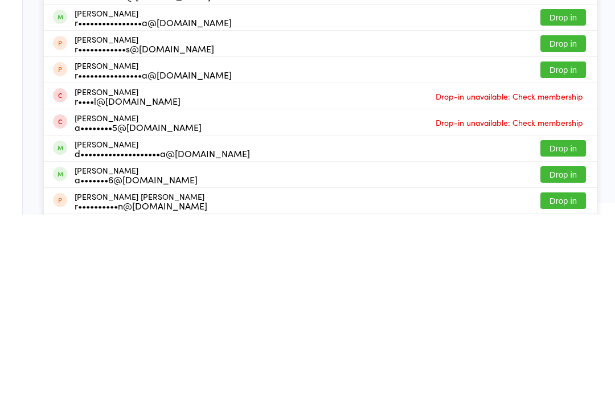
type input "Rafa"
click at [552, 341] on button "Drop in" at bounding box center [563, 349] width 46 height 17
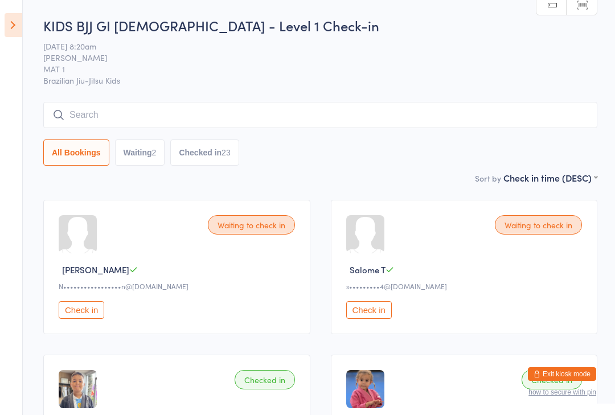
click at [260, 109] on input "search" at bounding box center [320, 115] width 554 height 26
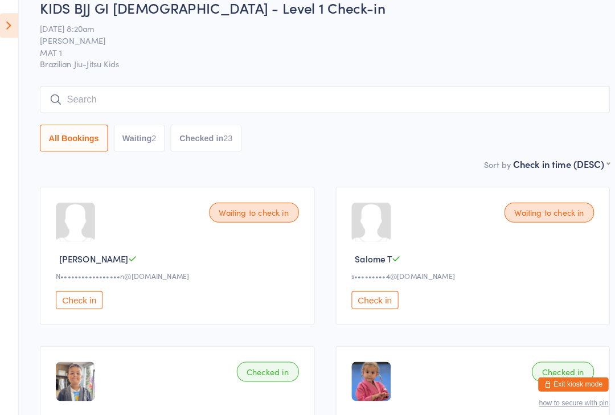
scroll to position [11, 0]
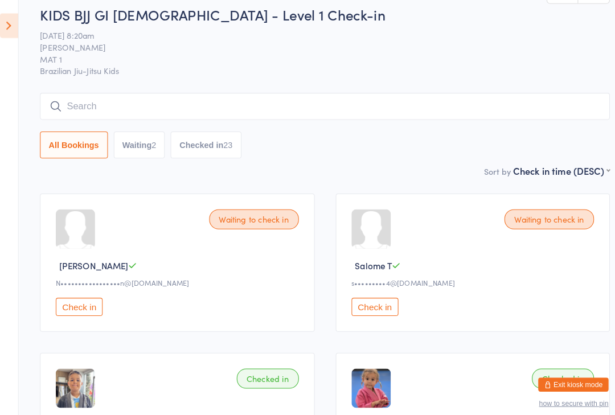
click at [17, 29] on icon at bounding box center [14, 25] width 18 height 24
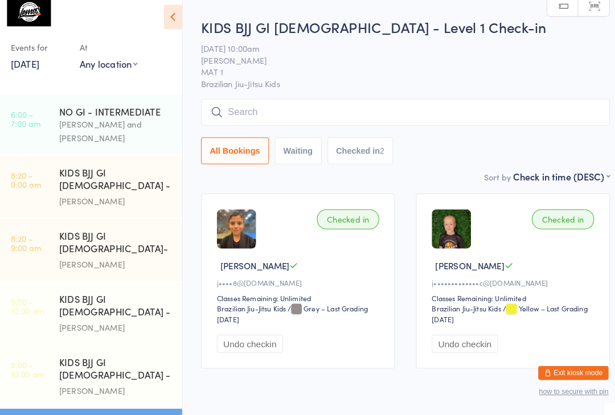
click at [356, 111] on input "search" at bounding box center [398, 121] width 397 height 26
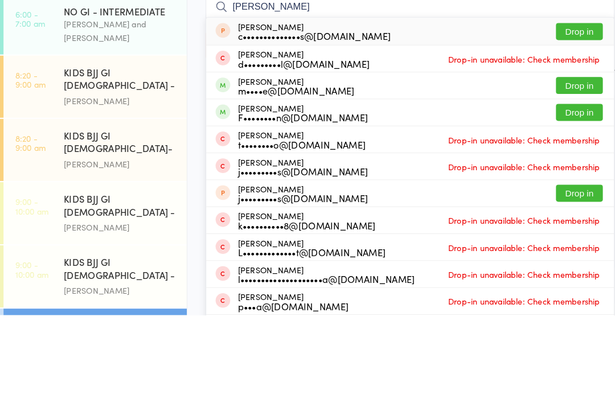
type input "Lucas"
click at [568, 183] on button "Drop in" at bounding box center [563, 191] width 46 height 17
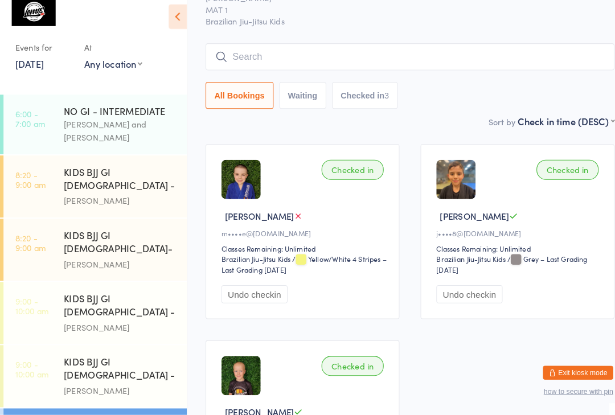
click at [265, 54] on input "search" at bounding box center [398, 67] width 397 height 26
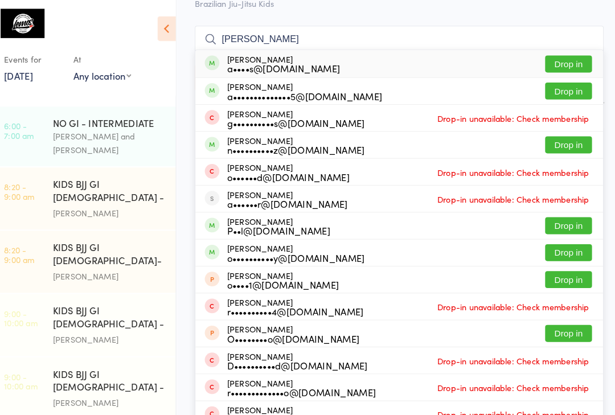
scroll to position [72, 0]
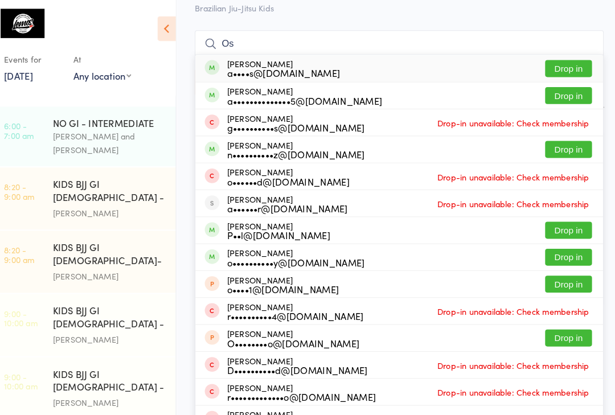
type input "O"
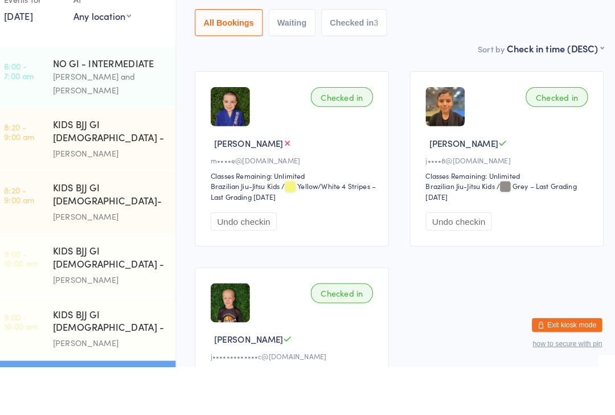
type input "0"
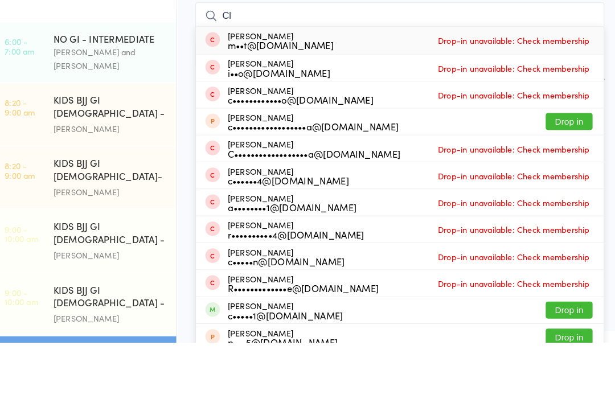
type input "C"
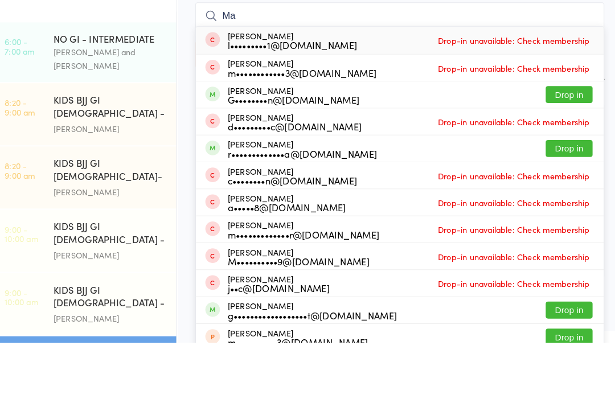
type input "M"
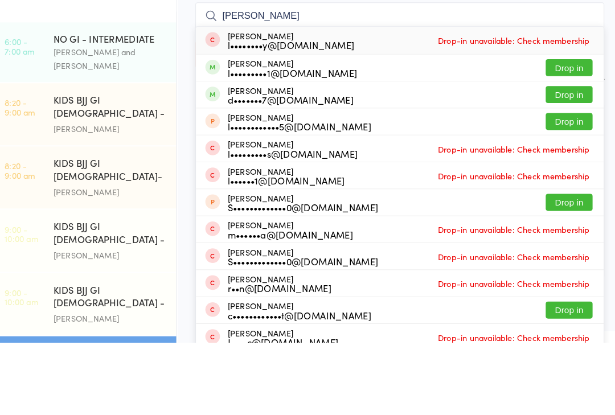
type input "Liam"
click at [493, 161] on div "Liam Kelly d•••••••7@gmail.com Drop in" at bounding box center [398, 174] width 396 height 26
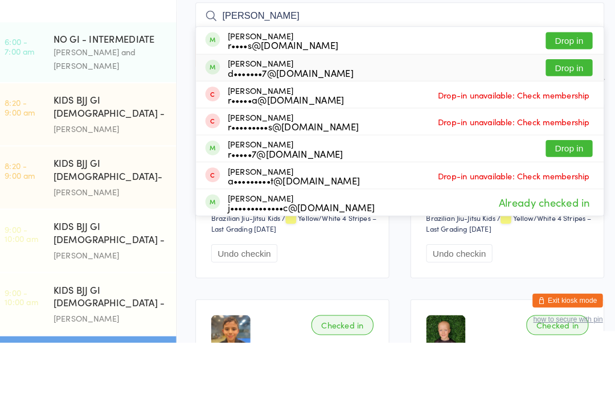
type input "Rhys"
click at [499, 135] on div "Rhys Kelly d•••••••7@gmail.com Drop in" at bounding box center [398, 148] width 396 height 26
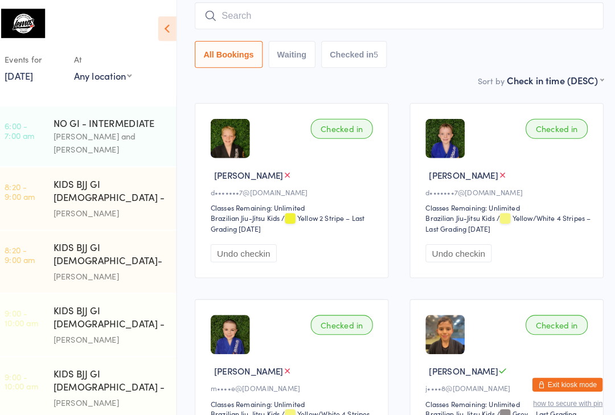
click at [259, 15] on input "search" at bounding box center [398, 15] width 397 height 26
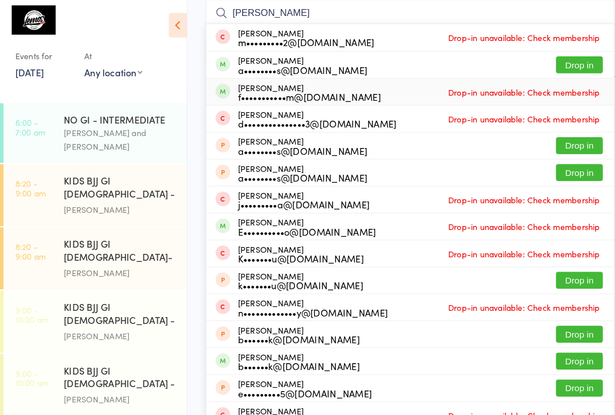
type input "Isabella"
click at [321, 86] on div "Isabella Wilhelm f•••••••••••m@gmail.com" at bounding box center [300, 93] width 139 height 18
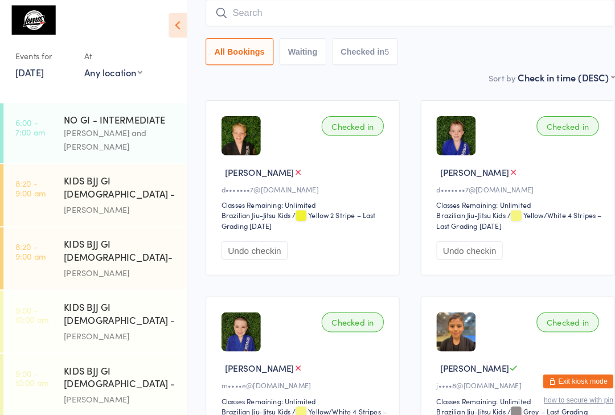
scroll to position [103, 0]
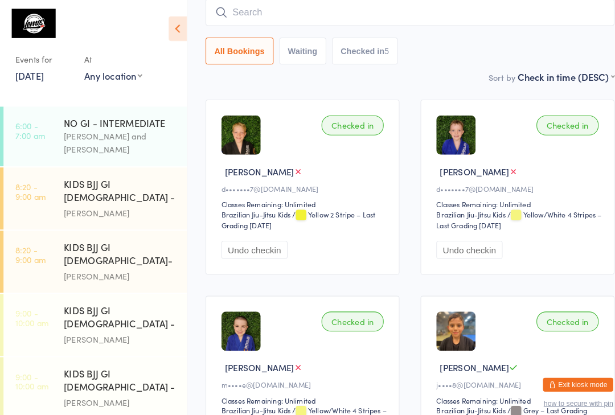
click at [257, 10] on input "search" at bounding box center [398, 12] width 397 height 26
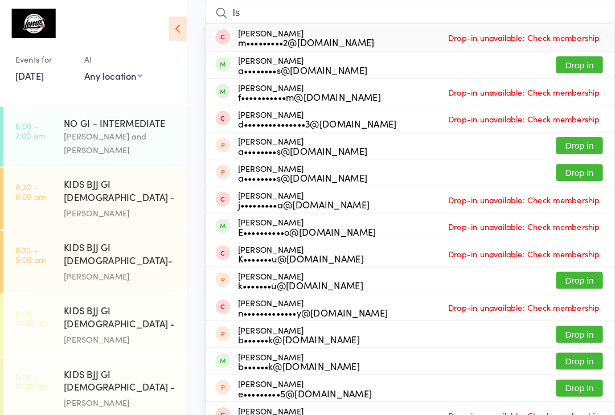
type input "I"
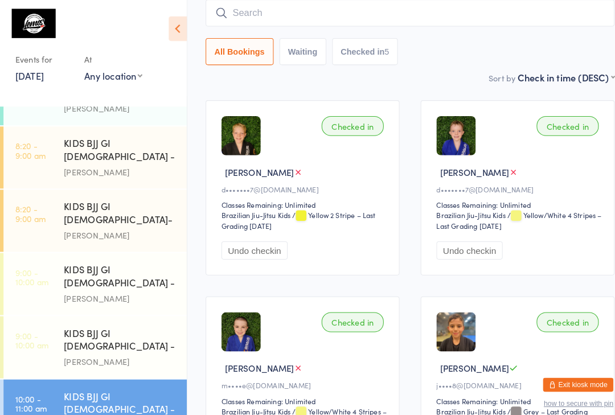
scroll to position [38, 0]
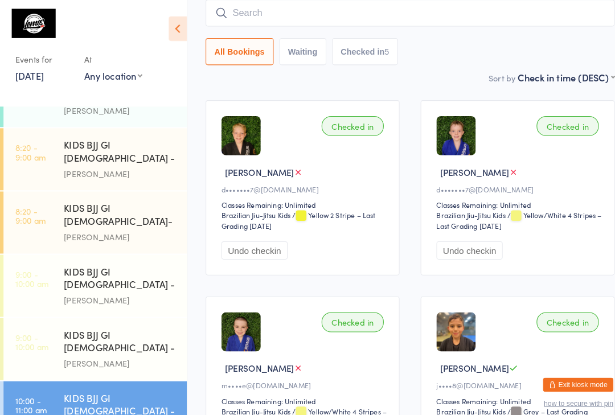
click at [32, 139] on time "8:20 - 9:00 am" at bounding box center [30, 148] width 30 height 18
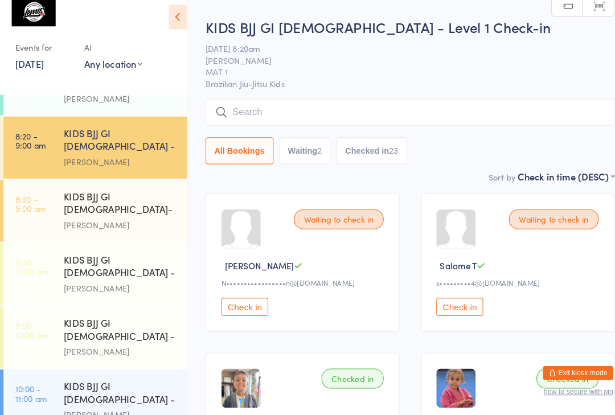
click at [375, 111] on input "search" at bounding box center [398, 121] width 397 height 26
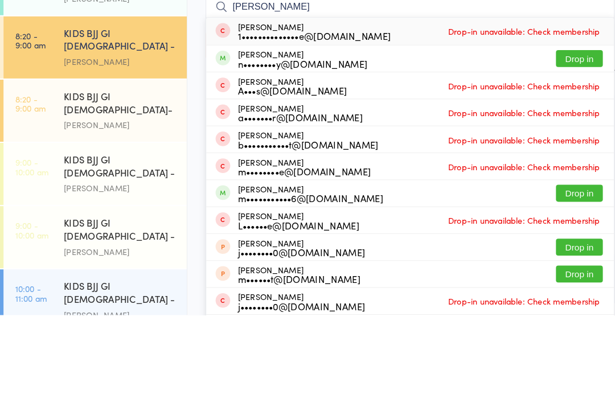
type input "Madeline"
click at [567, 157] on button "Drop in" at bounding box center [563, 165] width 46 height 17
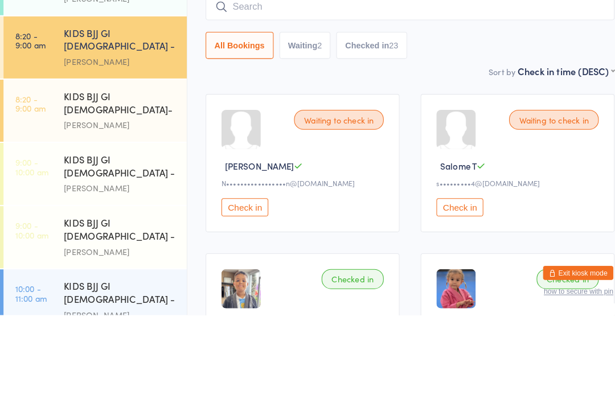
scroll to position [97, 0]
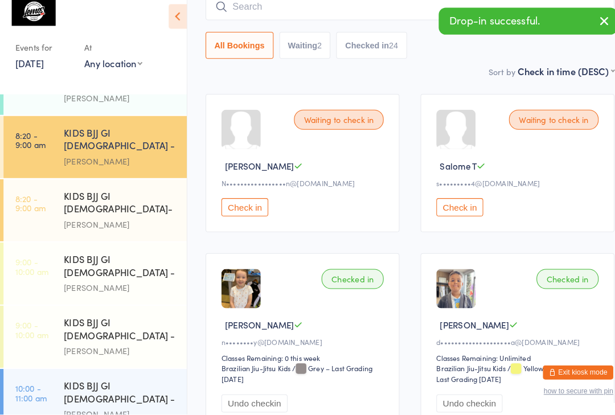
click at [317, 13] on input "search" at bounding box center [398, 18] width 397 height 26
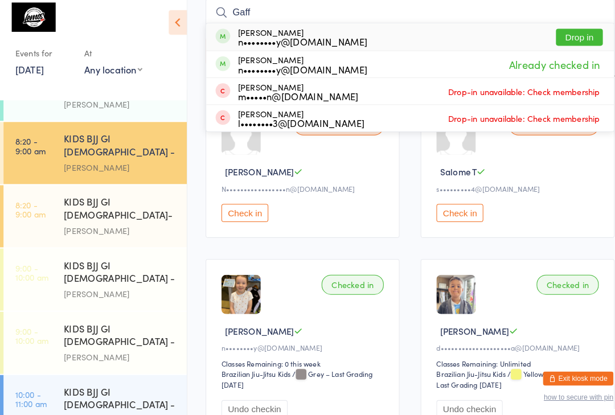
type input "Gaff"
click at [571, 40] on button "Drop in" at bounding box center [563, 42] width 46 height 17
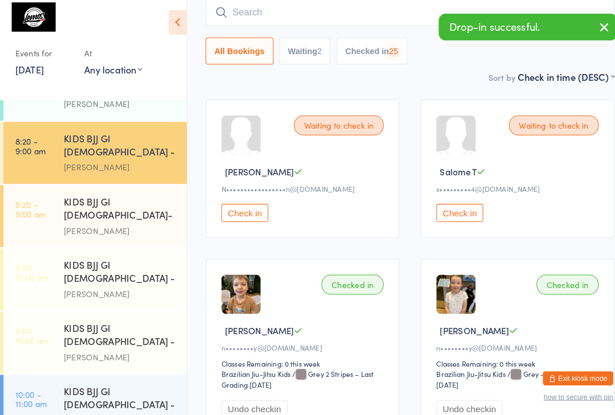
click at [372, 22] on input "search" at bounding box center [398, 18] width 397 height 26
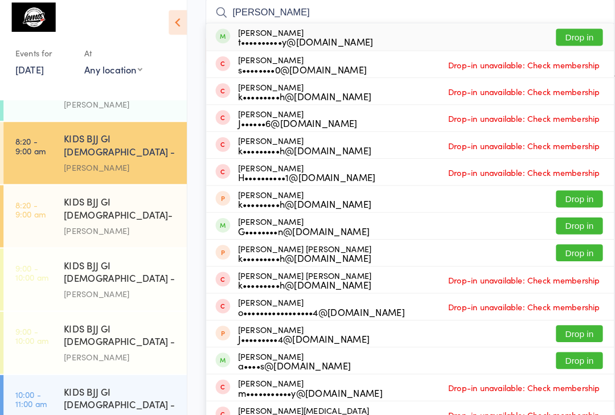
type input "Grayson"
click at [571, 38] on button "Drop in" at bounding box center [563, 42] width 46 height 17
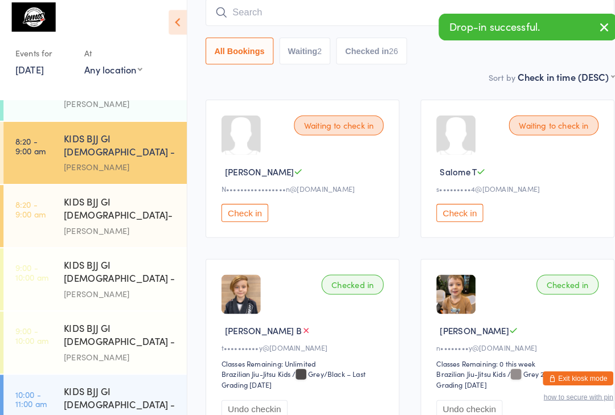
click at [259, 5] on input "search" at bounding box center [398, 18] width 397 height 26
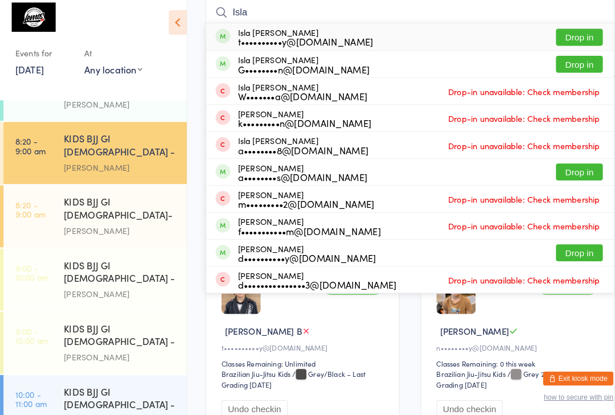
type input "Isla"
click at [561, 34] on button "Drop in" at bounding box center [563, 42] width 46 height 17
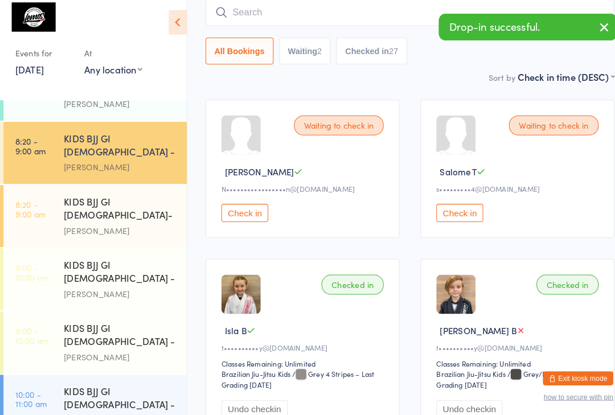
click at [61, 186] on link "8:20 - 9:00 am KIDS BJJ GI 3-5yo- Level 2 Pedro Barros" at bounding box center [92, 216] width 178 height 60
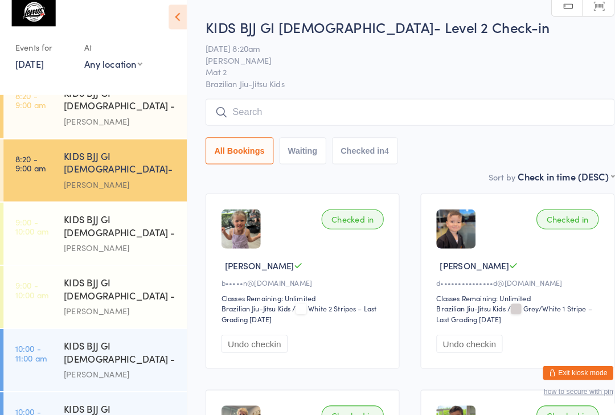
scroll to position [108, 0]
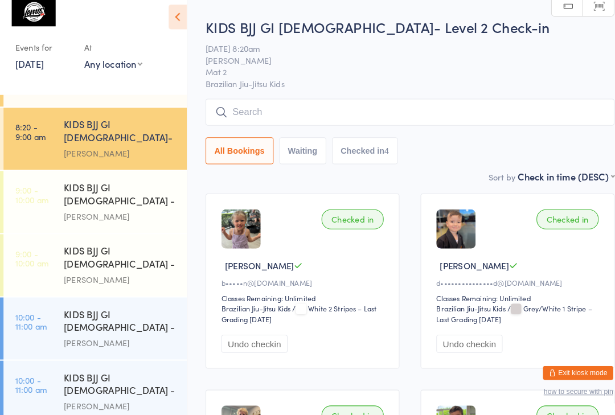
click at [43, 301] on link "10:00 - 11:00 am KIDS BJJ GI 9-13yo - Level 1 Matheus Bohrer" at bounding box center [92, 331] width 178 height 60
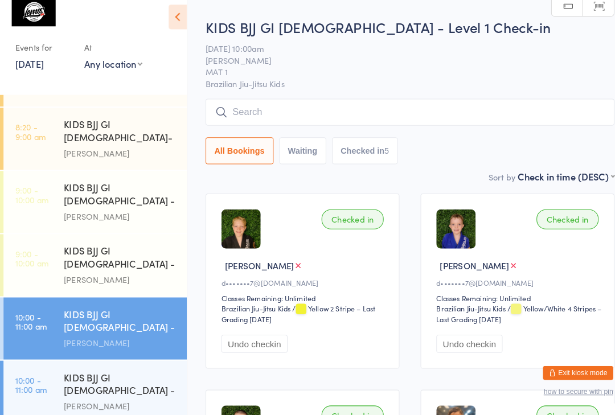
click at [69, 372] on div "KIDS BJJ GI 9-13yo - Level 2" at bounding box center [117, 386] width 110 height 28
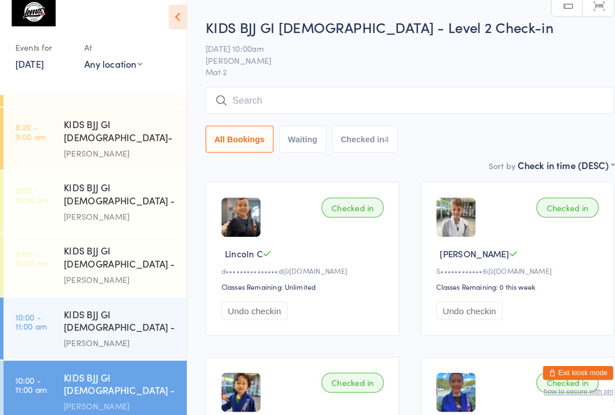
click at [220, 107] on input "search" at bounding box center [398, 109] width 397 height 26
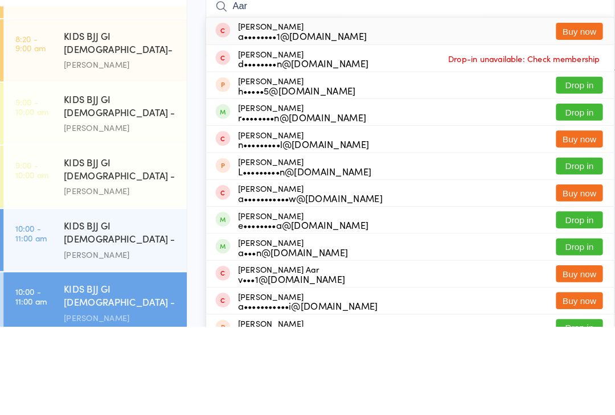
type input "Aar"
click at [551, 198] on button "Drop in" at bounding box center [563, 206] width 46 height 17
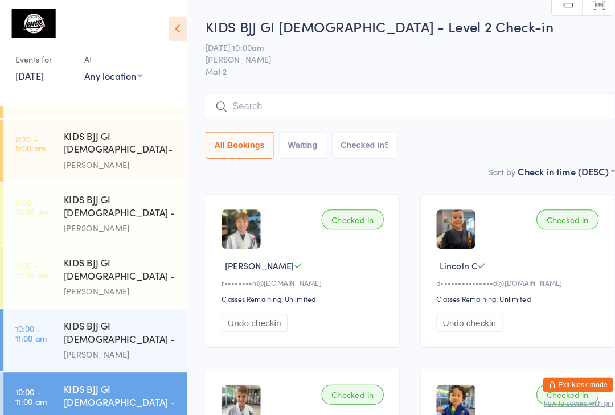
click at [351, 104] on input "search" at bounding box center [398, 104] width 397 height 26
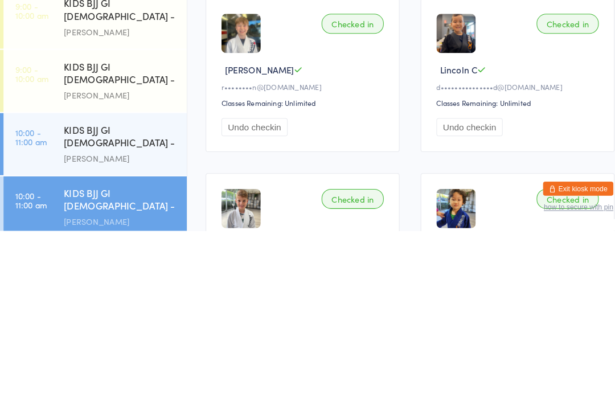
click at [138, 310] on div "KIDS BJJ GI 9-13yo - Level 1" at bounding box center [117, 324] width 110 height 28
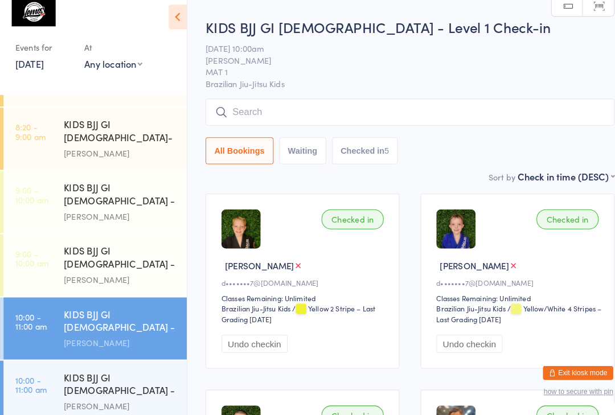
click at [302, 108] on input "search" at bounding box center [398, 121] width 397 height 26
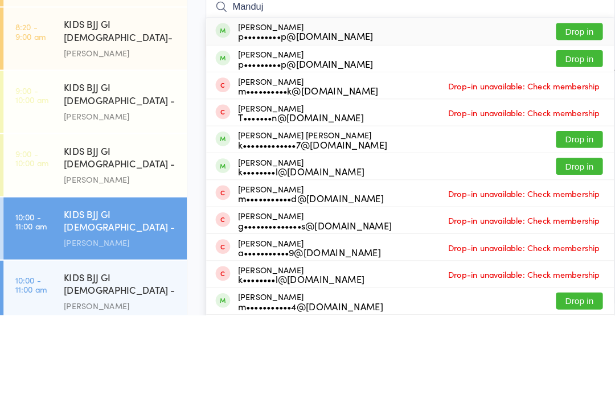
type input "Manduj"
click at [566, 131] on button "Drop in" at bounding box center [563, 139] width 46 height 17
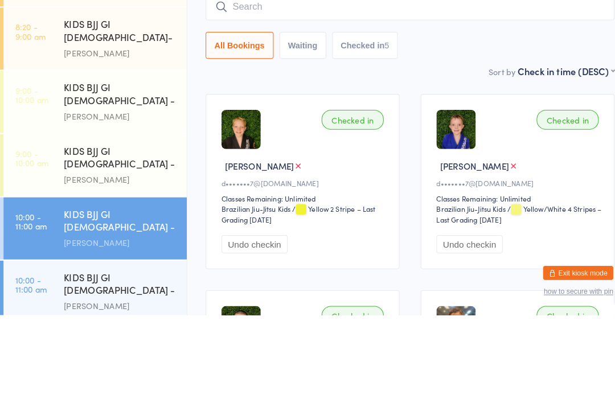
scroll to position [97, 0]
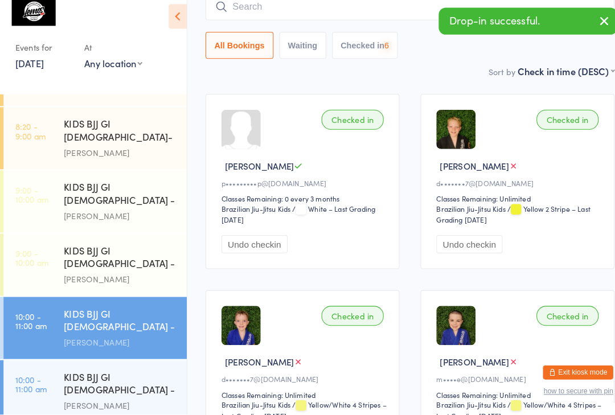
click at [323, 12] on input "search" at bounding box center [398, 18] width 397 height 26
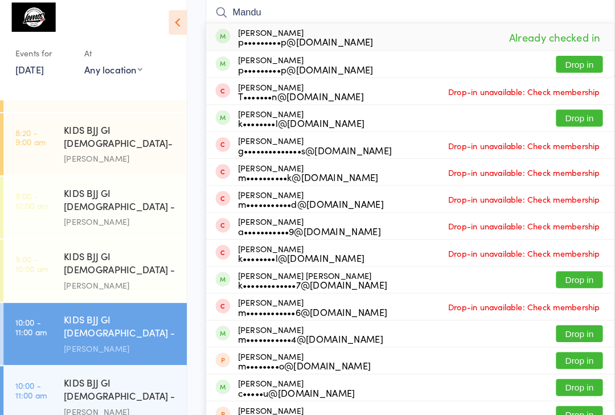
type input "Mandu"
click at [571, 60] on button "Drop in" at bounding box center [563, 68] width 46 height 17
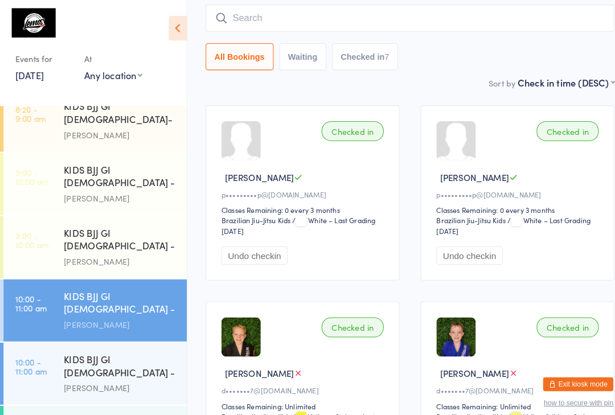
scroll to position [88, 0]
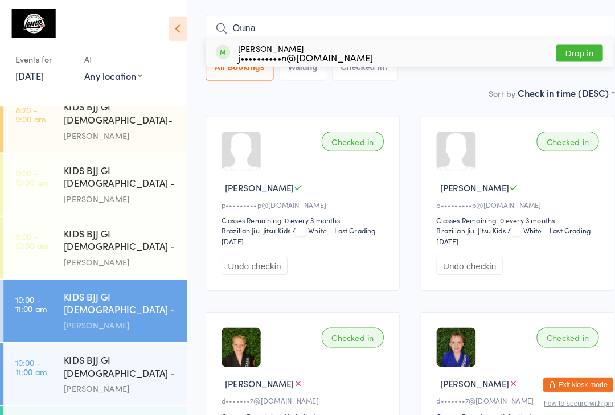
type input "Ouna"
click at [572, 52] on button "Drop in" at bounding box center [563, 51] width 46 height 17
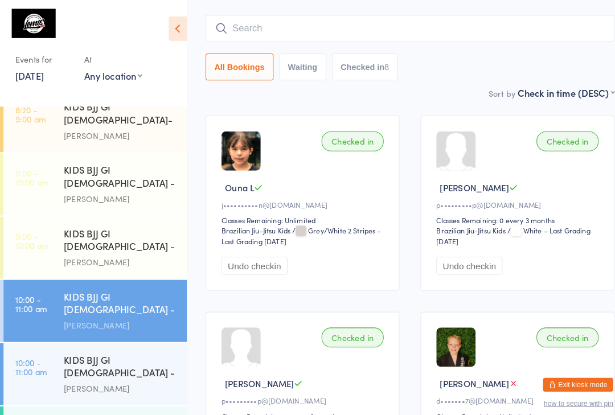
click at [355, 27] on input "search" at bounding box center [398, 27] width 397 height 26
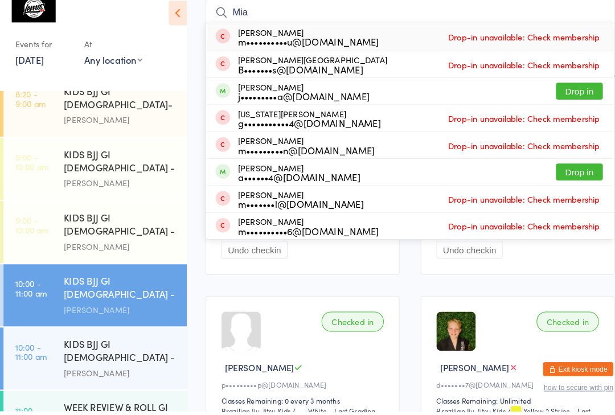
type input "Mia"
click at [568, 96] on button "Drop in" at bounding box center [563, 104] width 46 height 17
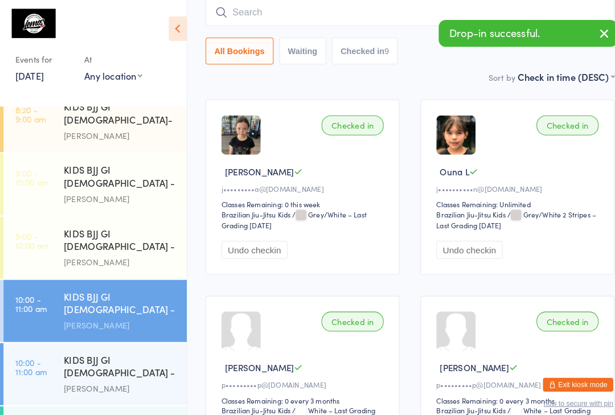
click at [311, 8] on input "search" at bounding box center [398, 12] width 397 height 26
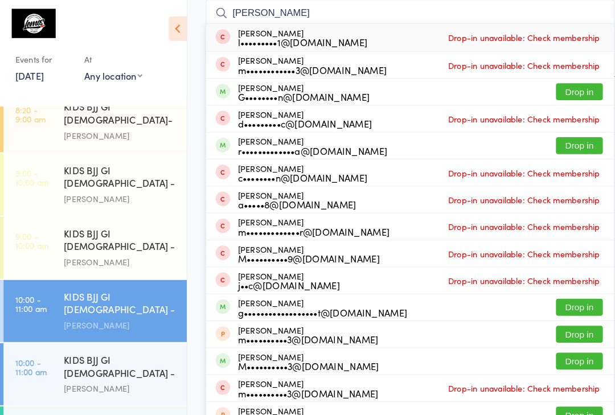
type input "Mason"
click at [565, 144] on button "Drop in" at bounding box center [563, 141] width 46 height 17
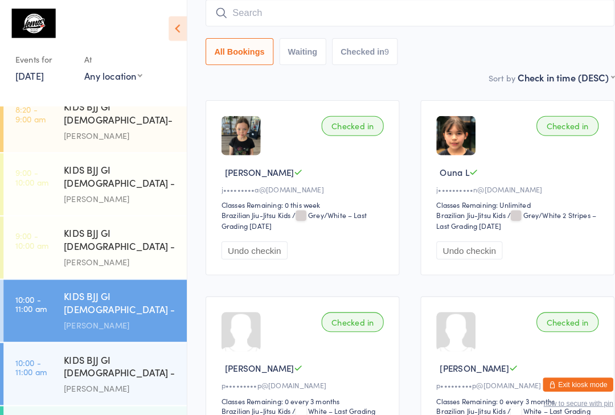
scroll to position [103, 0]
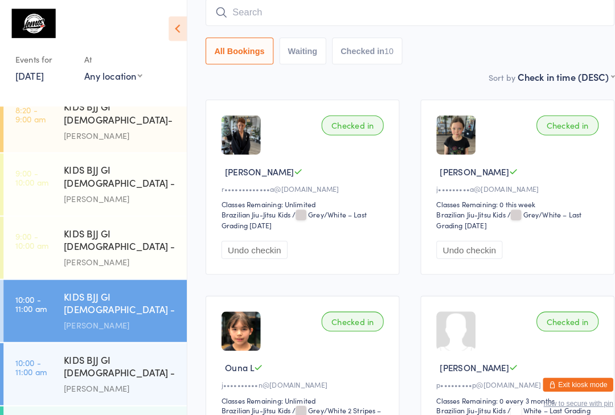
click at [48, 149] on link "9:00 - 10:00 am KIDS BJJ GI 6-8yo - Level 1 Matheus Bohrer" at bounding box center [92, 179] width 178 height 60
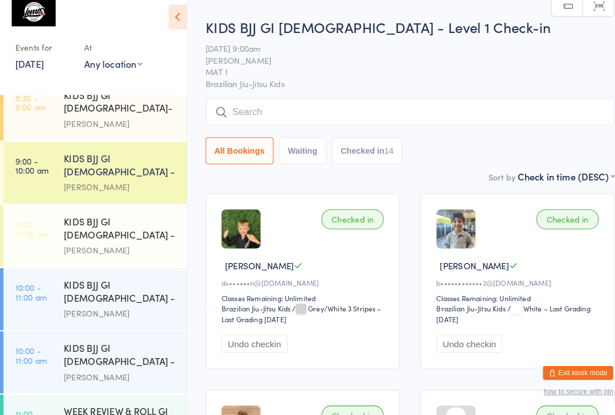
click at [276, 108] on input "search" at bounding box center [398, 121] width 397 height 26
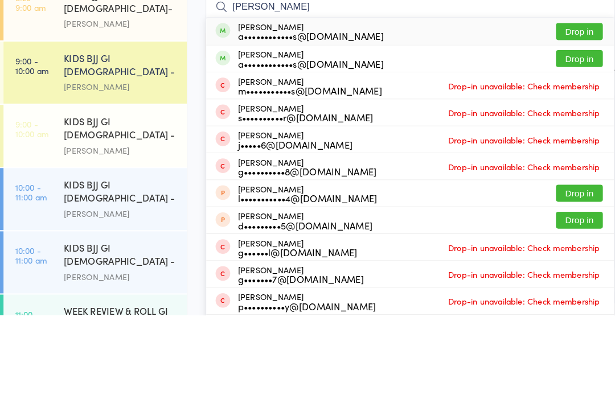
type input "Garcia"
click at [565, 131] on button "Drop in" at bounding box center [563, 139] width 46 height 17
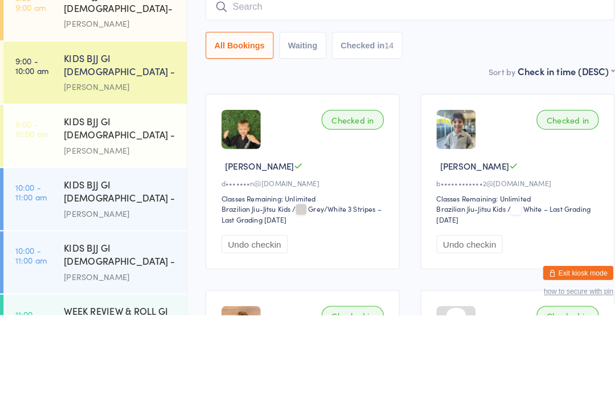
scroll to position [97, 0]
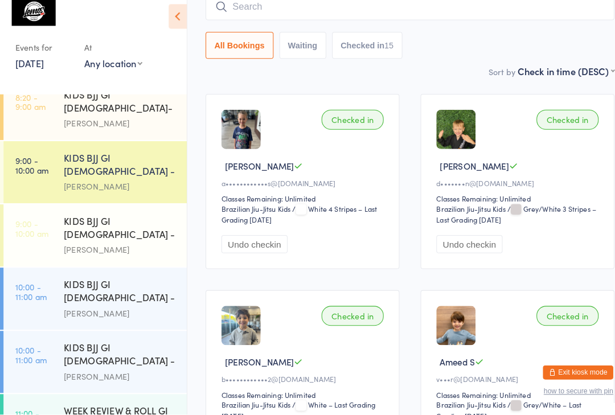
click at [358, 20] on input "search" at bounding box center [398, 18] width 397 height 26
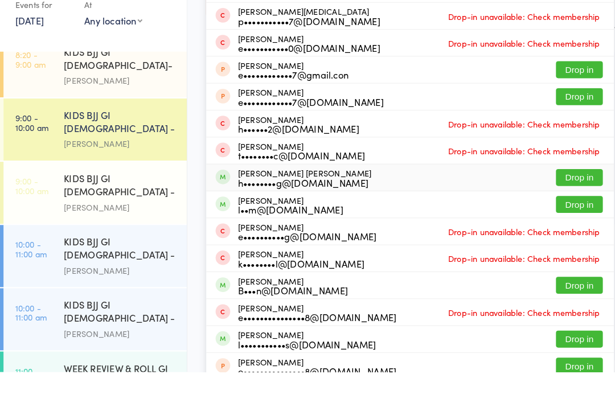
type input "Ethan"
click at [569, 218] on button "Drop in" at bounding box center [563, 226] width 46 height 17
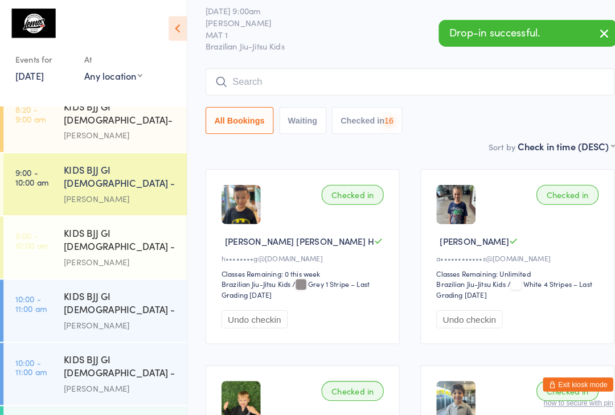
scroll to position [31, 0]
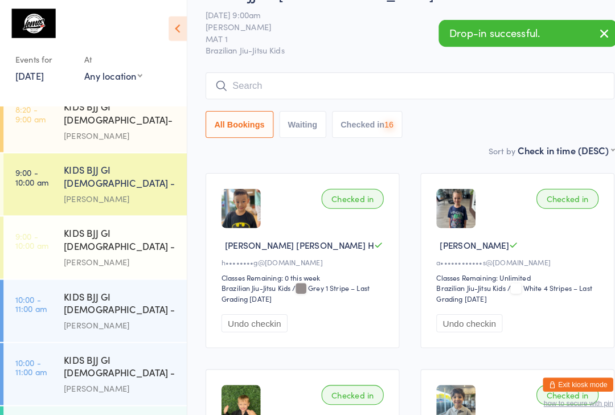
click at [429, 90] on input "search" at bounding box center [398, 84] width 397 height 26
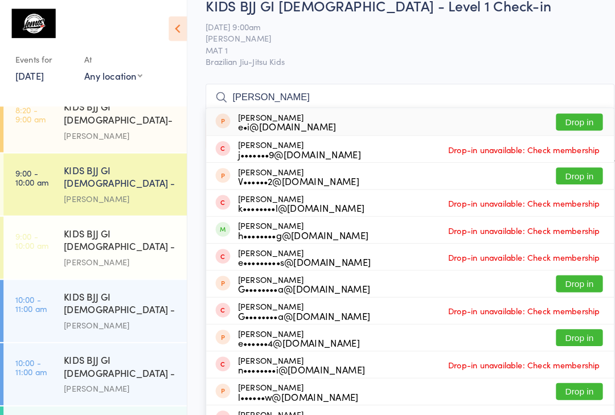
scroll to position [0, 0]
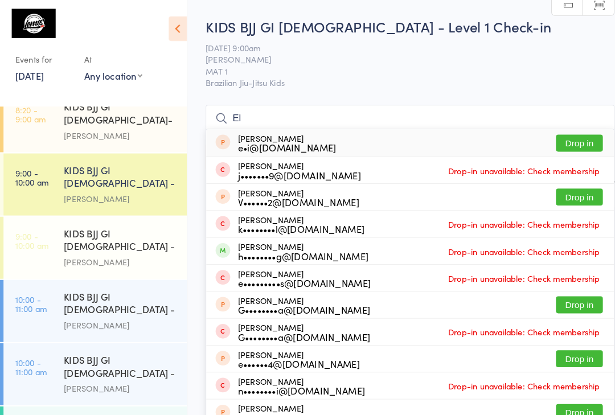
type input "E"
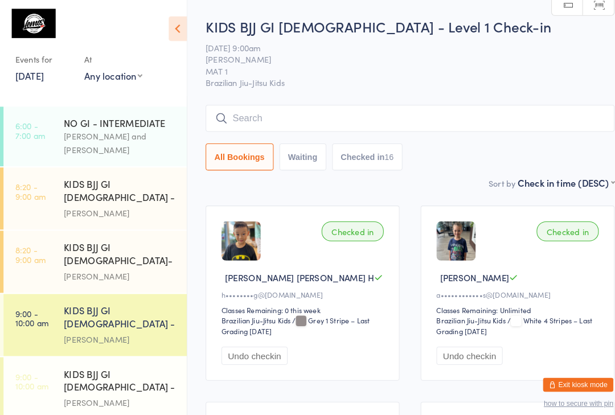
click at [175, 35] on icon at bounding box center [173, 28] width 18 height 24
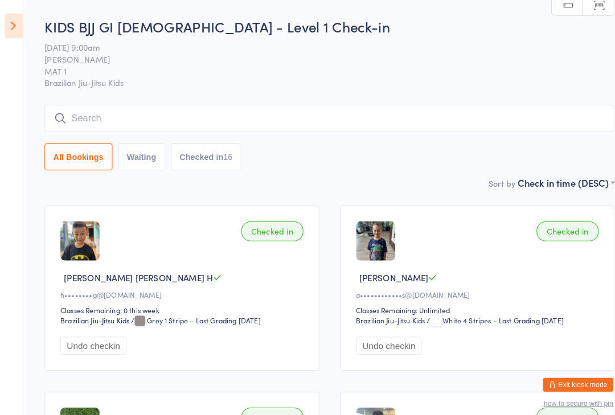
click at [103, 125] on input "search" at bounding box center [320, 115] width 554 height 26
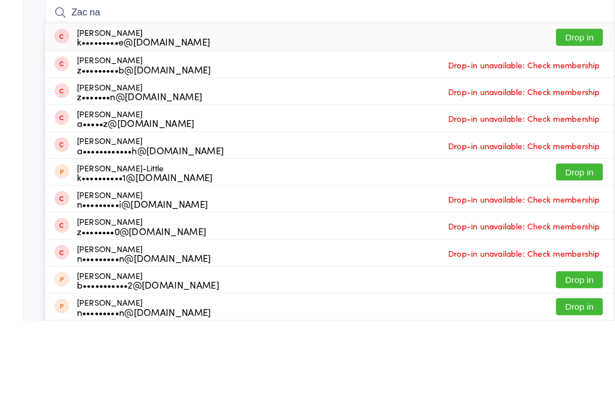
type input "Zac na"
click at [553, 131] on button "Drop in" at bounding box center [563, 139] width 46 height 17
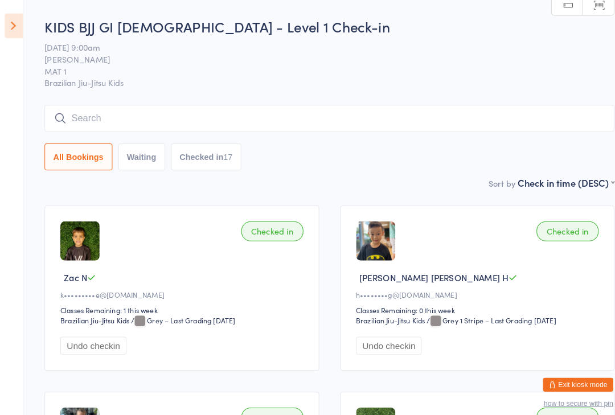
click at [226, 108] on input "search" at bounding box center [320, 115] width 554 height 26
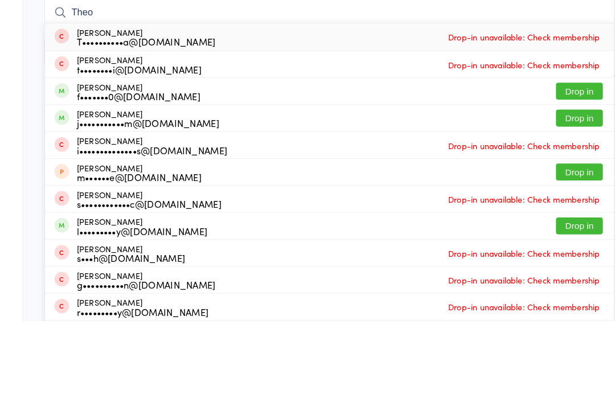
type input "Theo"
click at [551, 210] on button "Drop in" at bounding box center [563, 218] width 46 height 17
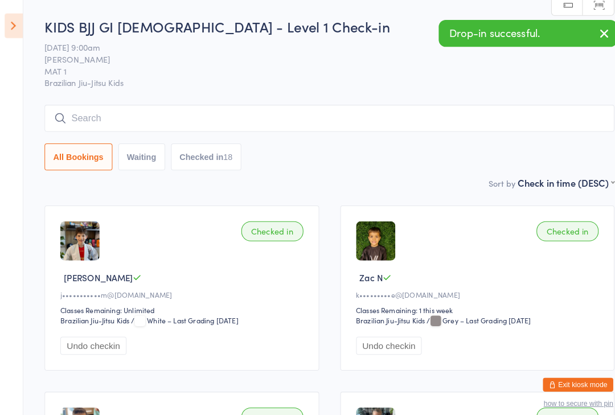
click at [140, 155] on button "Waiting" at bounding box center [138, 153] width 46 height 26
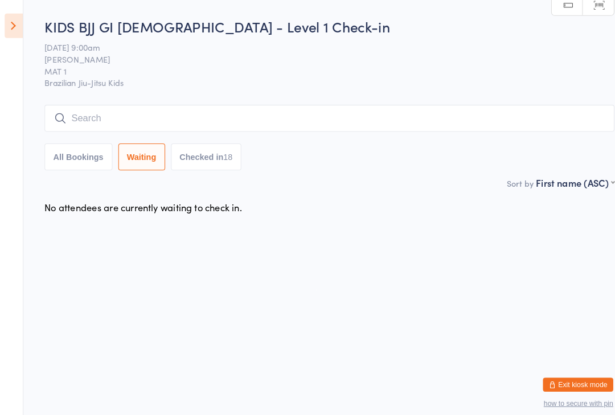
click at [77, 157] on button "All Bookings" at bounding box center [76, 153] width 66 height 26
select select "5"
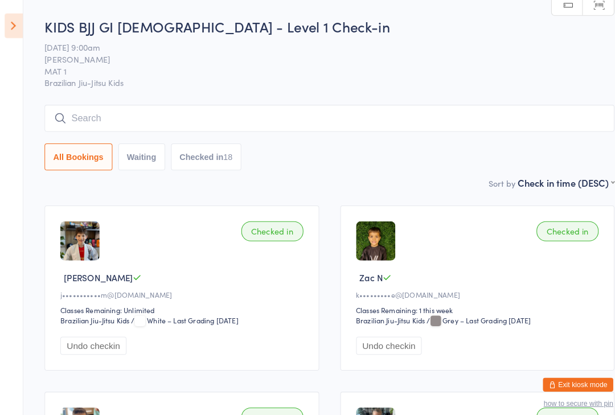
click at [5, 34] on icon at bounding box center [14, 25] width 18 height 24
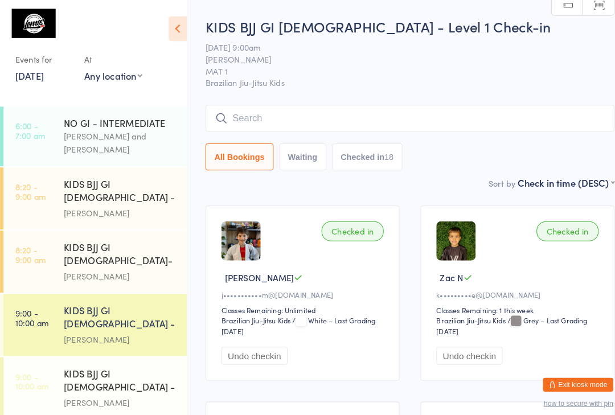
click at [157, 200] on div "Matheus Bohrer" at bounding box center [117, 206] width 110 height 13
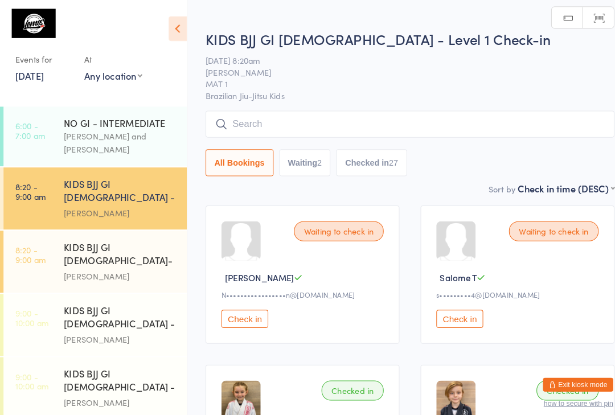
click at [292, 119] on input "search" at bounding box center [398, 121] width 397 height 26
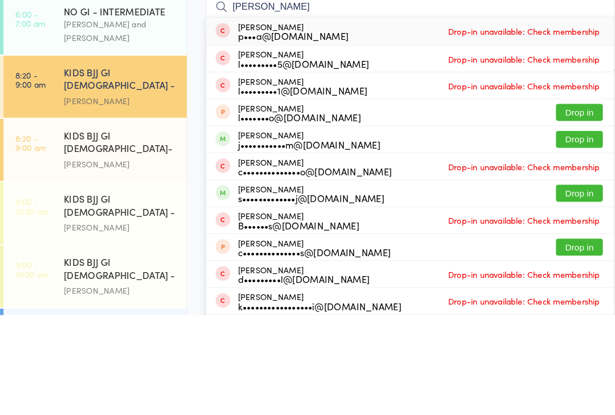
type input "Luca"
click at [557, 236] on button "Drop in" at bounding box center [563, 244] width 46 height 17
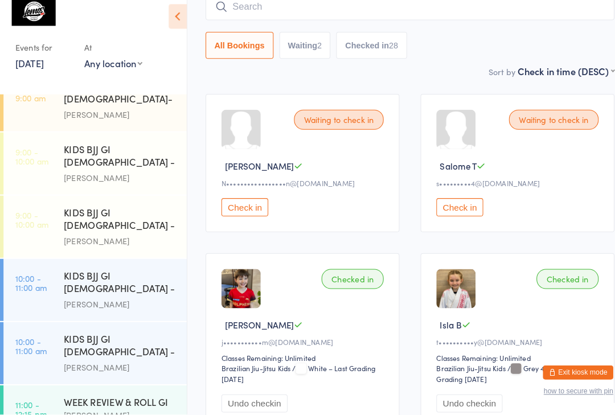
scroll to position [145, 0]
click at [132, 301] on div "Matheus Bohrer" at bounding box center [117, 307] width 110 height 13
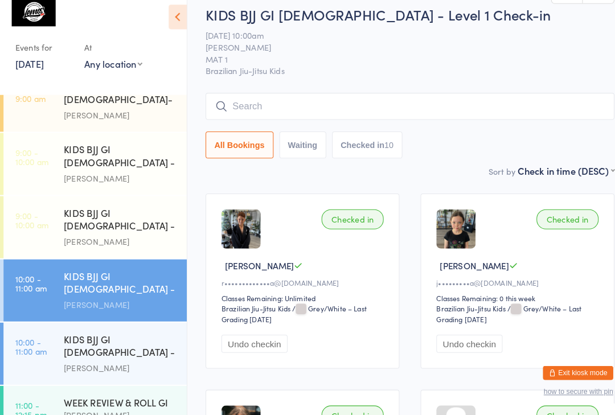
click at [130, 335] on div "KIDS BJJ GI 9-13yo - Level 2" at bounding box center [117, 349] width 110 height 28
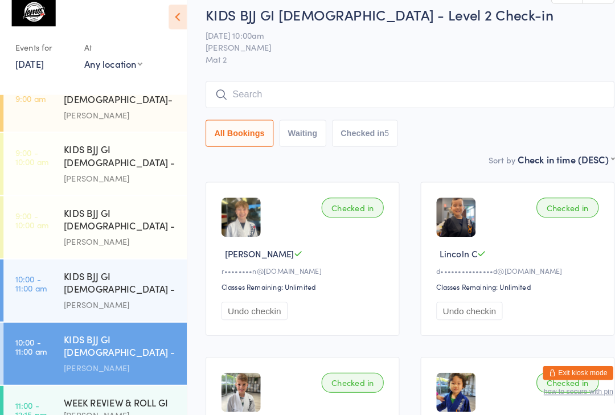
click at [315, 96] on input "search" at bounding box center [398, 104] width 397 height 26
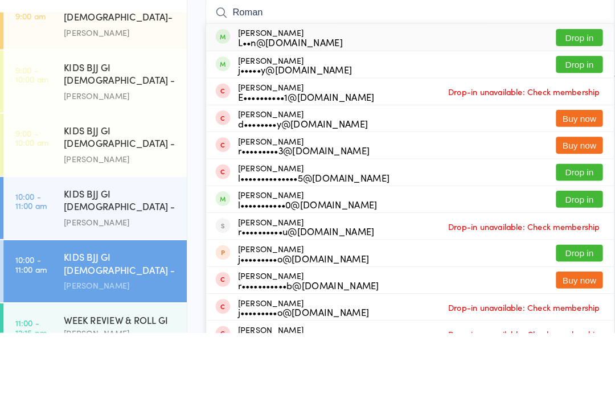
type input "Roman"
click at [571, 120] on button "Drop in" at bounding box center [563, 128] width 46 height 17
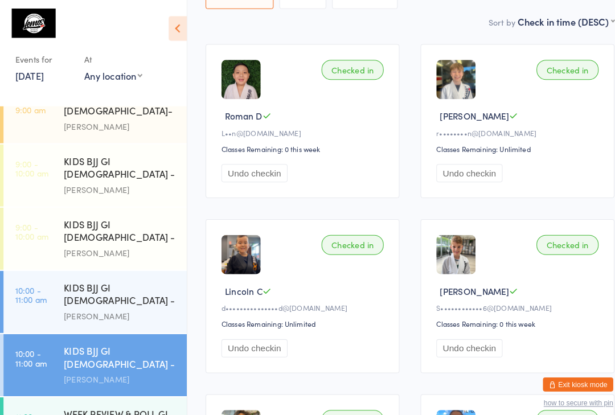
scroll to position [137, 0]
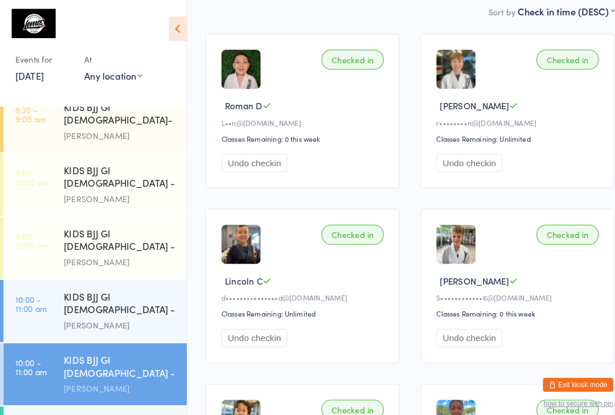
click at [100, 405] on div "WEEK REVIEW & ROLL GI" at bounding box center [117, 411] width 110 height 13
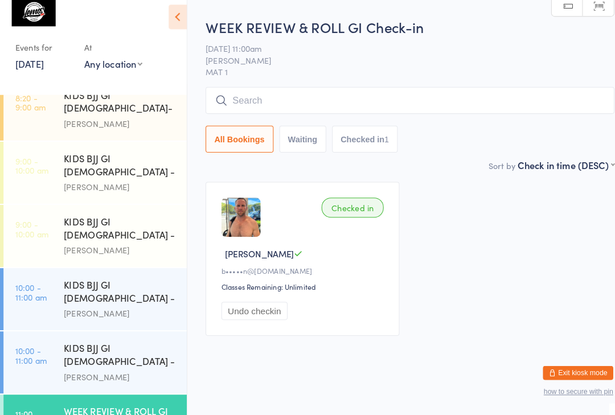
click at [337, 99] on input "search" at bounding box center [398, 109] width 397 height 26
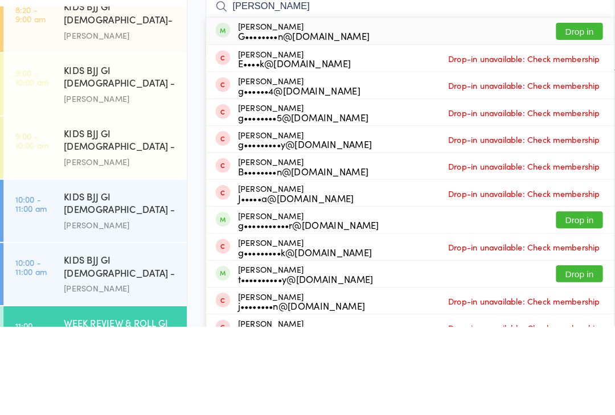
type input "Greer"
click at [560, 120] on button "Drop in" at bounding box center [563, 128] width 46 height 17
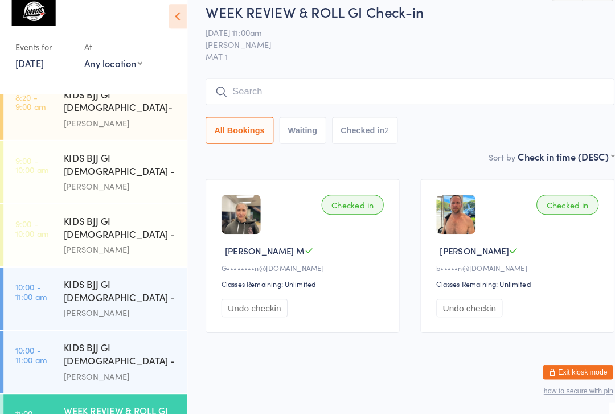
click at [346, 88] on input "search" at bounding box center [398, 101] width 397 height 26
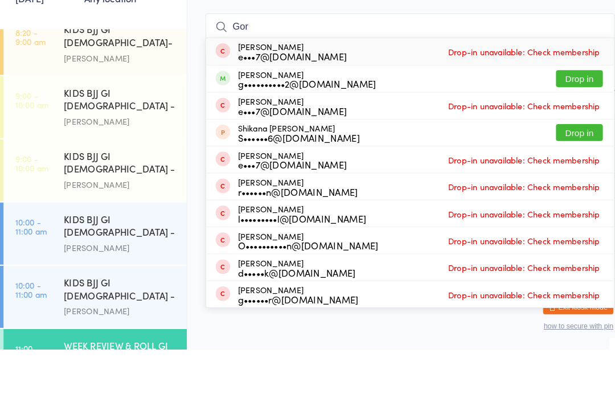
type input "Gor"
click at [557, 143] on button "Drop in" at bounding box center [563, 151] width 46 height 17
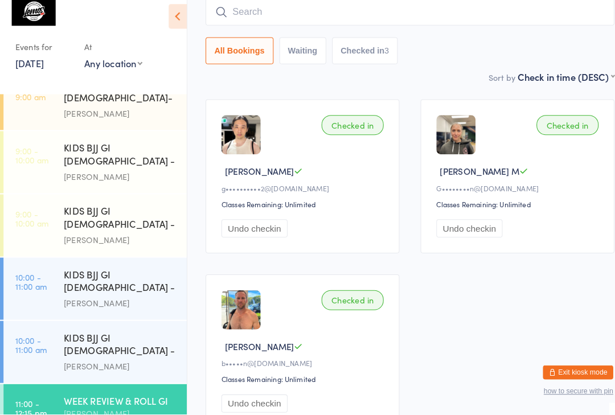
scroll to position [145, 0]
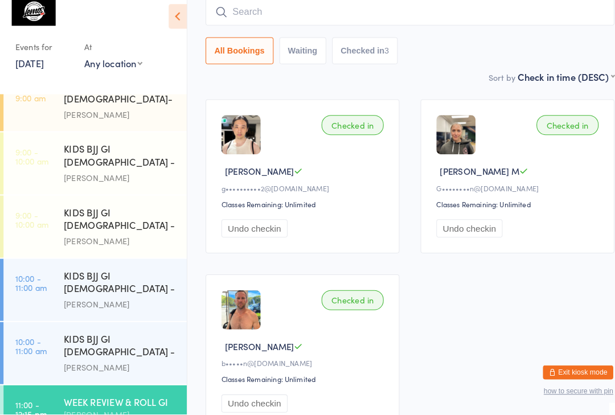
click at [139, 409] on div "Bruno Lemos" at bounding box center [117, 415] width 110 height 13
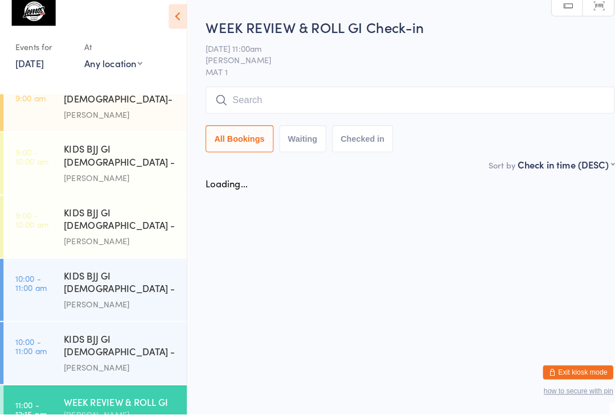
scroll to position [0, 0]
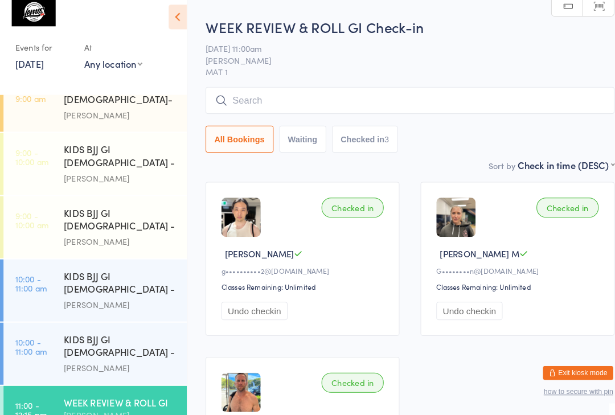
click at [417, 96] on input "search" at bounding box center [398, 109] width 397 height 26
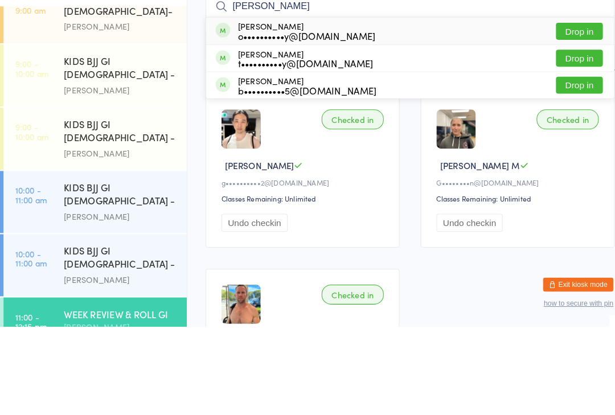
type input "Toohey"
click at [575, 120] on button "Drop in" at bounding box center [563, 128] width 46 height 17
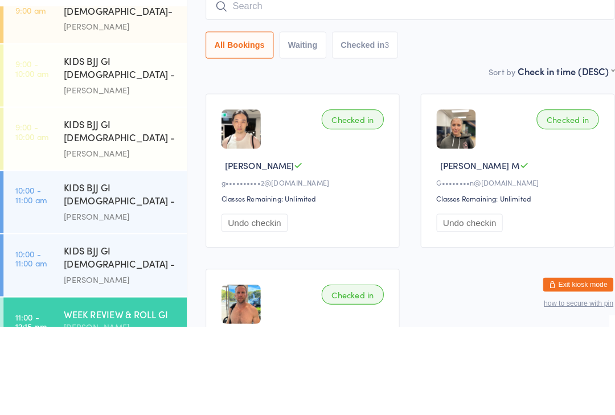
scroll to position [85, 0]
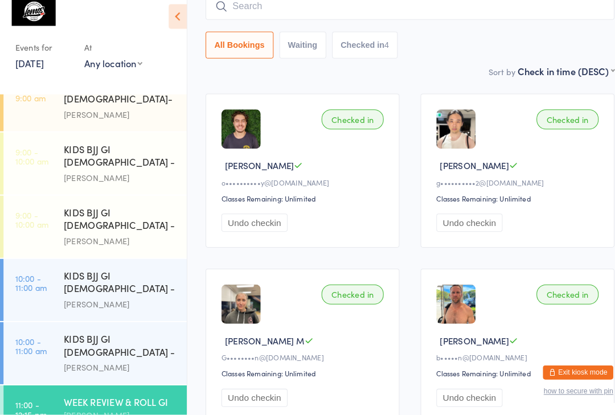
click at [65, 335] on div "KIDS BJJ GI 9-13yo - Level 2" at bounding box center [117, 349] width 110 height 28
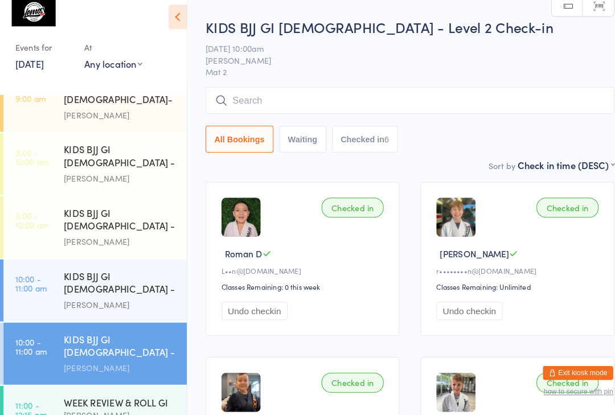
click at [441, 97] on input "search" at bounding box center [398, 109] width 397 height 26
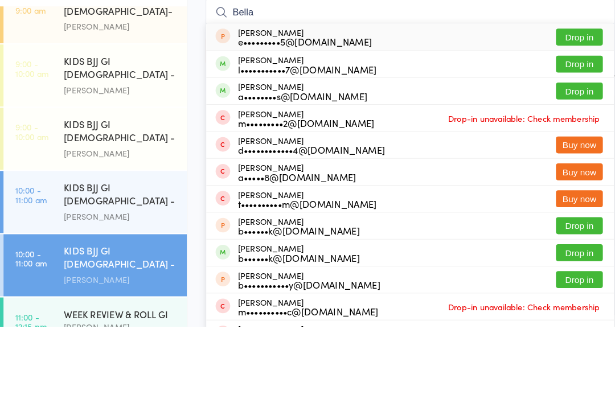
scroll to position [85, 0]
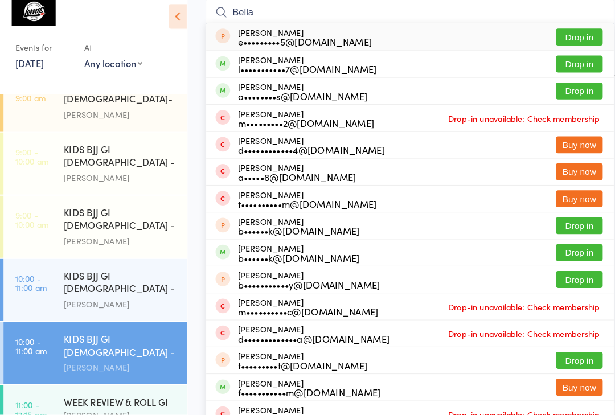
type input "Bella"
click at [565, 66] on button "Drop in" at bounding box center [563, 74] width 46 height 17
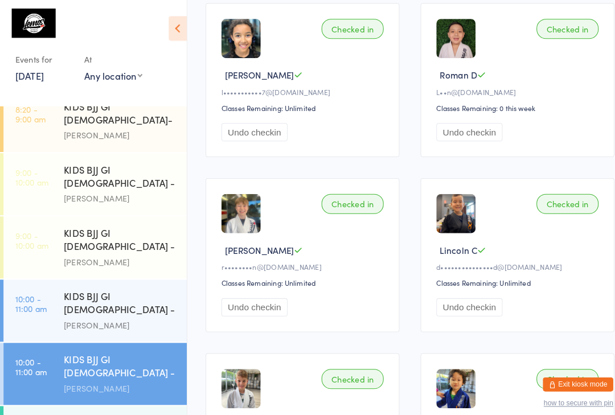
scroll to position [188, 0]
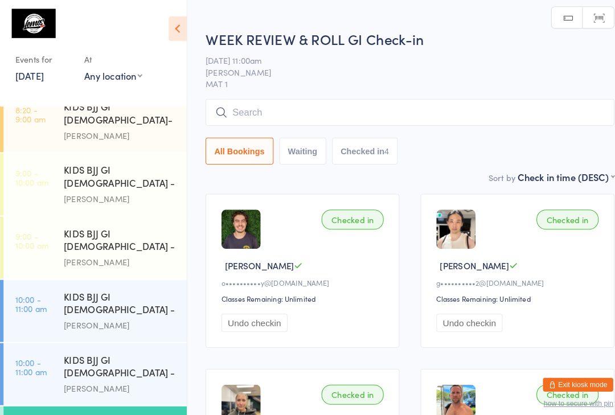
click at [396, 104] on input "search" at bounding box center [398, 109] width 397 height 26
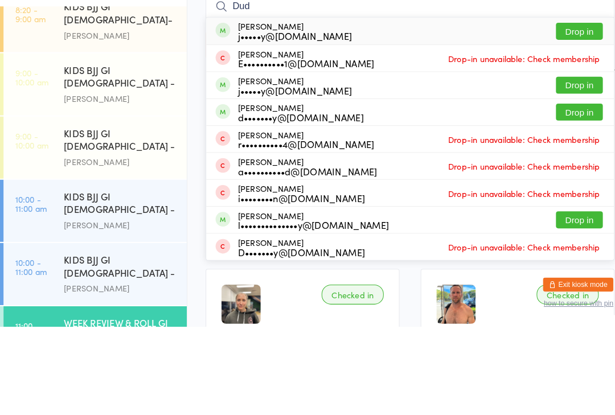
type input "Dud"
click at [564, 120] on button "Drop in" at bounding box center [563, 128] width 46 height 17
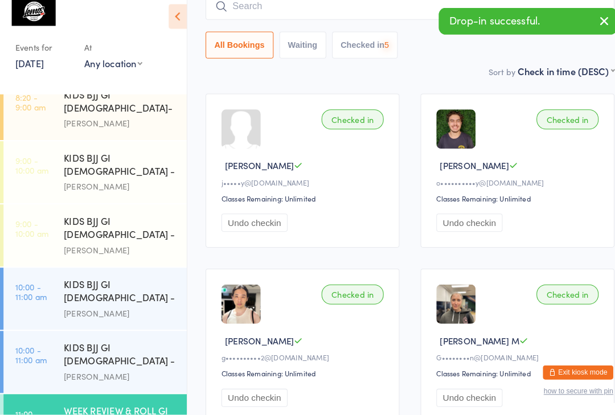
click at [403, 13] on input "search" at bounding box center [398, 18] width 397 height 26
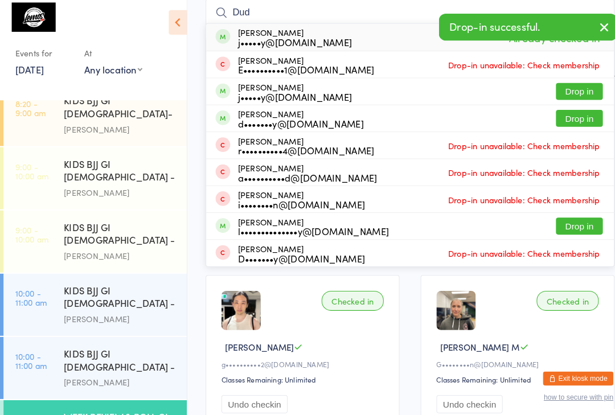
type input "Dud"
click at [567, 87] on button "Drop in" at bounding box center [563, 95] width 46 height 17
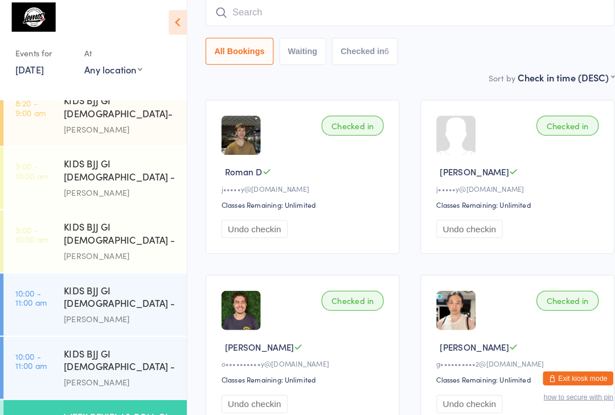
click at [392, 6] on input "search" at bounding box center [398, 18] width 397 height 26
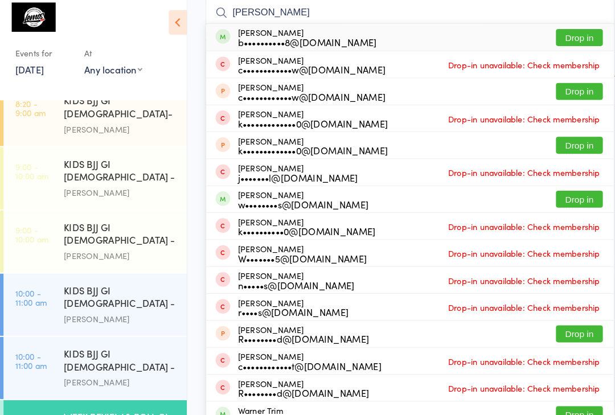
type input "Warrick"
click at [565, 35] on button "Drop in" at bounding box center [563, 42] width 46 height 17
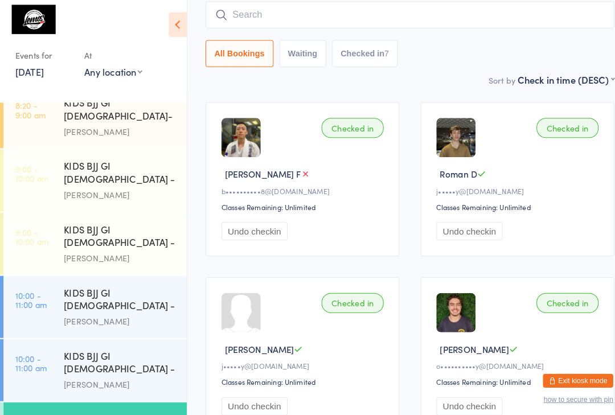
click at [239, 17] on input "search" at bounding box center [398, 18] width 397 height 26
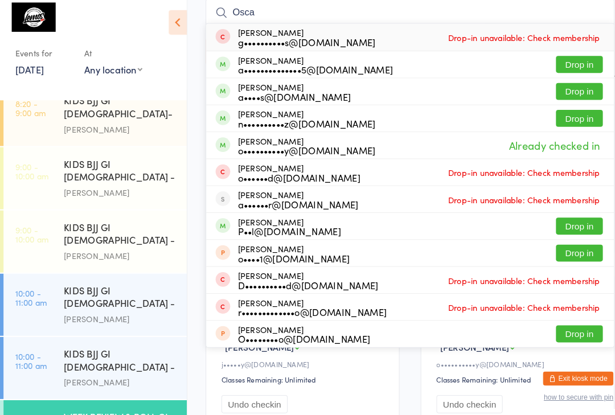
type input "Osca"
click at [292, 69] on div "a••••••••••••••5@gmail.com" at bounding box center [306, 73] width 151 height 9
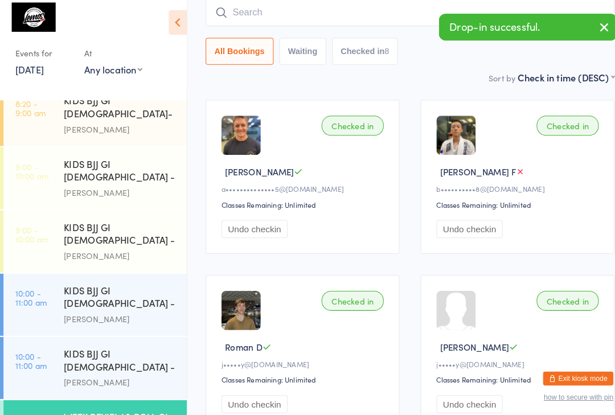
click at [344, 84] on main "WEEK REVIEW & ROLL GI Check-in 13 Sep 11:00am Bruno Lemos MAT 1 Manual search S…" at bounding box center [398, 352] width 397 height 843
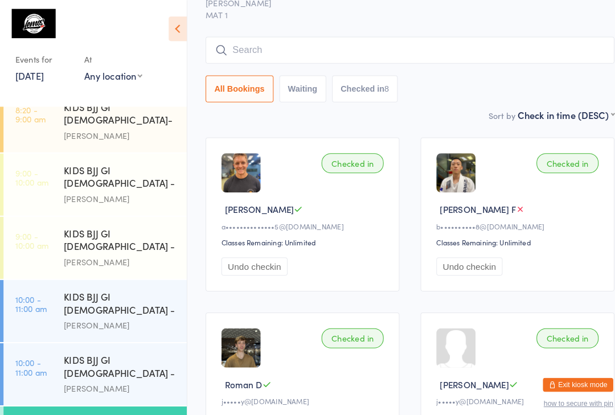
scroll to position [55, 0]
click at [416, 55] on input "search" at bounding box center [398, 49] width 397 height 26
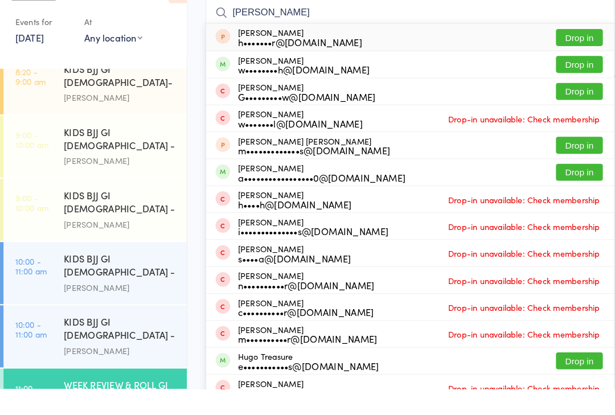
type input "Hugh"
click at [557, 91] on button "Drop in" at bounding box center [563, 99] width 46 height 17
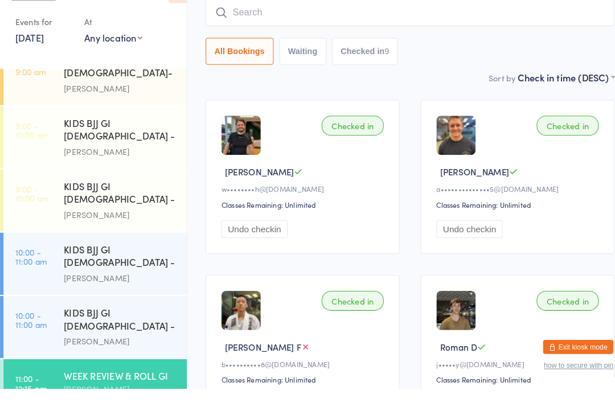
scroll to position [145, 0]
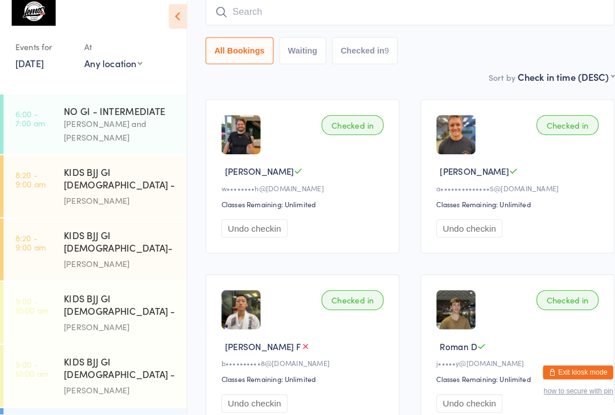
scroll to position [0, 0]
click at [137, 127] on div "Bruno Lemos and Alan Phillips" at bounding box center [117, 139] width 110 height 26
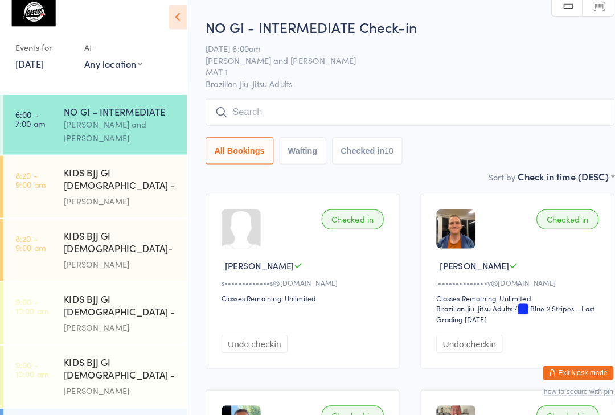
click at [429, 108] on input "search" at bounding box center [398, 121] width 397 height 26
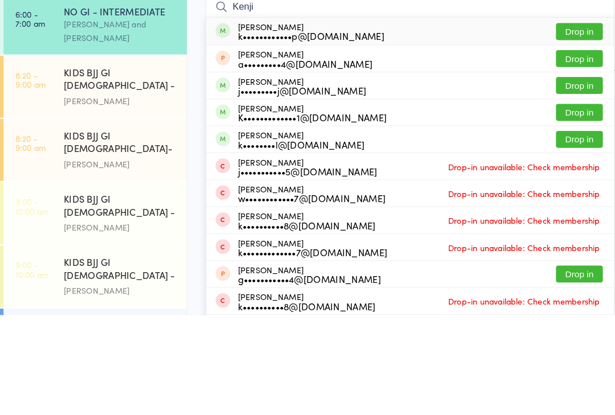
type input "Kenji"
click at [553, 131] on button "Drop in" at bounding box center [563, 139] width 46 height 17
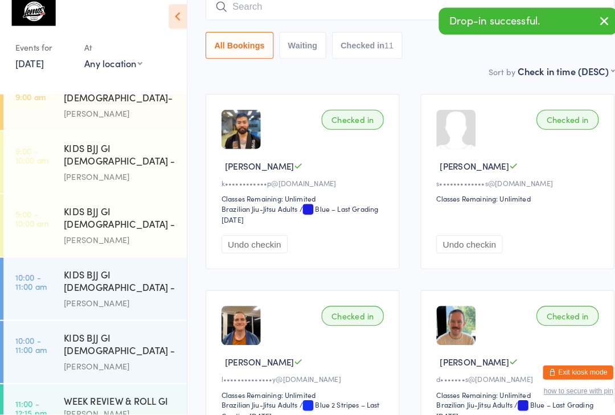
scroll to position [145, 0]
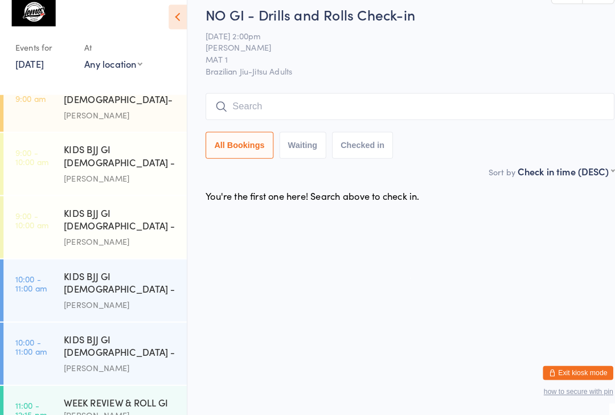
scroll to position [145, 0]
click at [117, 409] on div "Bruno Lemos" at bounding box center [117, 415] width 110 height 13
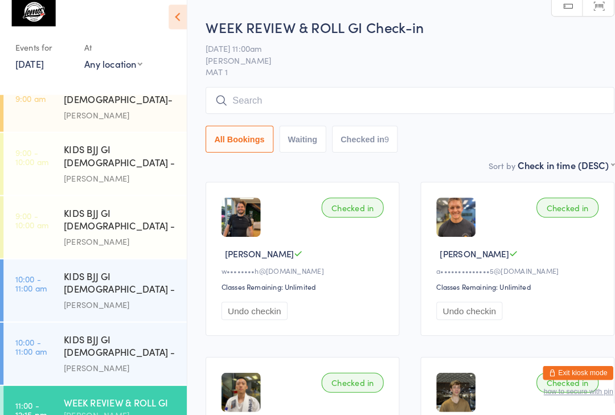
click at [361, 100] on input "search" at bounding box center [398, 109] width 397 height 26
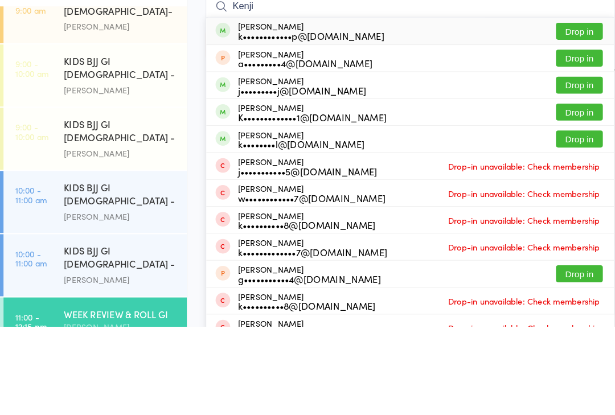
type input "Kenji"
click at [560, 120] on button "Drop in" at bounding box center [563, 128] width 46 height 17
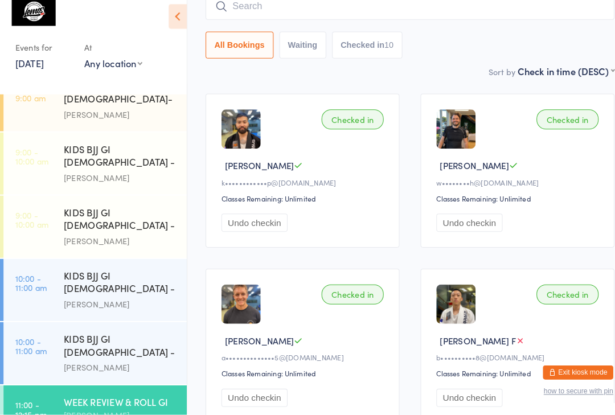
click at [253, 5] on input "search" at bounding box center [398, 18] width 397 height 26
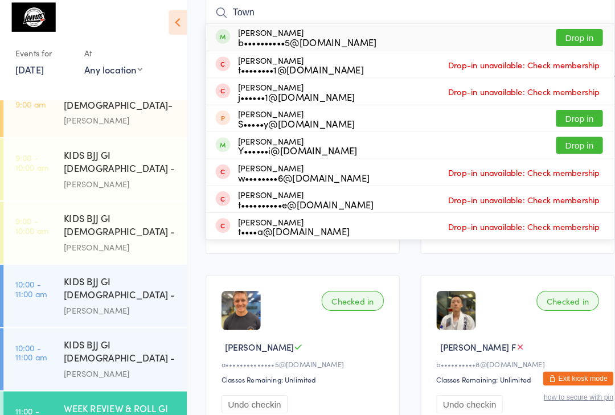
type input "Town"
click at [572, 34] on button "Drop in" at bounding box center [563, 42] width 46 height 17
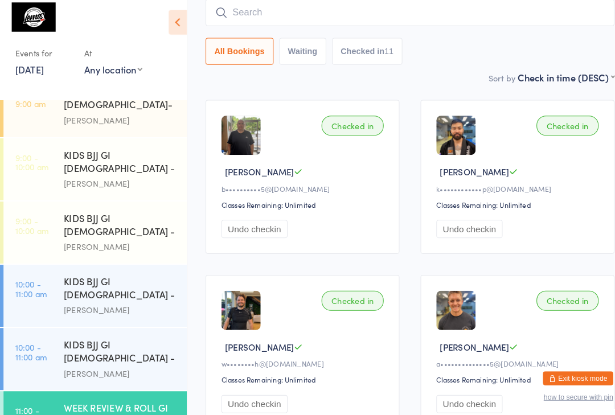
click at [375, 18] on input "search" at bounding box center [398, 18] width 397 height 26
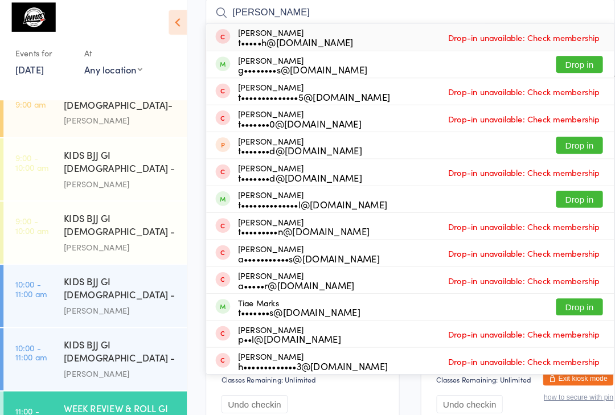
type input "Tim"
click at [569, 62] on button "Drop in" at bounding box center [563, 68] width 46 height 17
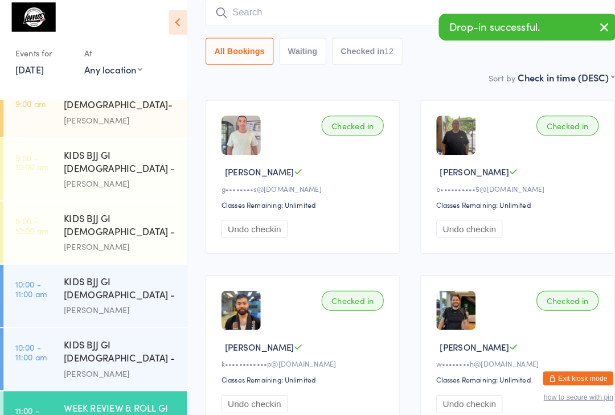
click at [289, 13] on input "search" at bounding box center [398, 18] width 397 height 26
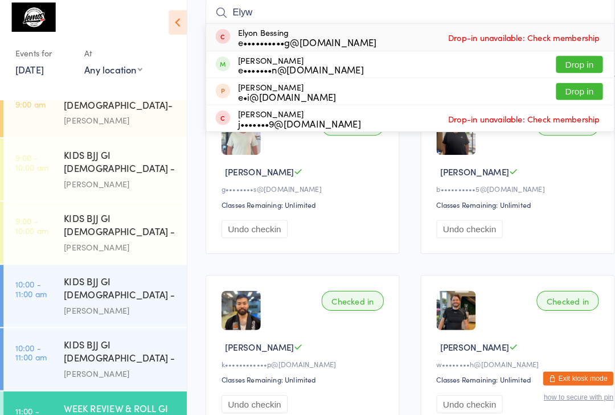
type input "Elyw"
click at [555, 60] on button "Drop in" at bounding box center [563, 68] width 46 height 17
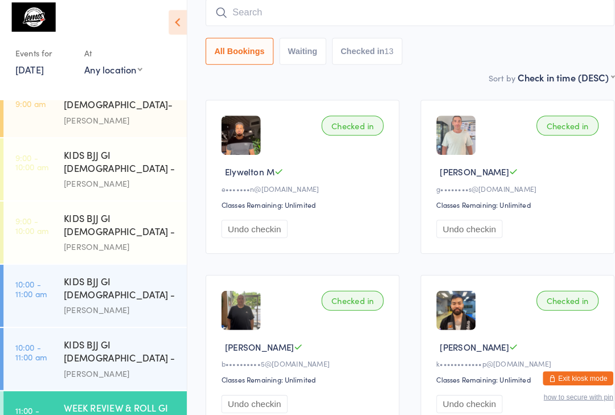
click at [93, 396] on div "WEEK REVIEW & ROLL GI" at bounding box center [117, 402] width 110 height 13
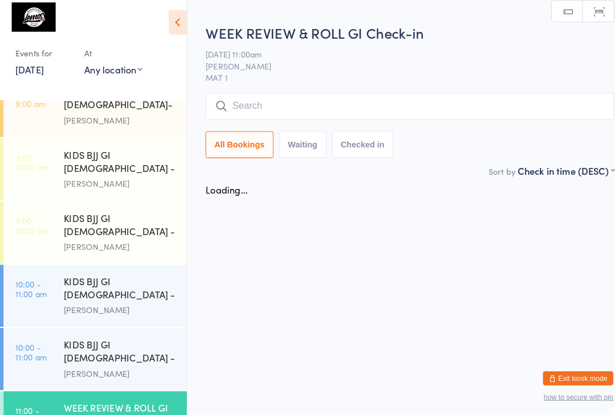
scroll to position [0, 0]
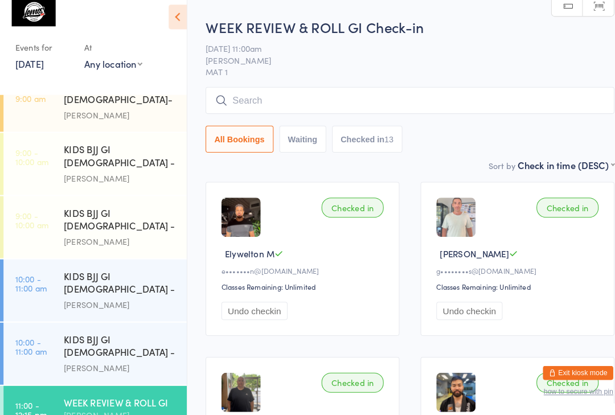
click at [280, 106] on input "search" at bounding box center [398, 109] width 397 height 26
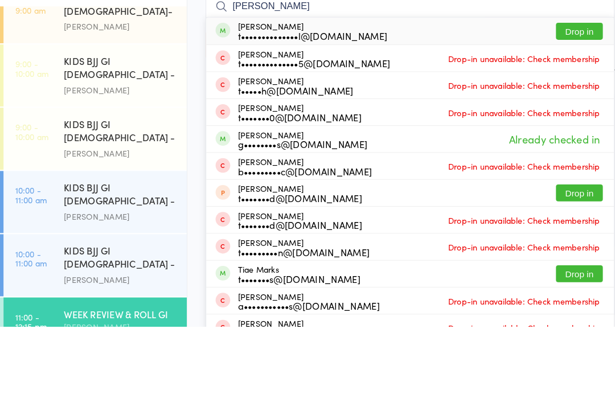
type input "Tim mc"
click at [307, 128] on div "t••••••••••••••l@gmail.com" at bounding box center [303, 132] width 145 height 9
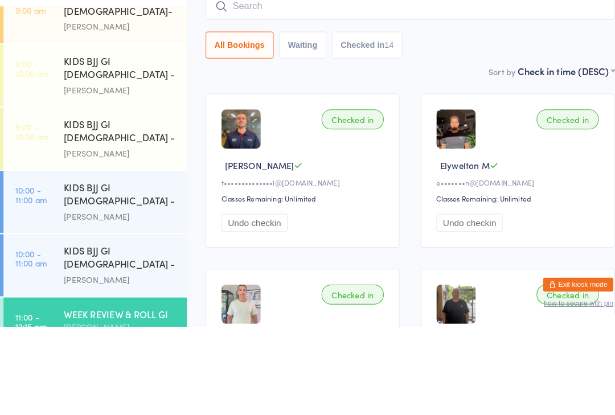
click at [437, 160] on div "Sort by Check in time (DESC) First name (ASC) First name (DESC) Last name (ASC)…" at bounding box center [398, 166] width 397 height 13
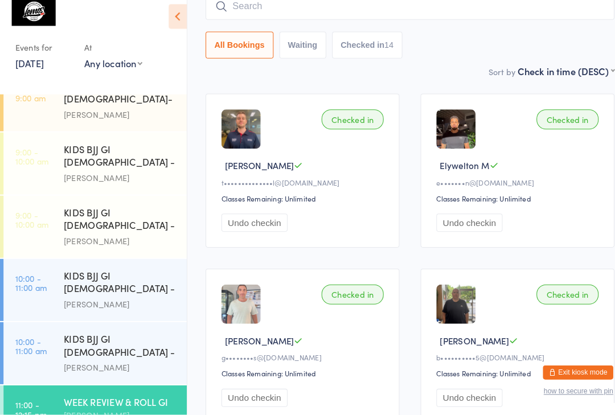
click at [97, 409] on div "Bruno Lemos" at bounding box center [117, 415] width 110 height 13
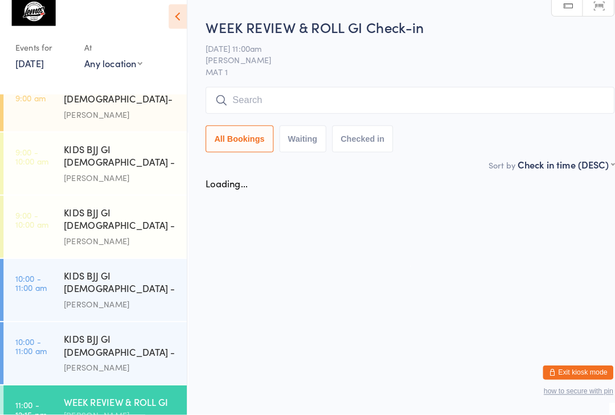
scroll to position [0, 0]
click at [352, 104] on input "search" at bounding box center [398, 109] width 397 height 26
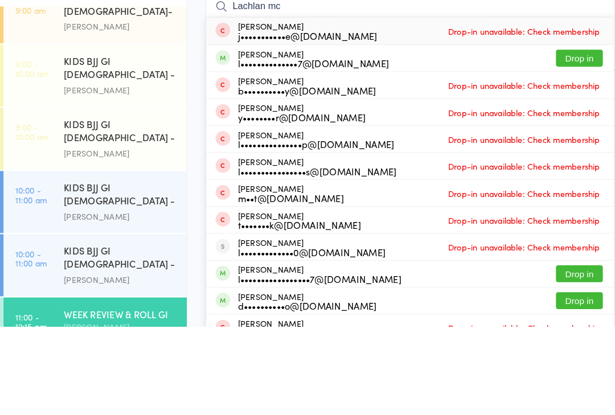
type input "Lachlan mc"
click at [559, 146] on button "Drop in" at bounding box center [563, 154] width 46 height 17
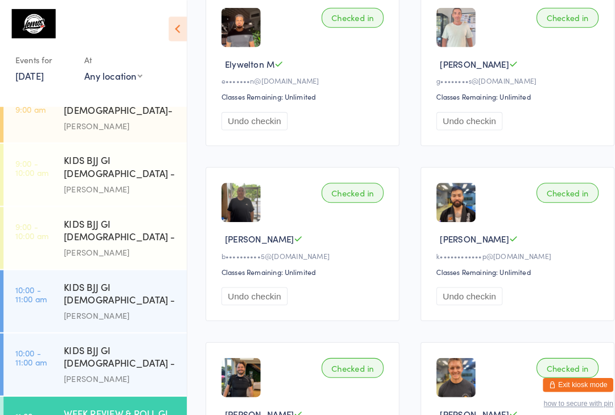
scroll to position [145, 0]
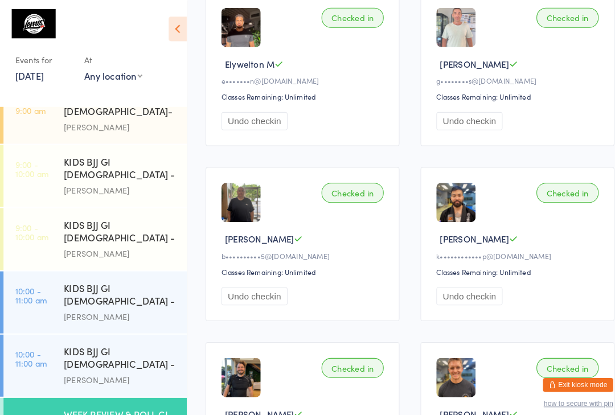
click at [113, 409] on div "Bruno Lemos" at bounding box center [117, 415] width 110 height 13
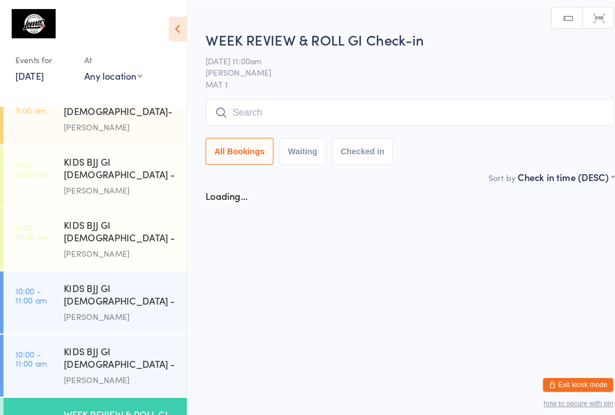
scroll to position [0, 0]
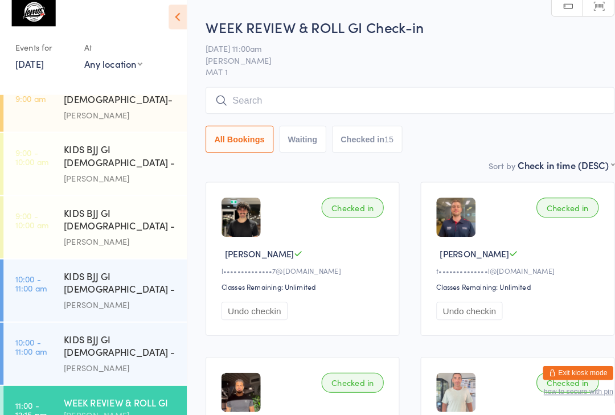
click at [354, 102] on input "search" at bounding box center [398, 109] width 397 height 26
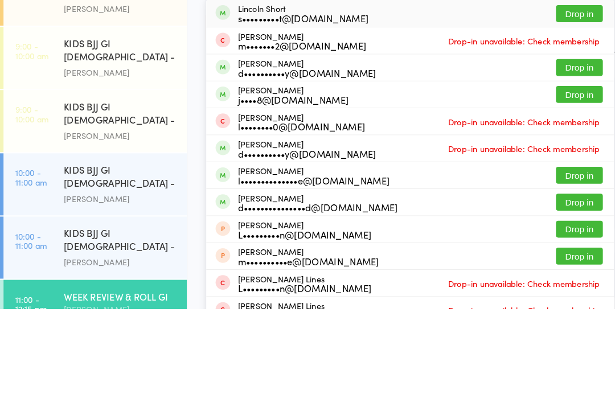
scroll to position [137, 0]
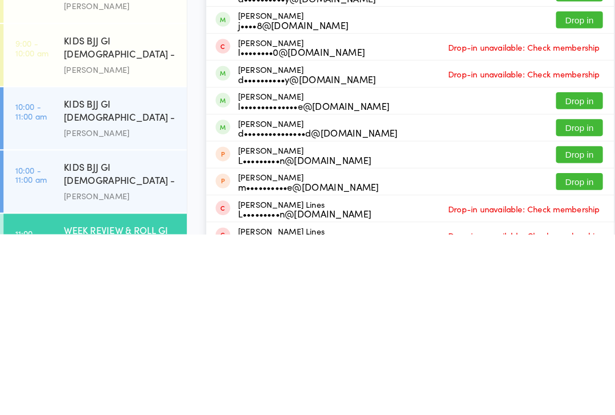
type input "Linc"
click at [563, 277] on button "Drop in" at bounding box center [563, 285] width 46 height 17
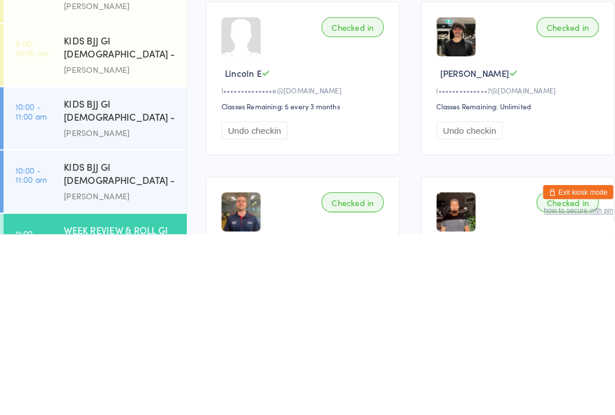
scroll to position [187, 0]
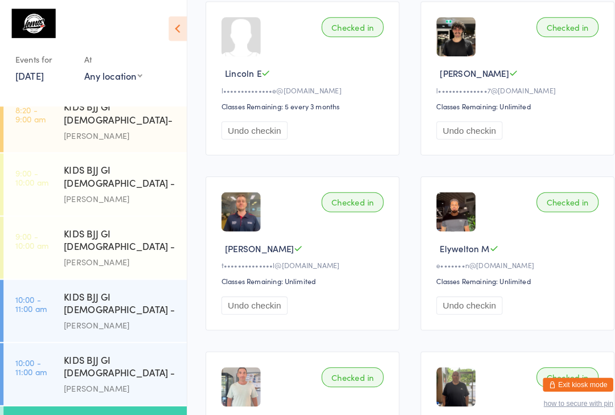
click at [118, 405] on div "WEEK REVIEW & ROLL GI" at bounding box center [117, 411] width 110 height 13
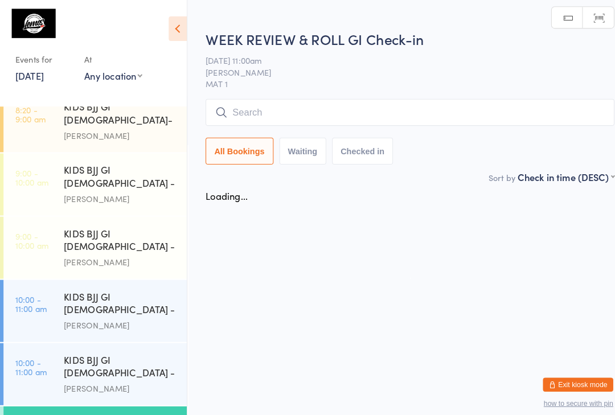
scroll to position [0, 0]
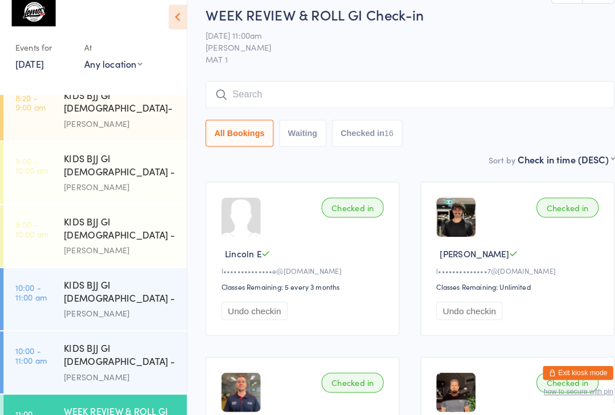
click at [94, 405] on div "WEEK REVIEW & ROLL GI" at bounding box center [117, 411] width 110 height 13
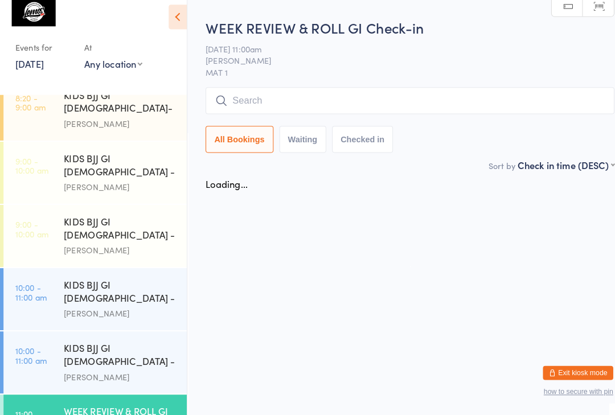
click at [255, 96] on input "search" at bounding box center [398, 109] width 397 height 26
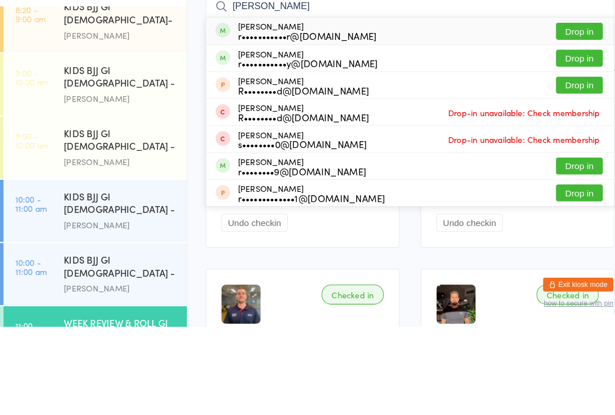
type input "Rhett"
click at [565, 146] on button "Drop in" at bounding box center [563, 154] width 46 height 17
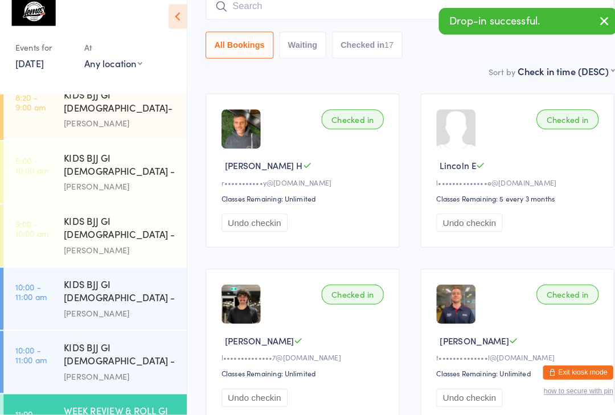
click at [341, 19] on input "search" at bounding box center [398, 18] width 397 height 26
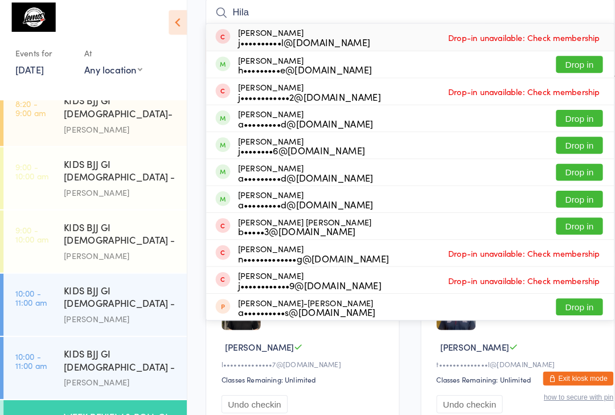
type input "Hila"
click at [561, 63] on button "Drop in" at bounding box center [563, 68] width 46 height 17
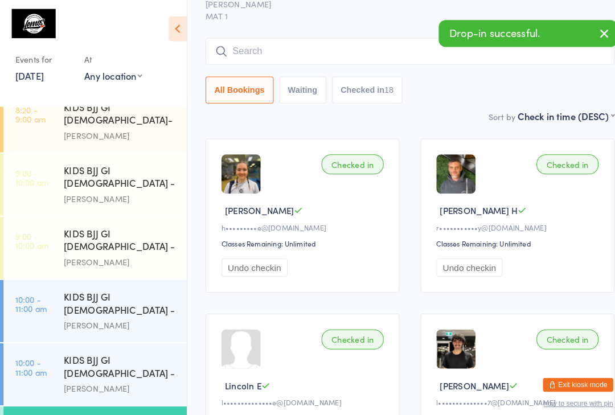
scroll to position [0, 0]
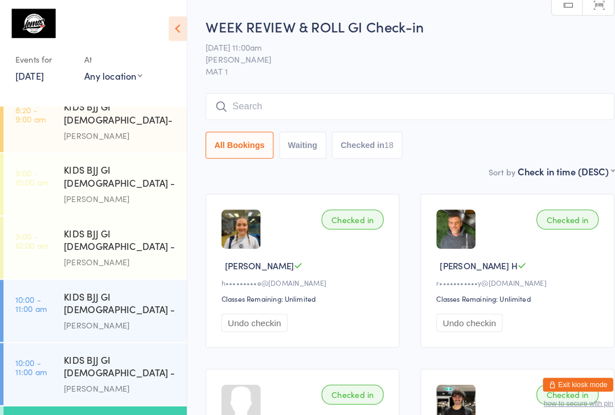
click at [113, 405] on div "WEEK REVIEW & ROLL GI" at bounding box center [117, 411] width 110 height 13
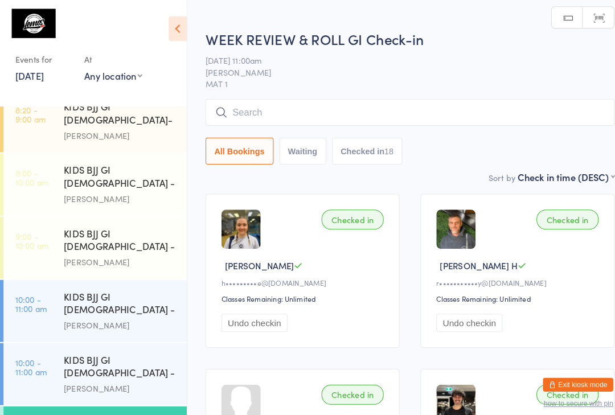
click at [285, 108] on input "search" at bounding box center [398, 109] width 397 height 26
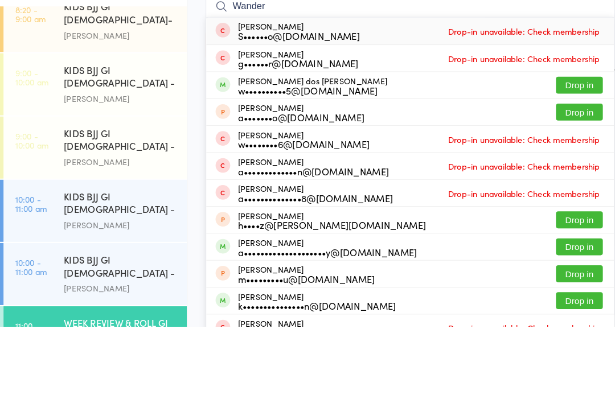
type input "Wander"
click at [558, 172] on button "Drop in" at bounding box center [563, 180] width 46 height 17
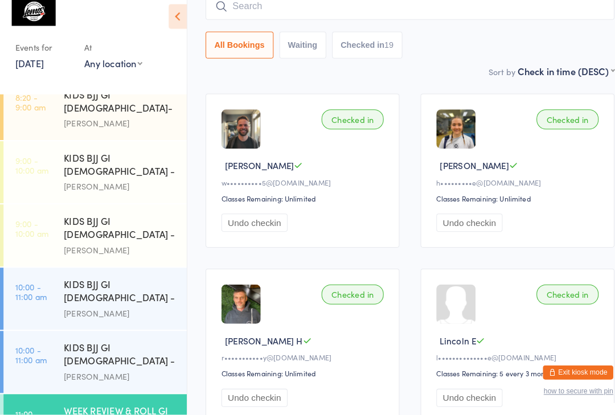
click at [324, 19] on input "search" at bounding box center [398, 18] width 397 height 26
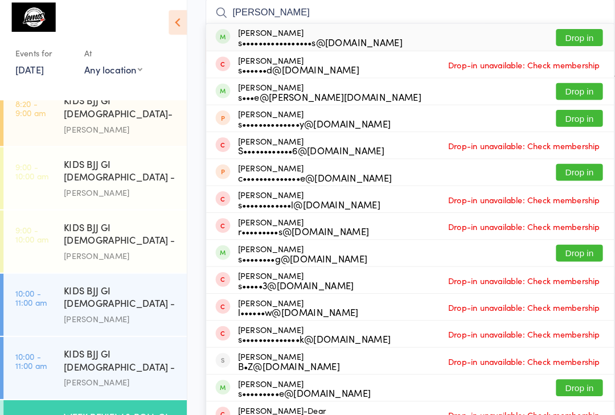
type input "Shane"
click at [556, 43] on button "Drop in" at bounding box center [563, 42] width 46 height 17
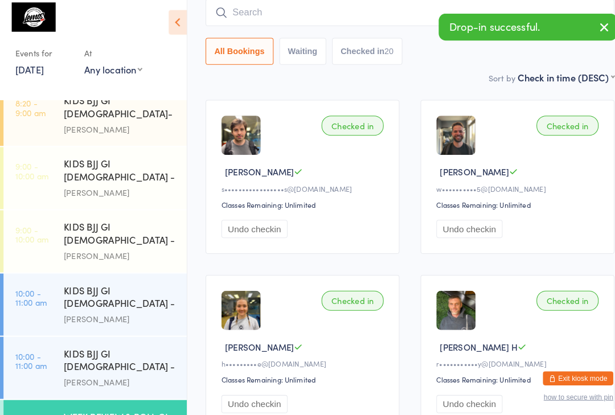
click at [310, 11] on input "search" at bounding box center [398, 18] width 397 height 26
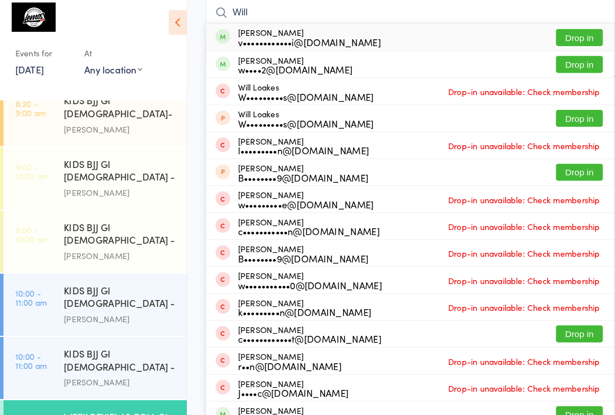
type input "Will"
click at [567, 34] on button "Drop in" at bounding box center [563, 42] width 46 height 17
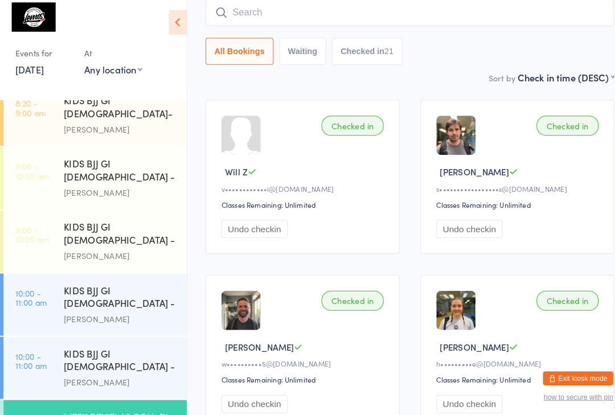
click at [301, 8] on input "search" at bounding box center [398, 18] width 397 height 26
click at [461, 46] on div "All Bookings Waiting Checked in 21" at bounding box center [398, 56] width 397 height 26
click at [281, 14] on input "search" at bounding box center [398, 18] width 397 height 26
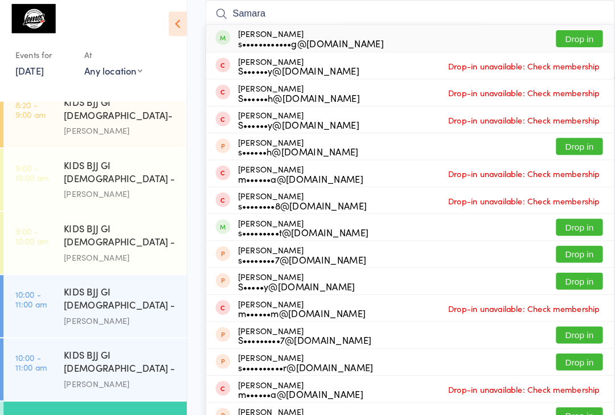
type input "Samara"
click at [559, 43] on button "Drop in" at bounding box center [563, 42] width 46 height 17
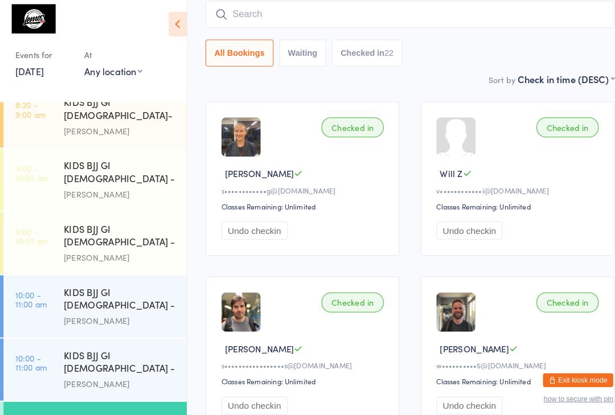
click at [266, 15] on input "search" at bounding box center [398, 18] width 397 height 26
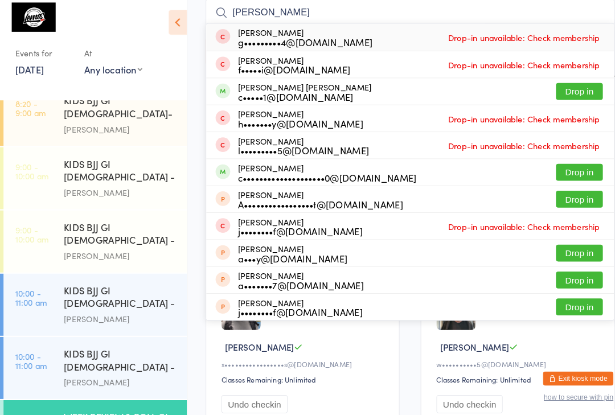
type input "Giovanna"
click at [555, 93] on button "Drop in" at bounding box center [563, 95] width 46 height 17
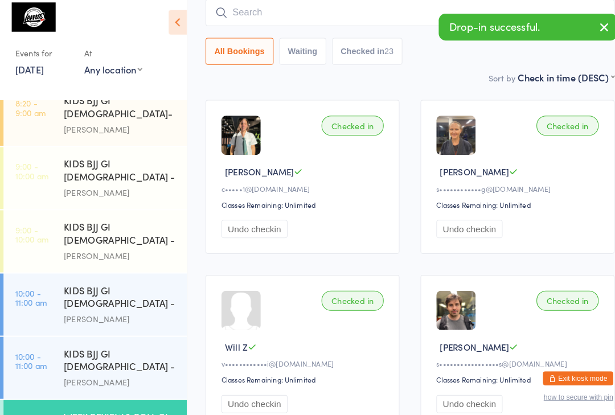
click at [273, 15] on input "search" at bounding box center [398, 18] width 397 height 26
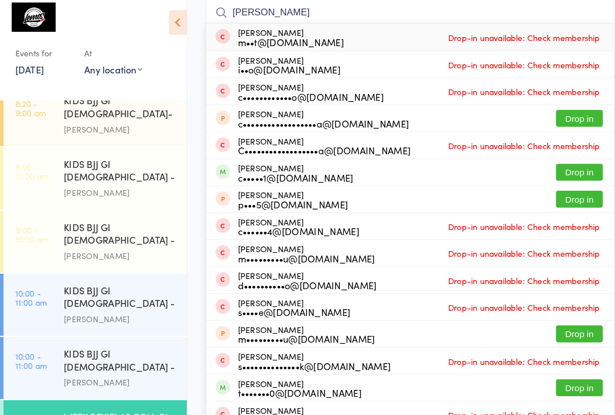
type input "Claudio"
click at [565, 170] on button "Drop in" at bounding box center [563, 173] width 46 height 17
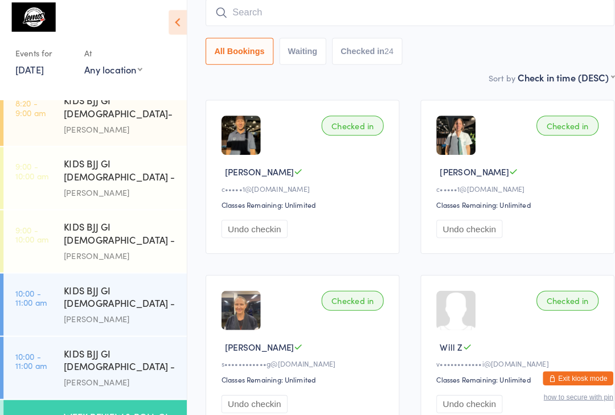
click at [431, 5] on input "search" at bounding box center [398, 18] width 397 height 26
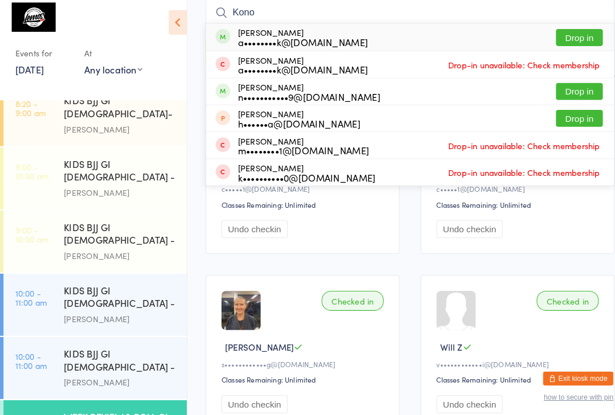
type input "Kono"
click at [559, 38] on button "Drop in" at bounding box center [563, 42] width 46 height 17
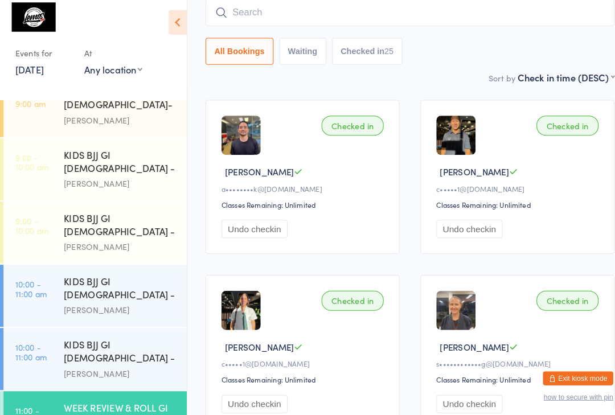
scroll to position [145, 0]
click at [353, 14] on input "search" at bounding box center [398, 18] width 397 height 26
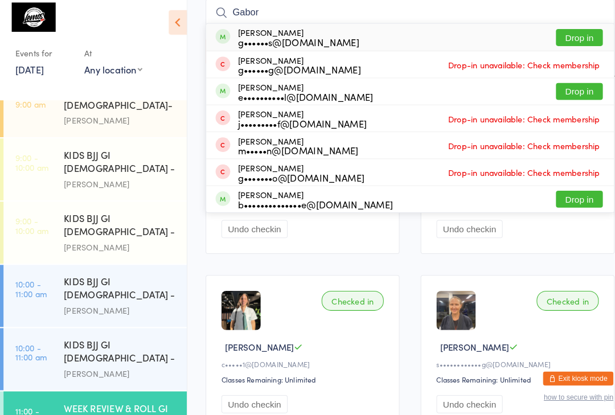
type input "Gabor"
click at [567, 34] on button "Drop in" at bounding box center [563, 42] width 46 height 17
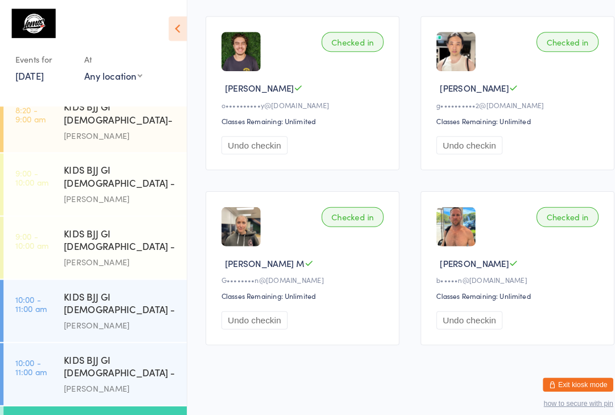
scroll to position [6, 0]
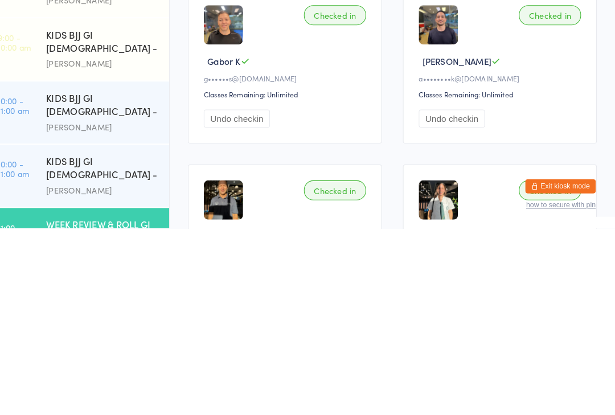
click at [62, 405] on div "WEEK REVIEW & ROLL GI" at bounding box center [117, 411] width 110 height 13
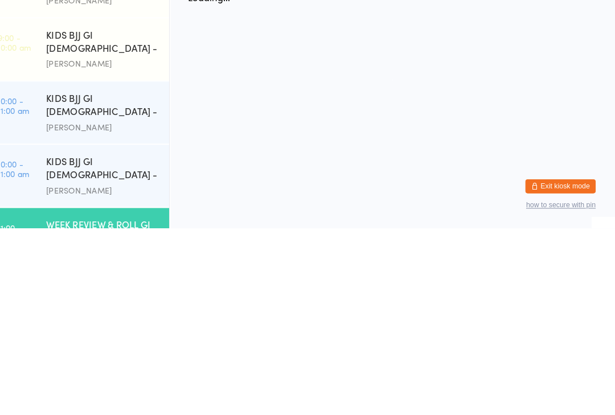
scroll to position [0, 0]
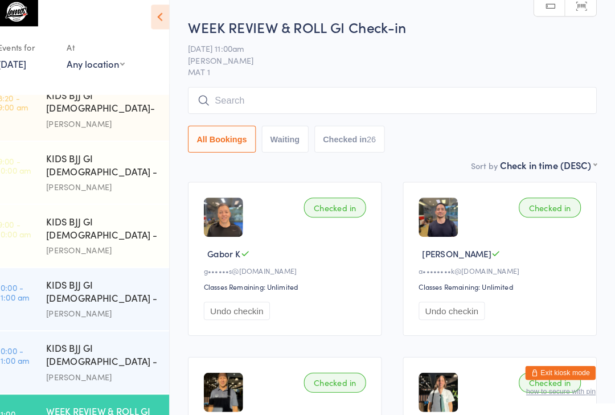
click at [226, 107] on input "search" at bounding box center [398, 109] width 397 height 26
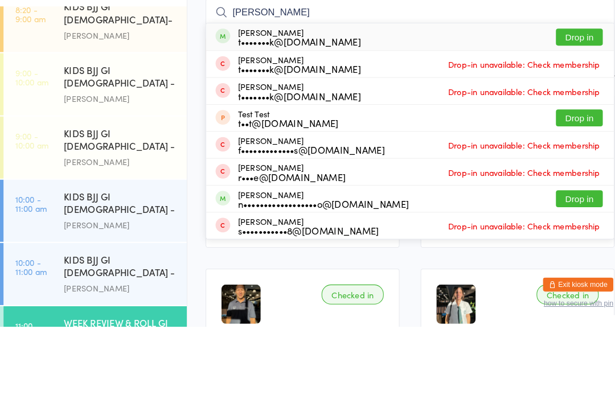
type input "Teed"
click at [572, 125] on button "Drop in" at bounding box center [563, 133] width 46 height 17
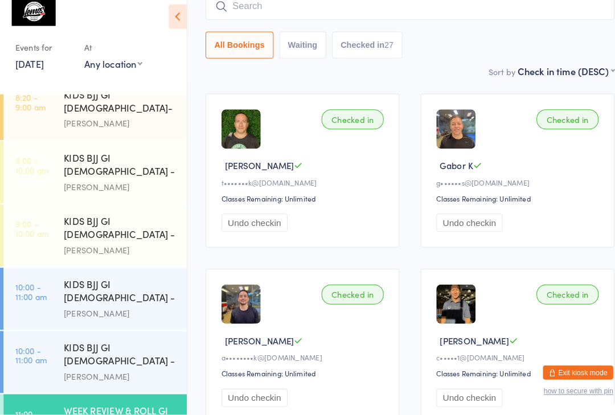
click at [42, 272] on link "10:00 - 11:00 am KIDS BJJ GI 9-13yo - Level 1 Matheus Bohrer" at bounding box center [92, 302] width 178 height 60
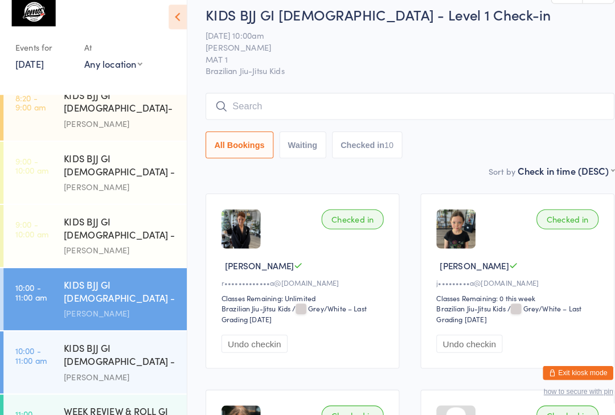
click at [319, 102] on input "search" at bounding box center [398, 115] width 397 height 26
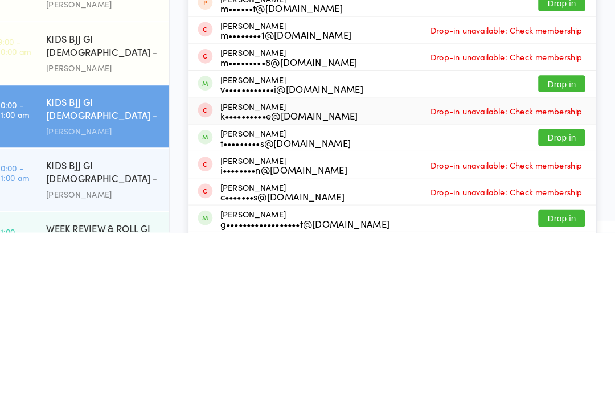
type input "Max"
click at [268, 288] on div "Max Maguire k••••••••••e@stoddarts.com.au" at bounding box center [298, 297] width 134 height 18
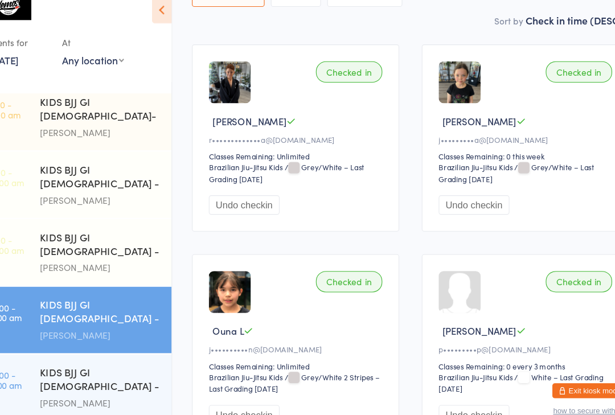
scroll to position [141, 0]
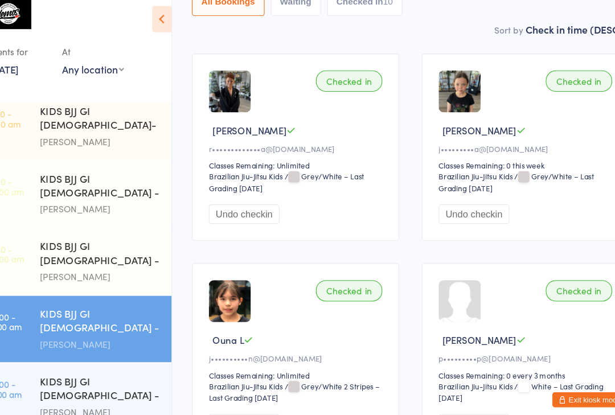
click at [62, 256] on div "Chris Kusabs" at bounding box center [117, 262] width 110 height 13
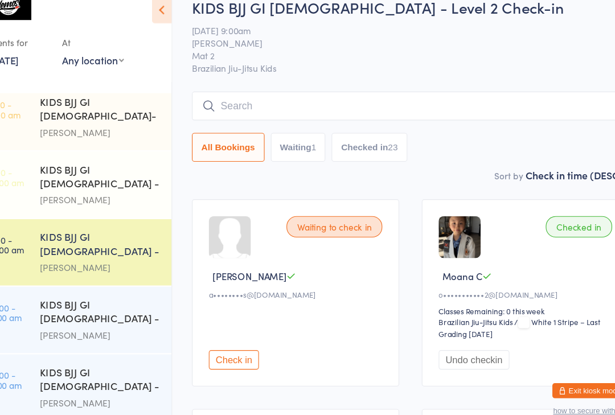
click at [62, 351] on div "KIDS BJJ GI 9-13yo - Level 2" at bounding box center [117, 365] width 110 height 28
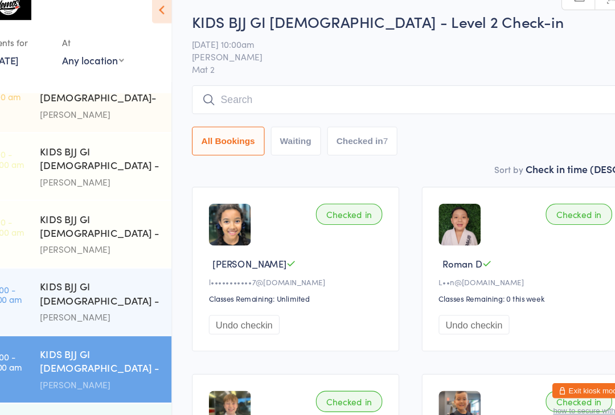
scroll to position [145, 0]
click at [97, 396] on div "WEEK REVIEW & ROLL GI" at bounding box center [117, 402] width 110 height 13
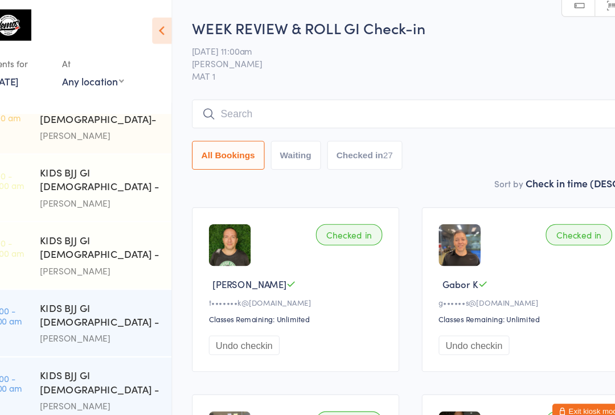
click at [272, 92] on input "search" at bounding box center [398, 104] width 397 height 26
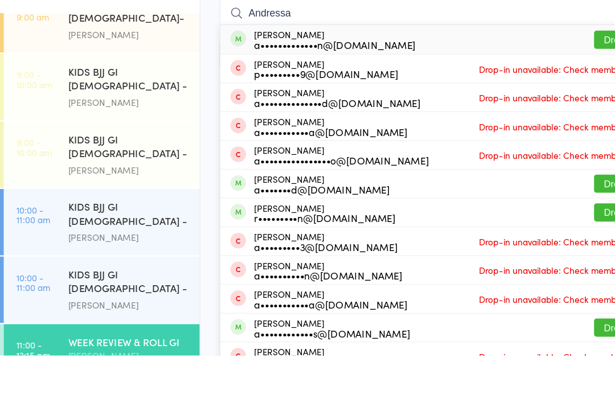
type input "Andressa"
click at [552, 120] on button "Drop in" at bounding box center [563, 128] width 46 height 17
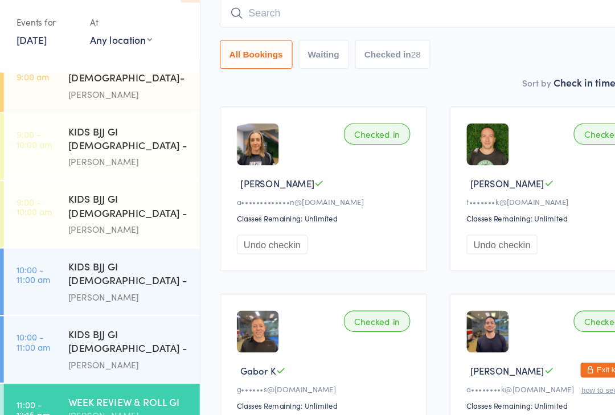
click at [297, 36] on input "search" at bounding box center [398, 49] width 397 height 26
click at [290, 37] on input "search" at bounding box center [398, 50] width 397 height 26
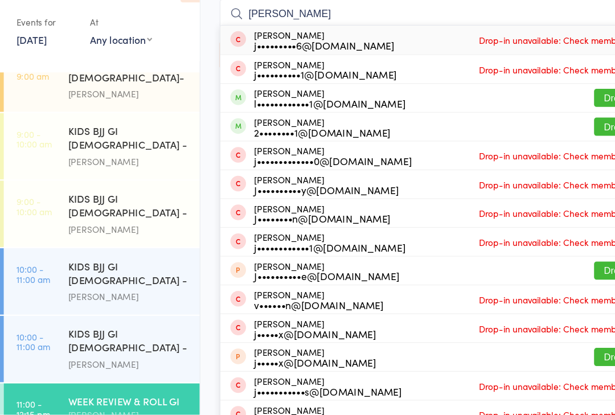
type input "Josh"
click at [552, 145] on button "Drop in" at bounding box center [563, 153] width 46 height 17
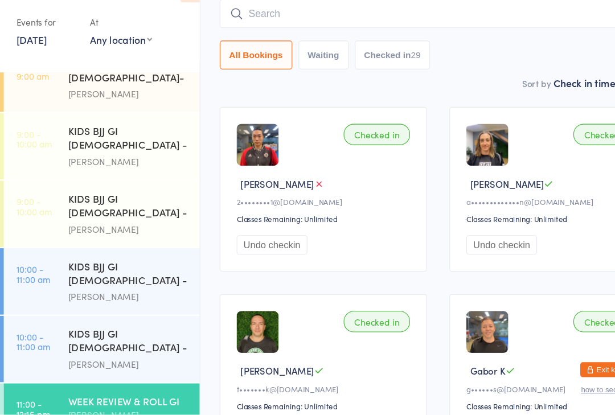
click at [434, 75] on div "All Bookings Waiting Checked in 29" at bounding box center [398, 88] width 397 height 26
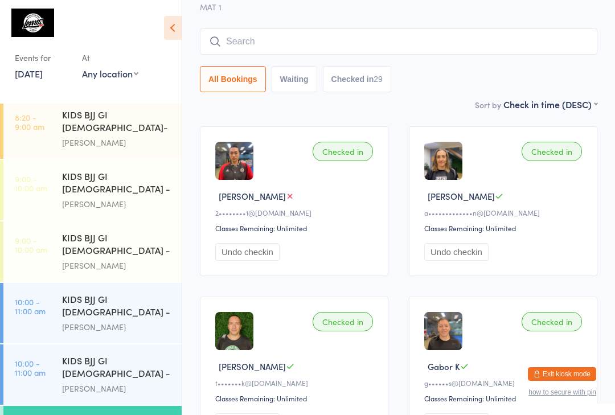
scroll to position [125, 0]
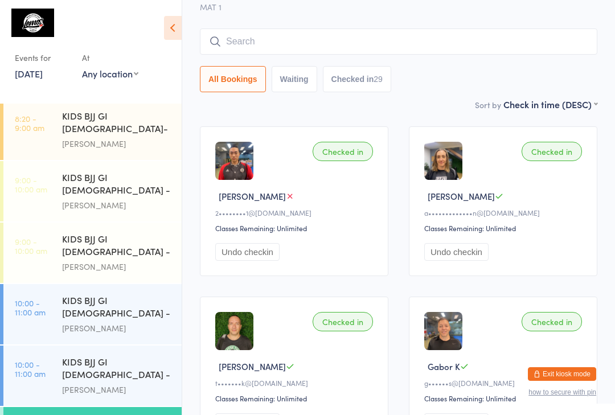
click at [61, 284] on link "10:00 - 11:00 am KIDS BJJ GI 9-13yo - Level 1 Matheus Bohrer" at bounding box center [92, 314] width 178 height 60
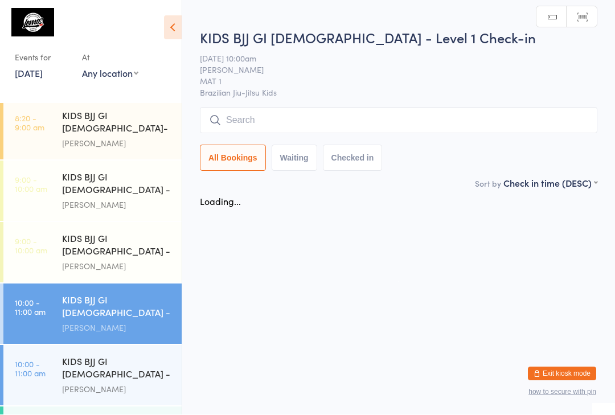
scroll to position [1, 0]
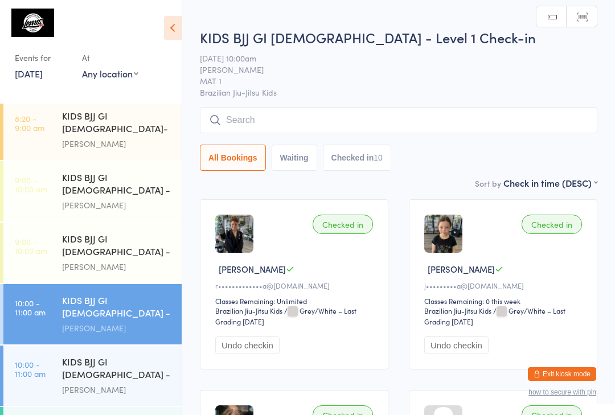
click at [290, 125] on input "search" at bounding box center [398, 120] width 397 height 26
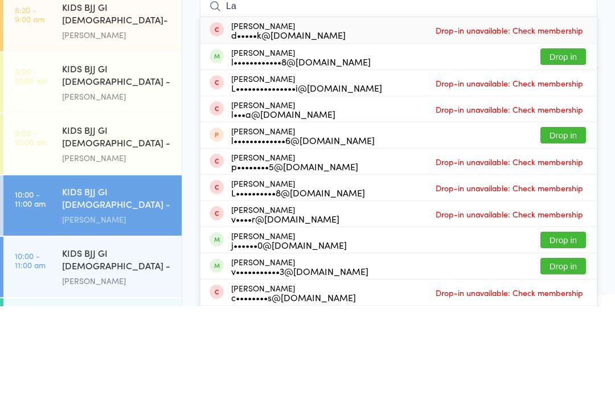
type input "L"
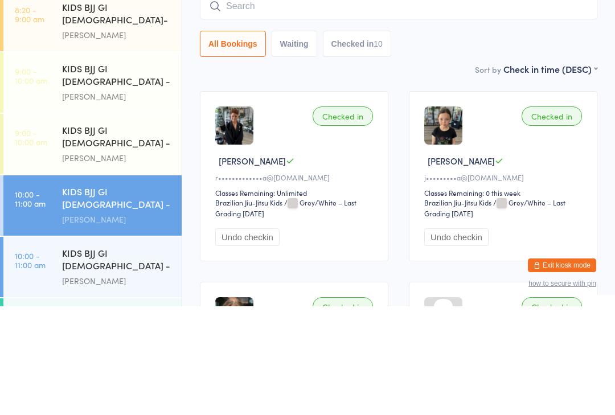
click at [473, 102] on input "search" at bounding box center [398, 115] width 397 height 26
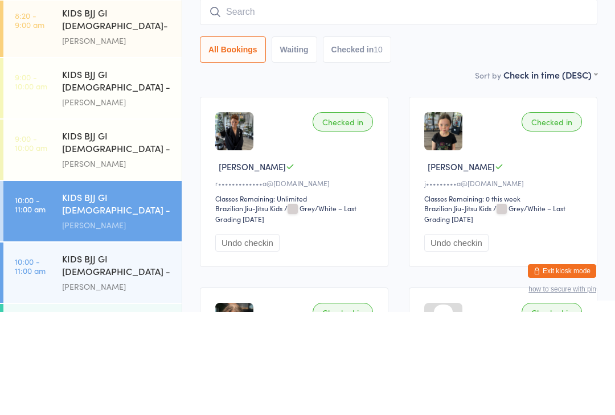
click at [471, 140] on div "All Bookings Waiting Checked in 10" at bounding box center [398, 153] width 397 height 26
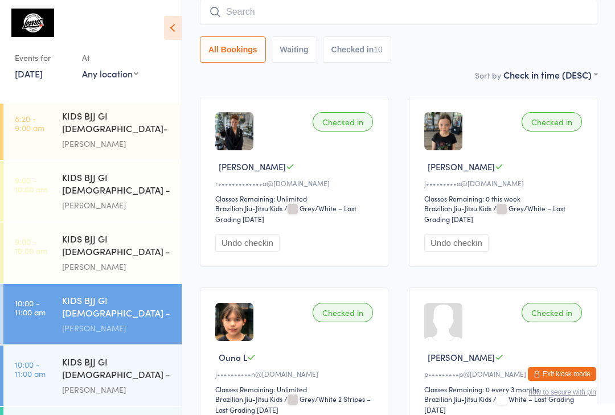
click at [286, 3] on input "search" at bounding box center [398, 12] width 397 height 26
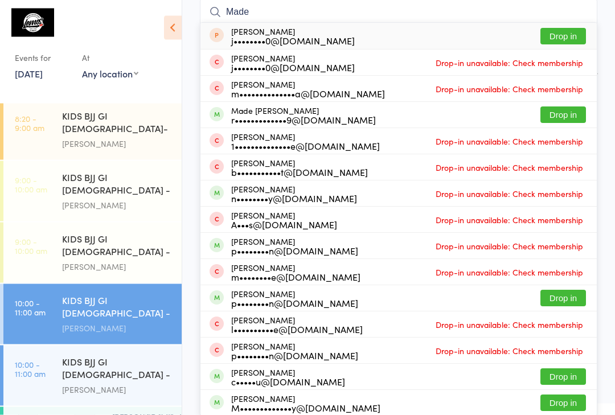
type input "Made"
click at [571, 113] on button "Drop in" at bounding box center [563, 115] width 46 height 17
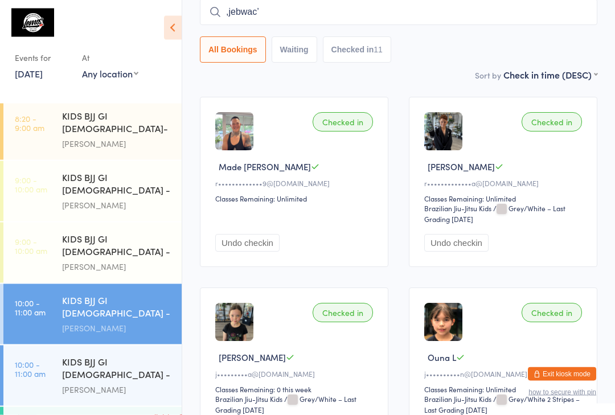
type input ",jebwac"
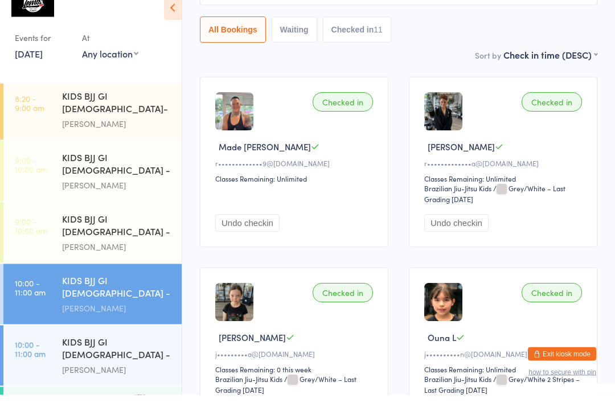
scroll to position [123, 0]
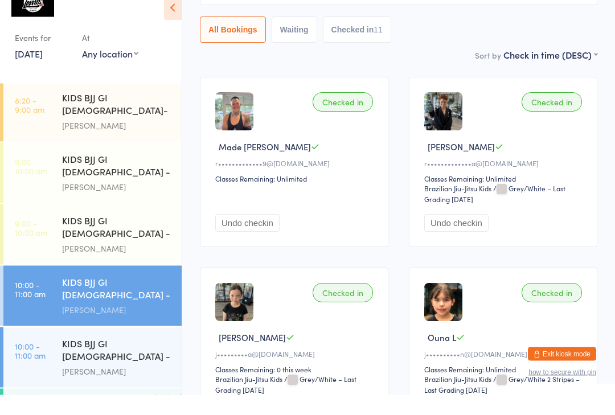
click at [107, 234] on div "KIDS BJJ GI 6-8yo - Level 2" at bounding box center [117, 248] width 110 height 28
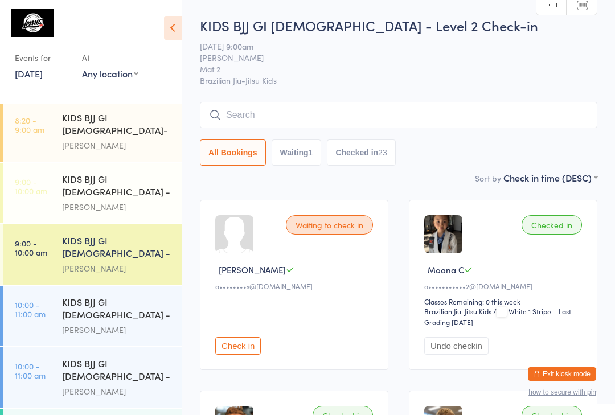
click at [384, 111] on input "search" at bounding box center [398, 115] width 397 height 26
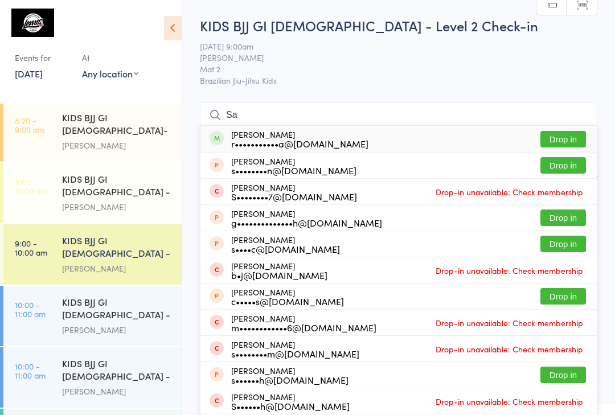
type input "S"
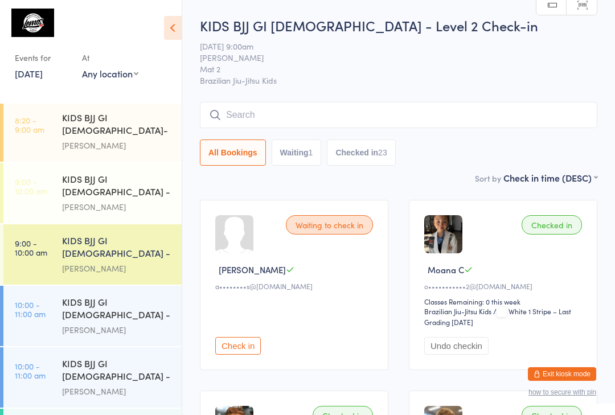
type input "F"
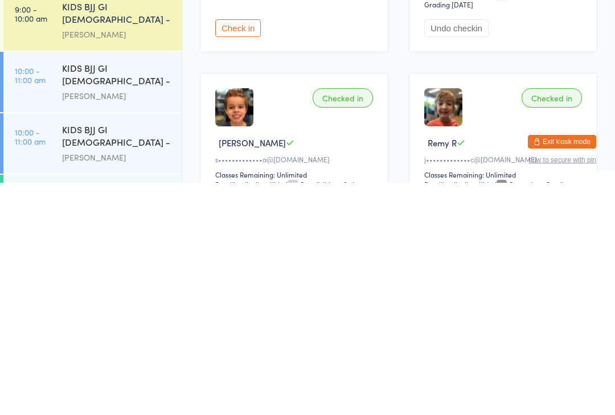
scroll to position [88, 0]
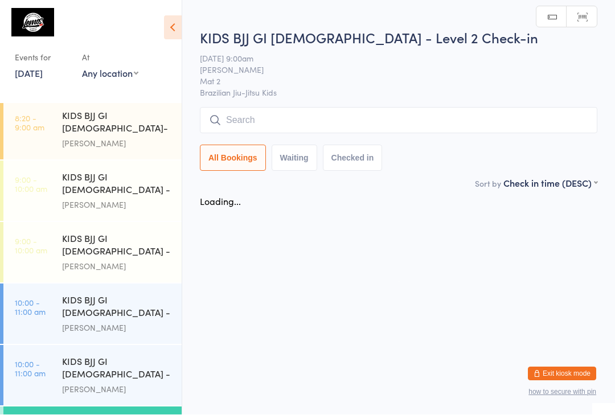
scroll to position [1, 0]
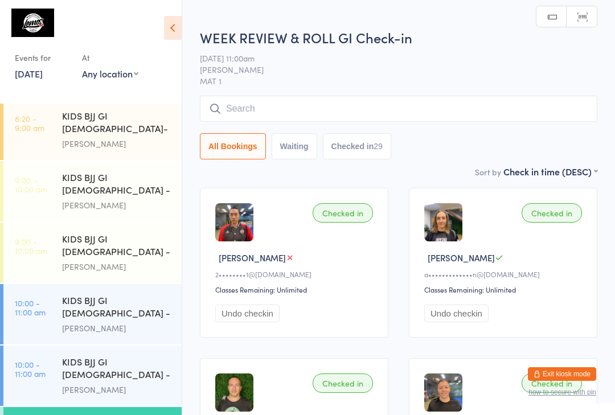
click at [351, 105] on input "search" at bounding box center [398, 109] width 397 height 26
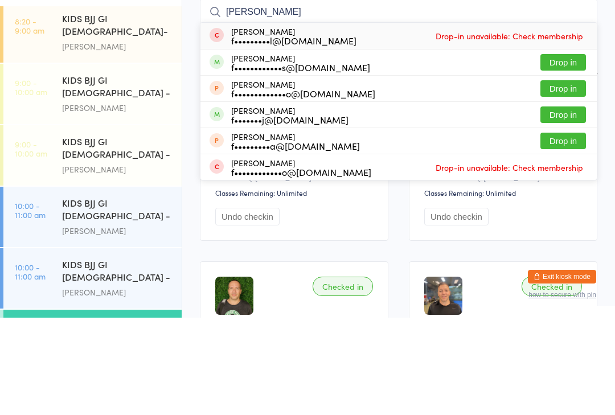
type input "Fabio"
click at [575, 204] on button "Drop in" at bounding box center [563, 212] width 46 height 17
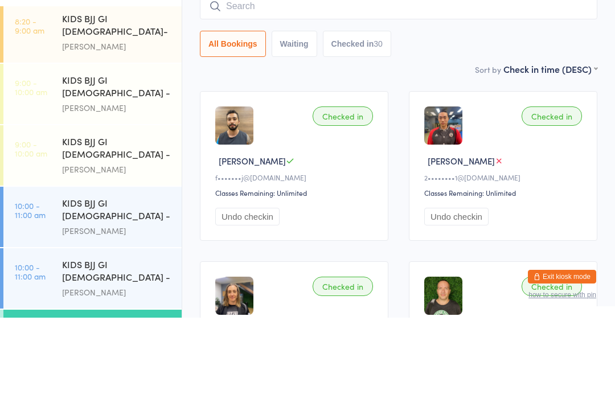
click at [132, 223] on div "KIDS BJJ GI 6-8yo - Level 2 Chris Kusabs" at bounding box center [122, 253] width 120 height 60
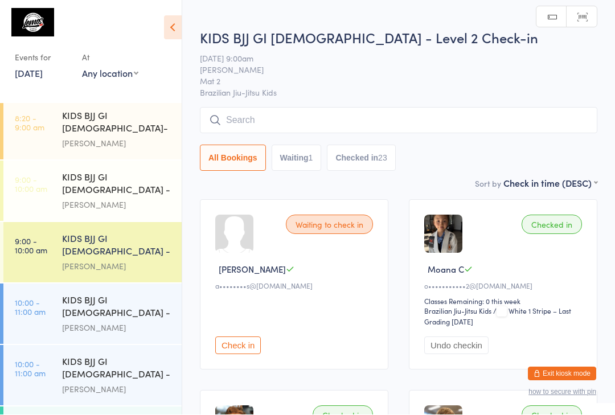
scroll to position [1, 0]
click at [245, 109] on input "search" at bounding box center [398, 120] width 397 height 26
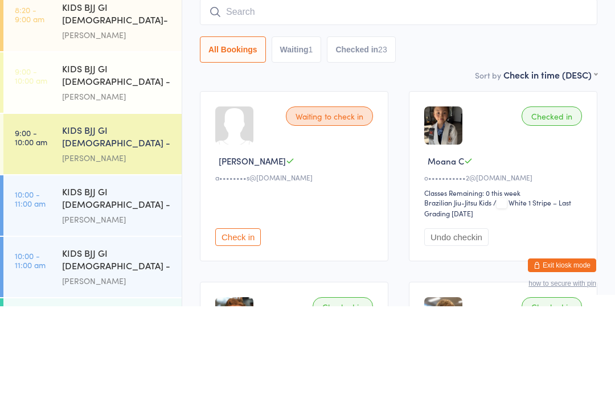
click at [397, 177] on div "Sort by Check in time (DESC) First name (ASC) First name (DESC) Last name (ASC)…" at bounding box center [398, 183] width 397 height 13
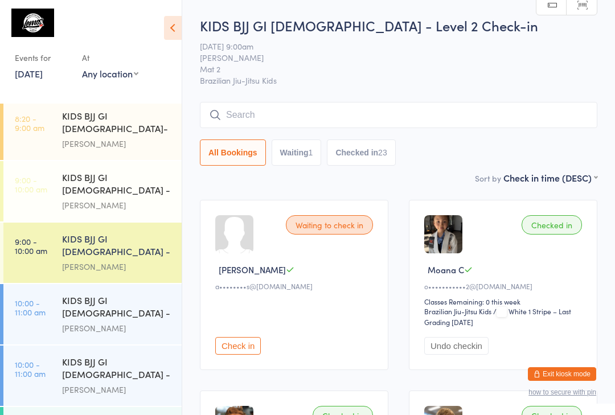
click at [339, 116] on input "search" at bounding box center [398, 115] width 397 height 26
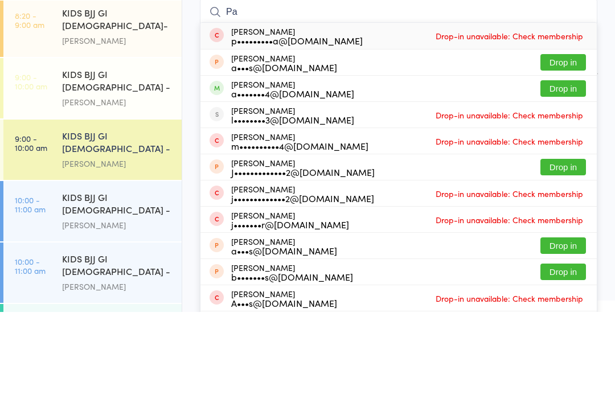
type input "P"
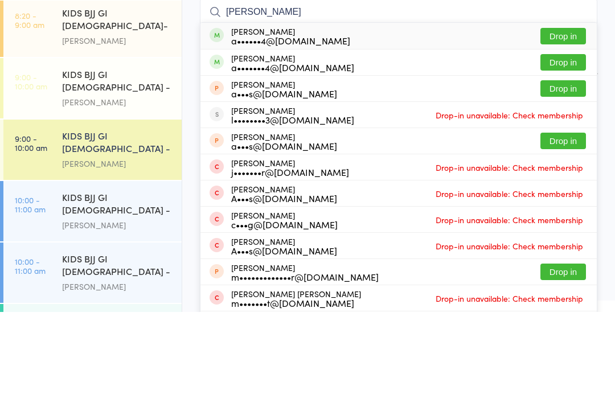
click at [571, 131] on button "Drop in" at bounding box center [563, 139] width 46 height 17
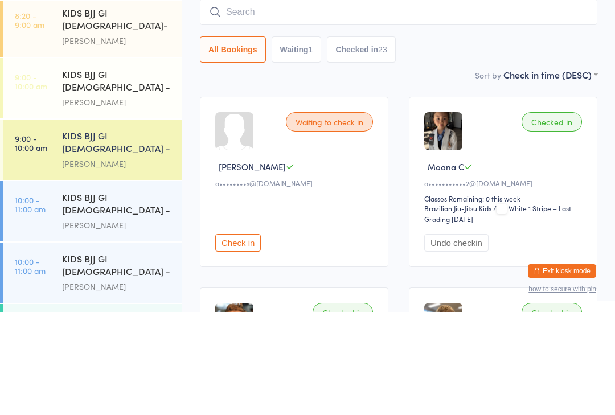
scroll to position [103, 0]
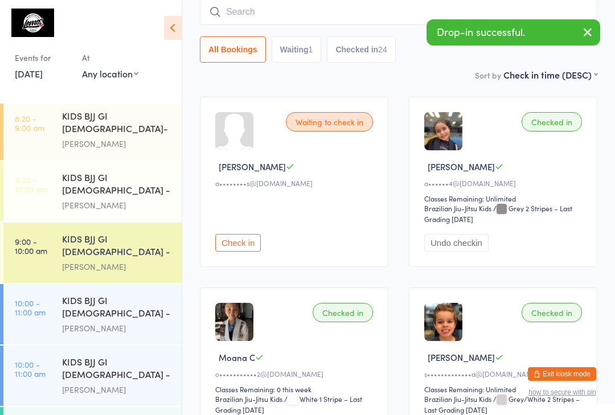
click at [68, 294] on div "KIDS BJJ GI 9-13yo - Level 1" at bounding box center [117, 308] width 110 height 28
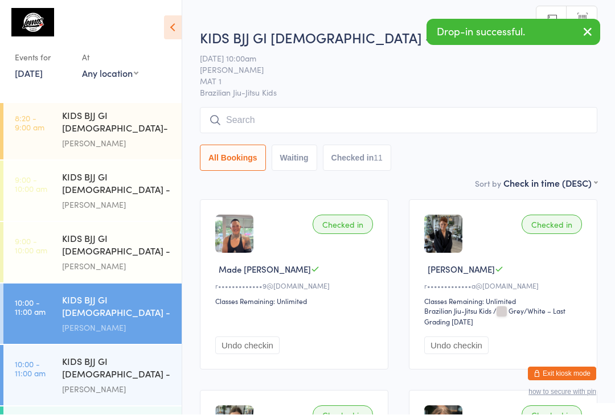
scroll to position [1, 0]
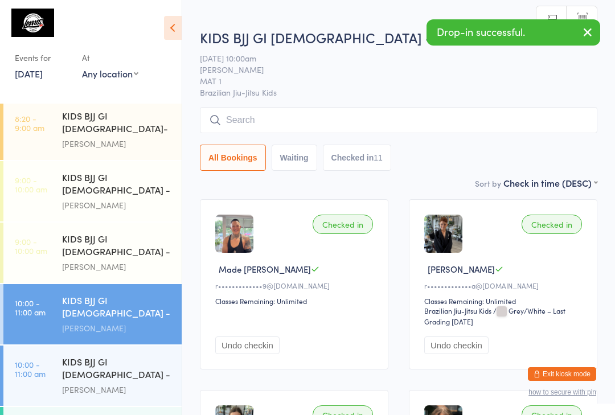
click at [62, 355] on div "KIDS BJJ GI 9-13yo - Level 2" at bounding box center [117, 369] width 110 height 28
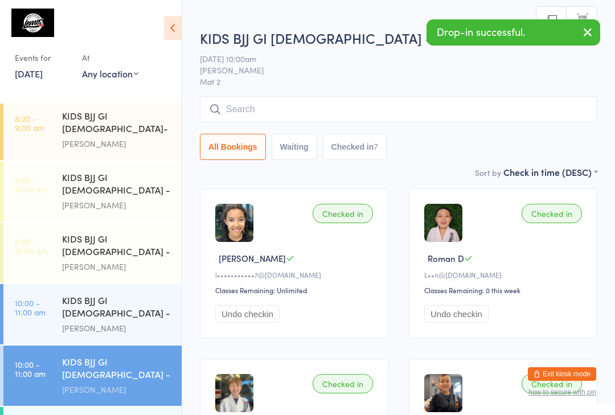
click at [440, 122] on input "search" at bounding box center [398, 109] width 397 height 26
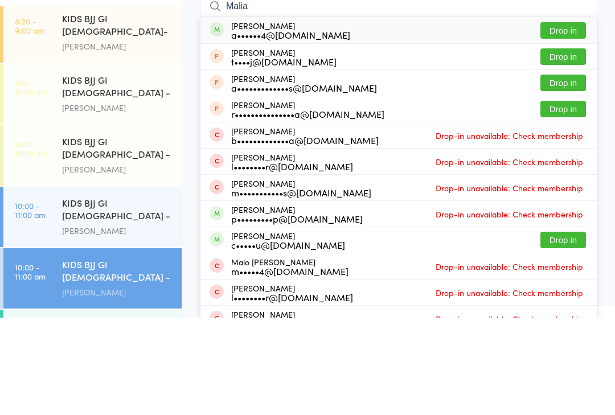
click at [567, 120] on button "Drop in" at bounding box center [563, 128] width 46 height 17
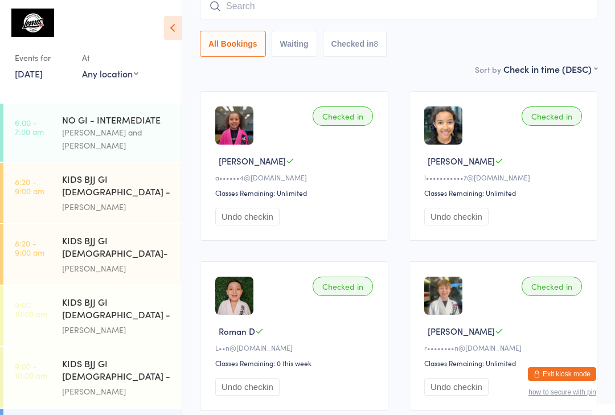
click at [52, 118] on link "6:00 - 7:00 am NO GI - INTERMEDIATE Bruno Lemos and Alan Phillips" at bounding box center [92, 133] width 178 height 58
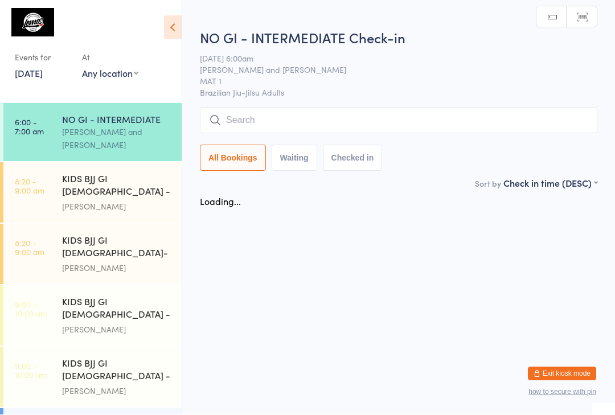
scroll to position [1, 0]
click at [261, 109] on input "search" at bounding box center [398, 121] width 397 height 26
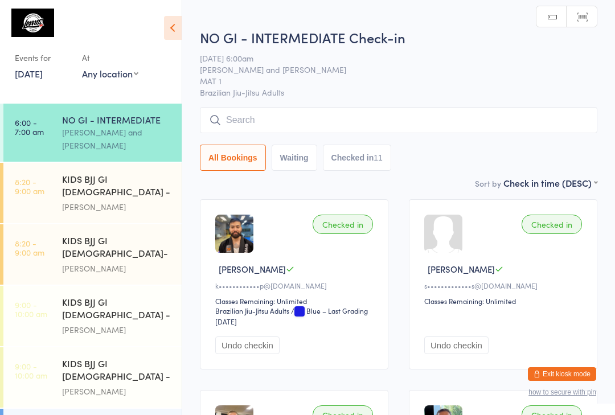
scroll to position [0, 0]
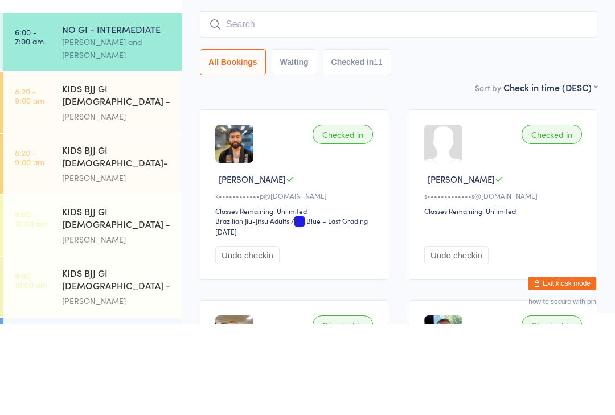
click at [147, 234] on div "KIDS BJJ GI 3-5yo- Level 2" at bounding box center [117, 248] width 110 height 28
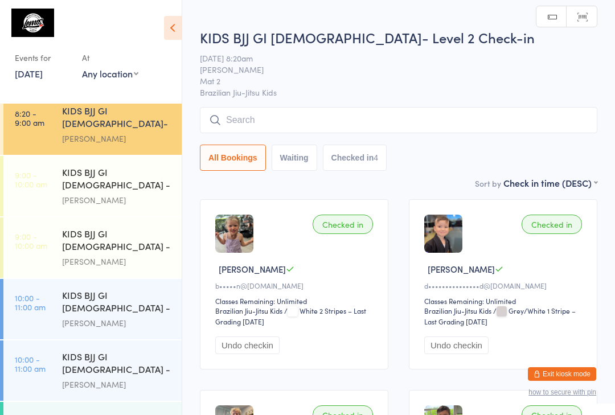
scroll to position [129, 0]
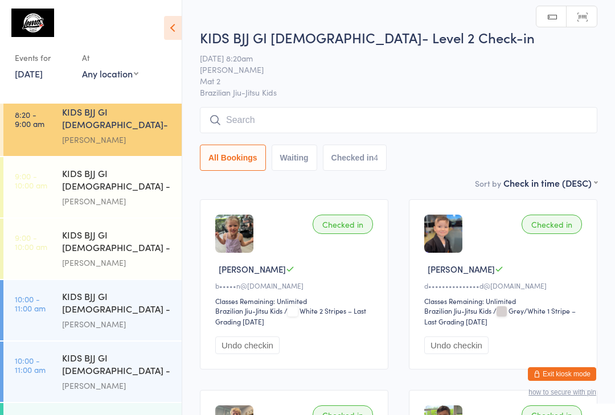
click at [137, 228] on div "KIDS BJJ GI 6-8yo - Level 2" at bounding box center [117, 242] width 110 height 28
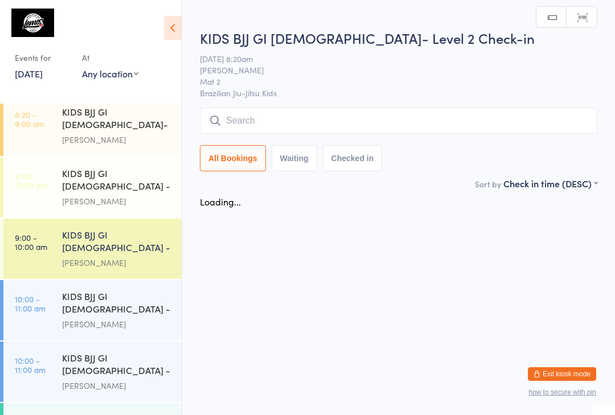
click at [132, 290] on div "KIDS BJJ GI 9-13yo - Level 1" at bounding box center [117, 304] width 110 height 28
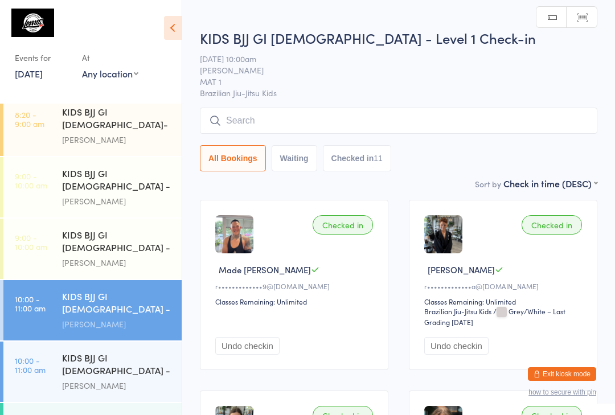
click at [315, 123] on input "search" at bounding box center [398, 121] width 397 height 26
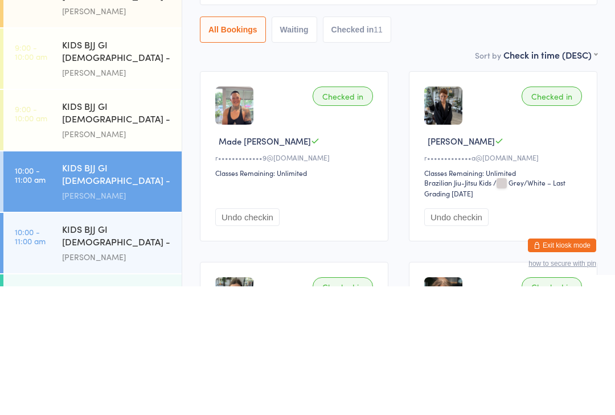
scroll to position [125, 0]
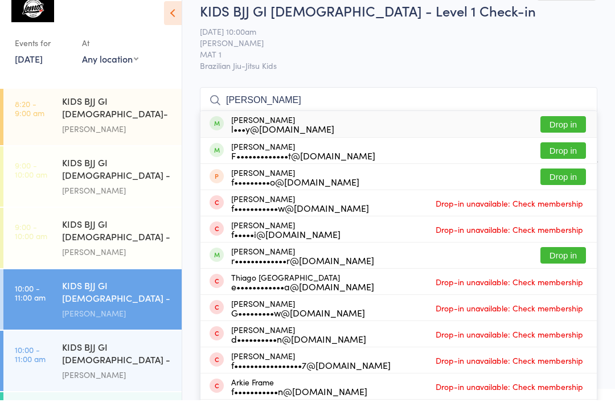
click at [310, 139] on div "l•••y@hotmail.com" at bounding box center [282, 143] width 103 height 9
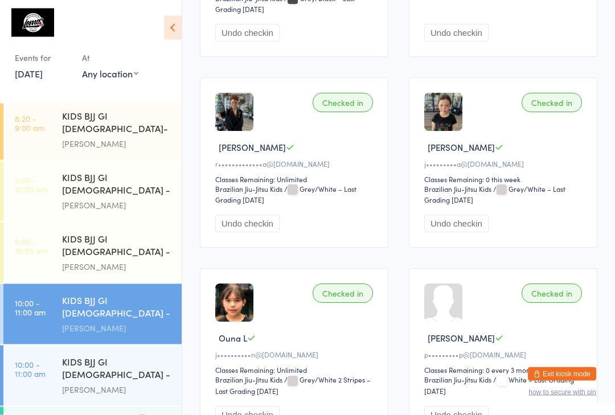
scroll to position [313, 0]
click at [93, 415] on div "WEEK REVIEW & ROLL GI" at bounding box center [117, 423] width 110 height 13
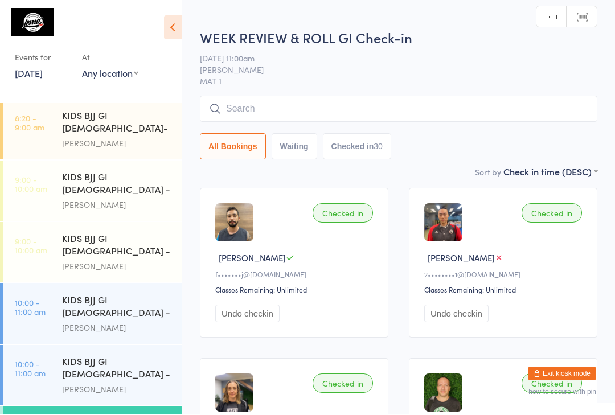
scroll to position [1, 0]
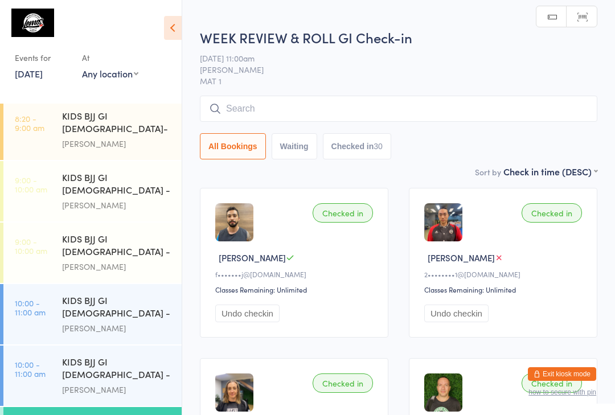
click at [350, 113] on input "search" at bounding box center [398, 109] width 397 height 26
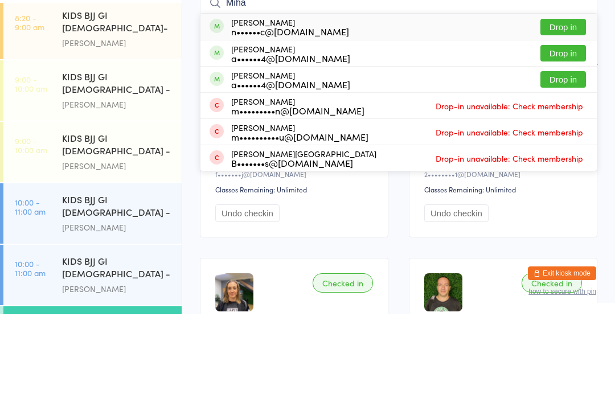
click at [559, 120] on button "Drop in" at bounding box center [563, 128] width 46 height 17
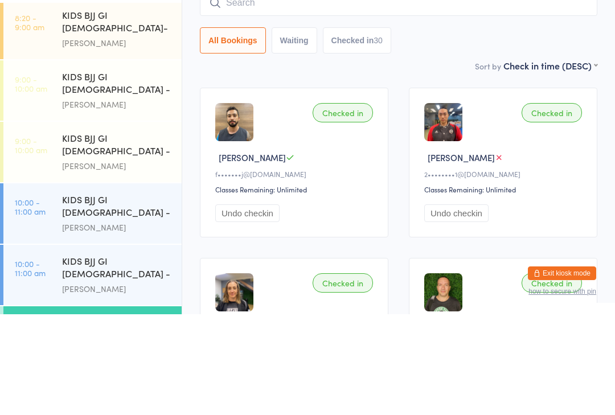
scroll to position [101, 0]
